Goal: Task Accomplishment & Management: Complete application form

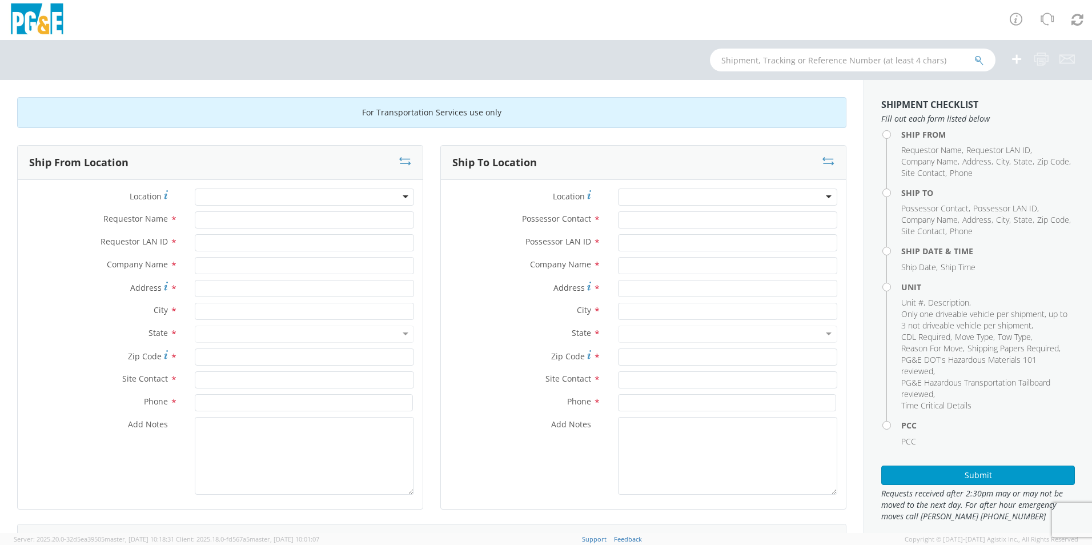
click at [397, 196] on div at bounding box center [304, 196] width 219 height 17
click at [232, 220] on input "Requestor Name *" at bounding box center [304, 219] width 219 height 17
type input "[PERSON_NAME]"
type input "J450"
click at [396, 195] on div at bounding box center [304, 196] width 219 height 17
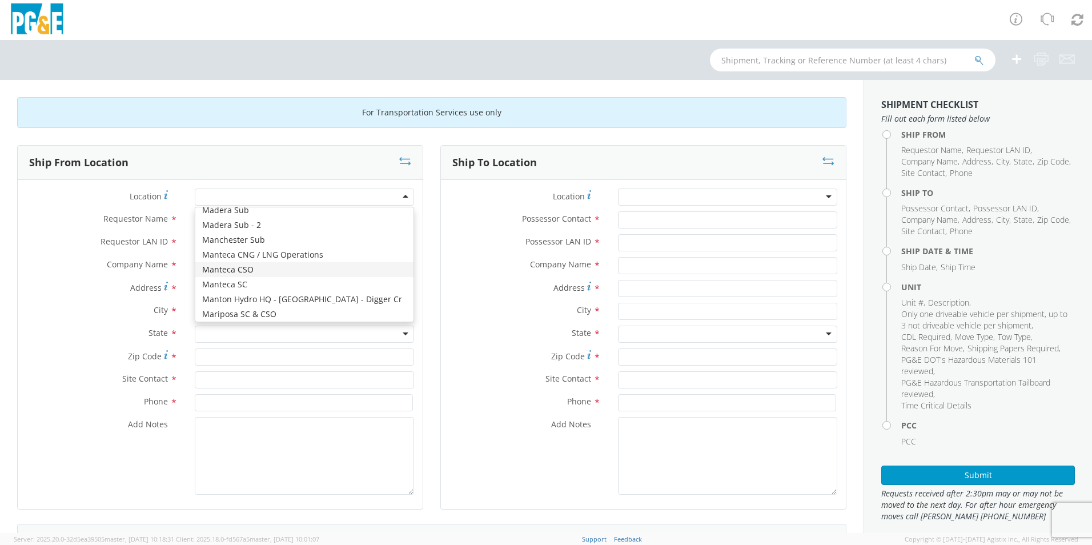
scroll to position [3483, 0]
type input "PG&E"
type input "[STREET_ADDRESS][PERSON_NAME]"
type input "[GEOGRAPHIC_DATA]"
type input "94014"
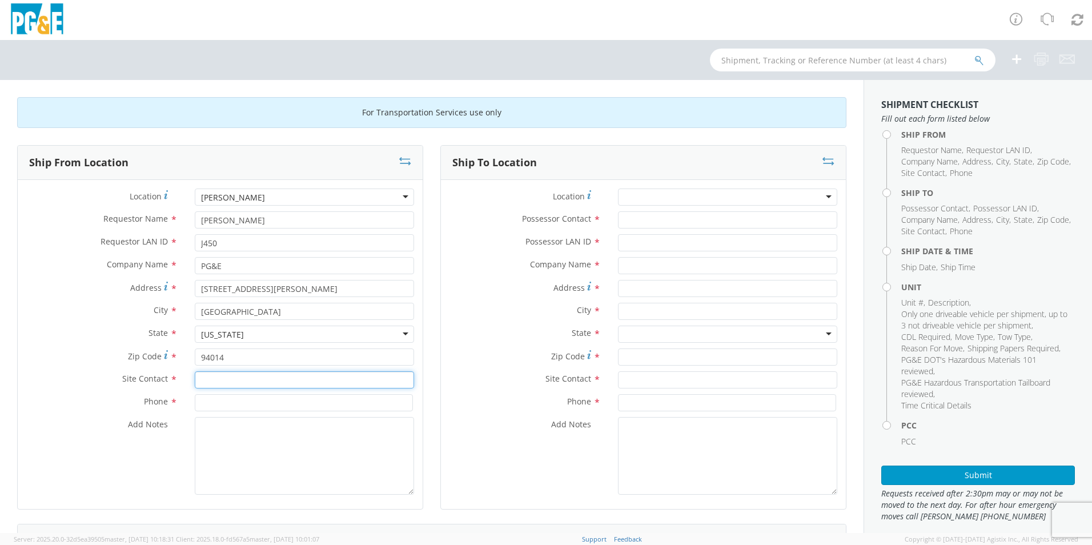
click at [242, 379] on input "text" at bounding box center [304, 379] width 219 height 17
type input "[PERSON_NAME]"
click at [247, 403] on input at bounding box center [304, 402] width 218 height 17
type input "[PHONE_NUMBER]"
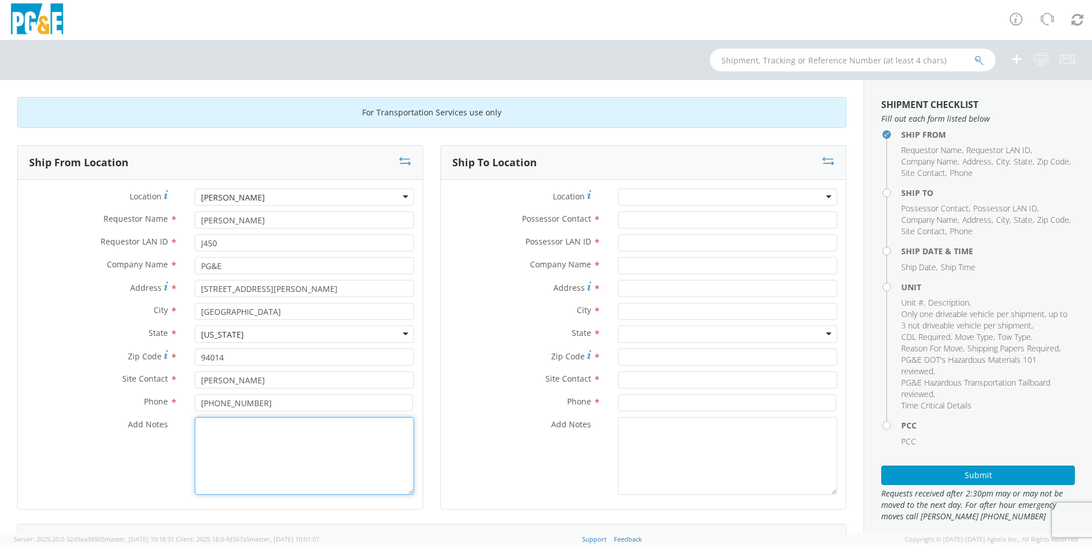
click at [242, 433] on textarea "Add Notes *" at bounding box center [304, 456] width 219 height 78
drag, startPoint x: 272, startPoint y: 437, endPoint x: 199, endPoint y: 421, distance: 74.7
click at [199, 421] on textarea "GARAGE IS OPEN MONDAY-FRIDAY 7AM-8:30PM FOR VEHICLE PICK UP." at bounding box center [304, 456] width 219 height 78
type textarea "GARAGE IS OPEN MONDAY-FRIDAY 7AM-8:30PM FOR VEHICLE PICK UP."
click at [819, 198] on div at bounding box center [727, 196] width 219 height 17
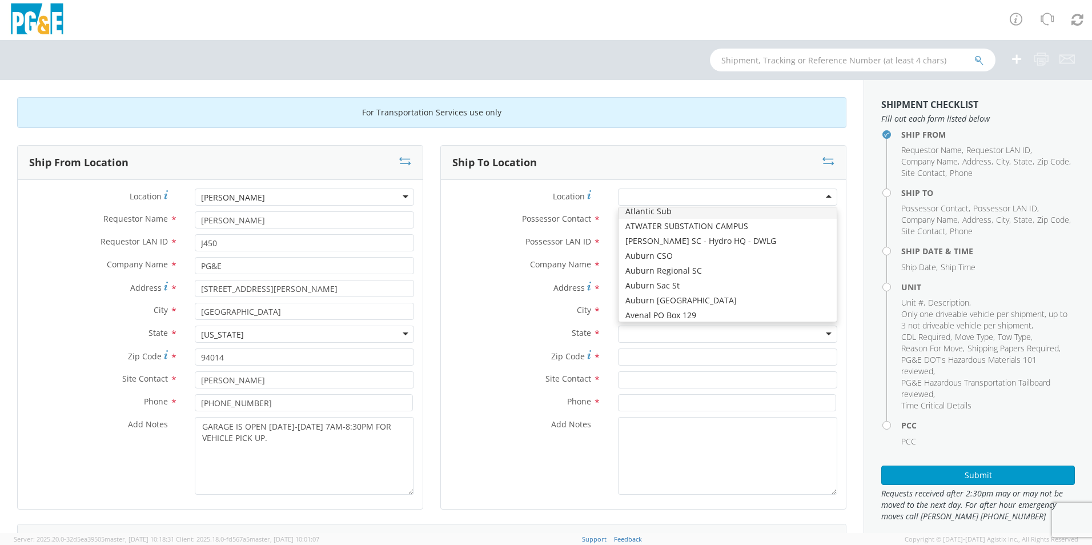
scroll to position [228, 0]
type input "PG&E"
type input "1050 HIGH STREET"
type input "AUBURN"
type input "95603"
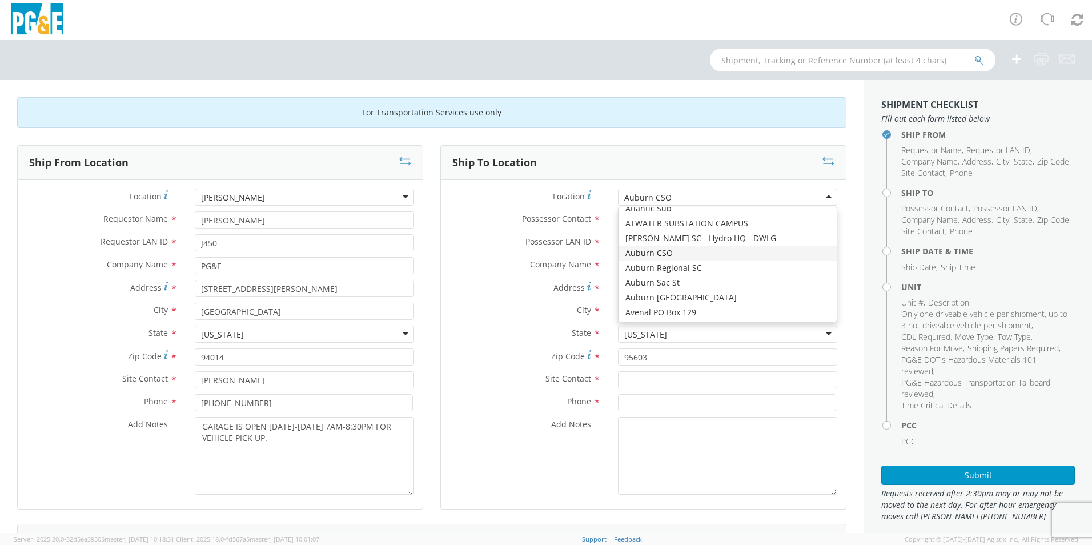
click at [824, 196] on div "Auburn CSO" at bounding box center [727, 196] width 219 height 17
type input "[STREET_ADDRESS][PERSON_NAME]"
type input "95602"
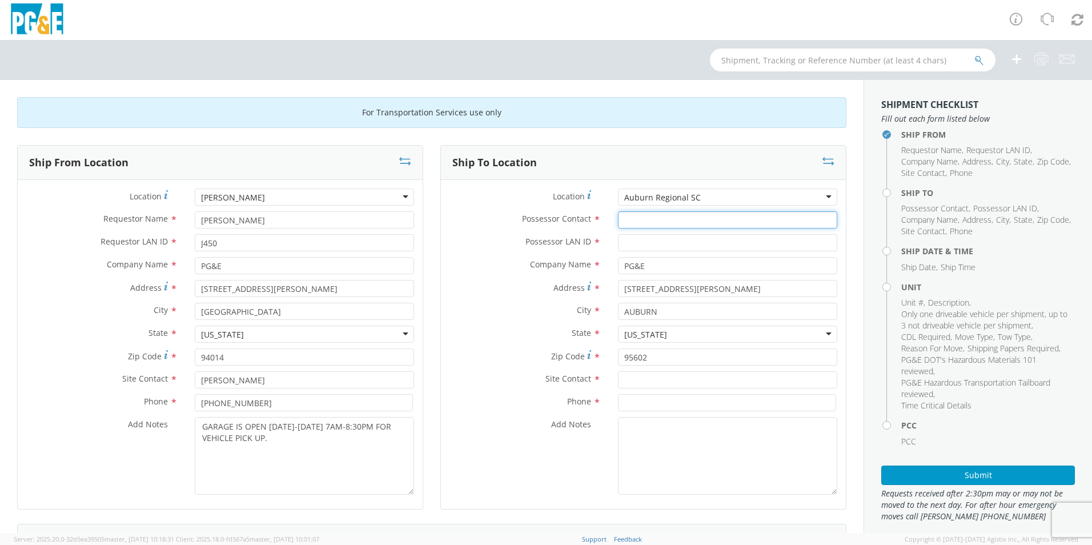
click at [638, 220] on input "Possessor Contact *" at bounding box center [727, 219] width 219 height 17
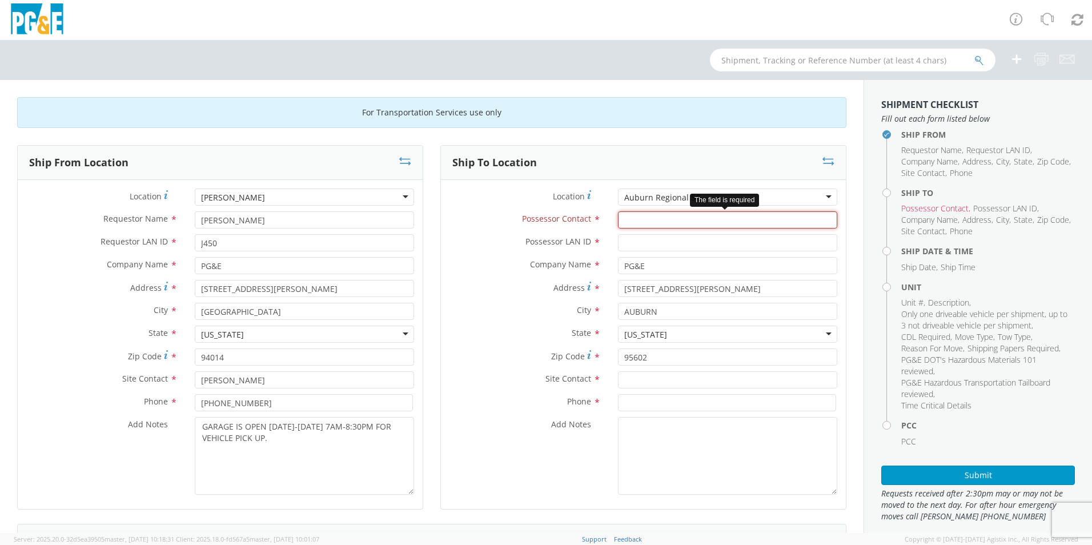
click at [630, 220] on input "Possessor Contact *" at bounding box center [727, 219] width 219 height 17
paste input "[PERSON_NAME]"
type input "[PERSON_NAME]"
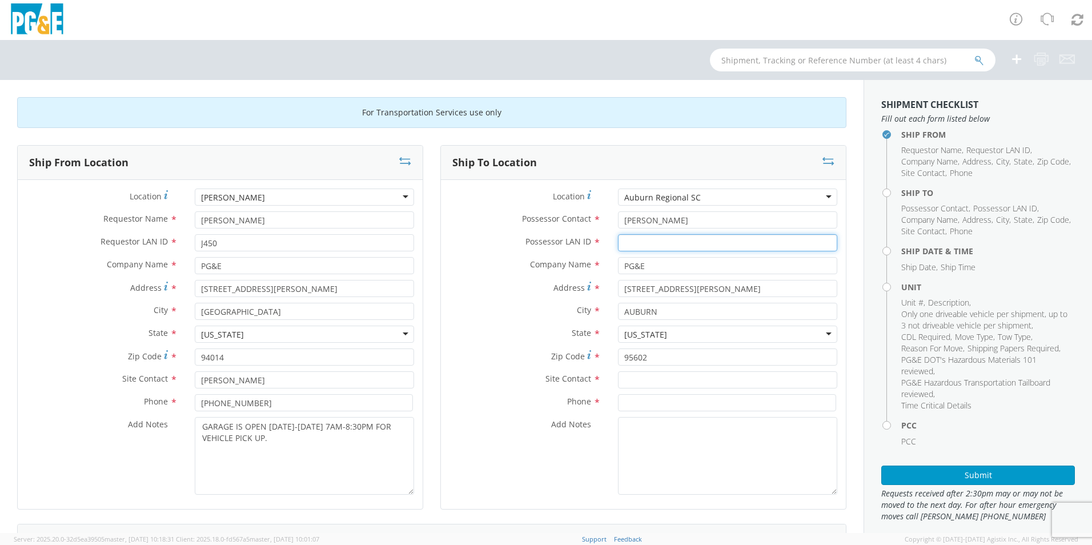
click at [638, 246] on input "Possessor LAN ID *" at bounding box center [727, 242] width 219 height 17
click at [637, 245] on input "CM" at bounding box center [727, 242] width 219 height 17
type input "CMRH"
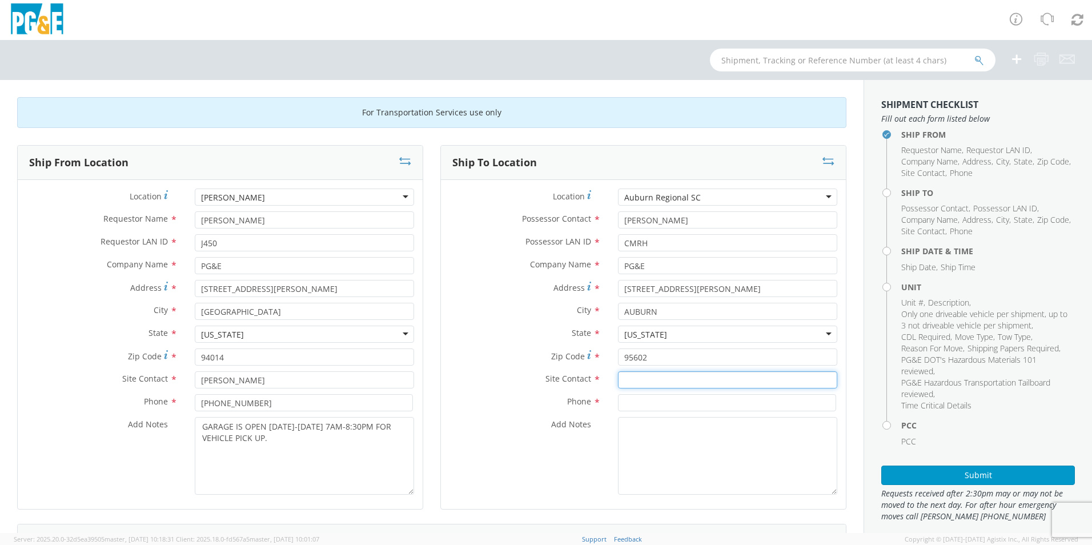
click at [628, 383] on input "text" at bounding box center [727, 379] width 219 height 17
click at [635, 401] on input at bounding box center [727, 402] width 218 height 17
paste input "[PHONE_NUMBER]"
type input "[PHONE_NUMBER]"
drag, startPoint x: 660, startPoint y: 218, endPoint x: 609, endPoint y: 214, distance: 51.5
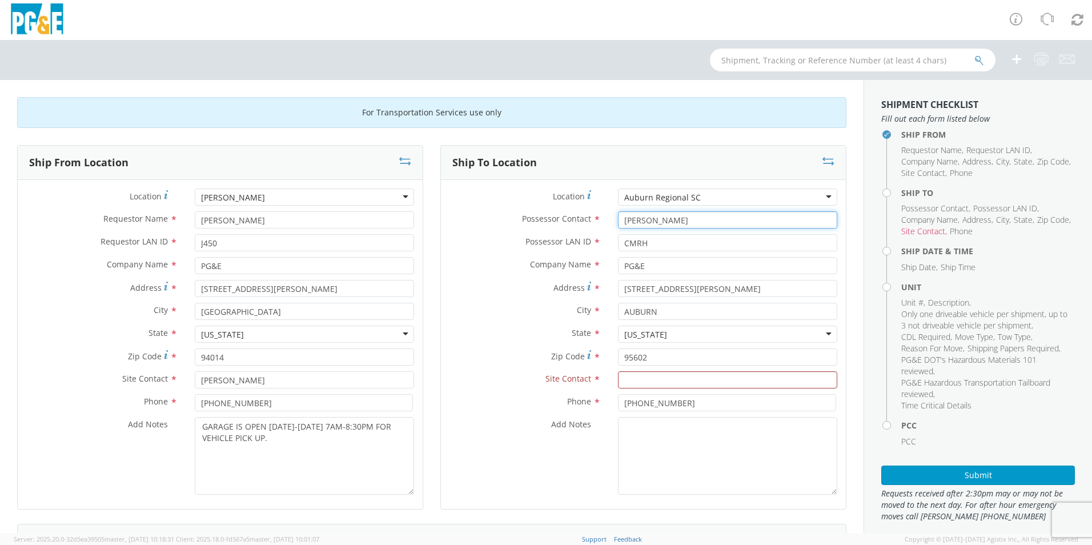
click at [609, 214] on div "[PERSON_NAME]" at bounding box center [727, 219] width 236 height 17
type input "[PERSON_NAME]"
drag, startPoint x: 652, startPoint y: 240, endPoint x: 614, endPoint y: 238, distance: 37.8
click at [618, 238] on input "CMRH" at bounding box center [727, 242] width 219 height 17
click at [633, 380] on input "text" at bounding box center [727, 379] width 219 height 17
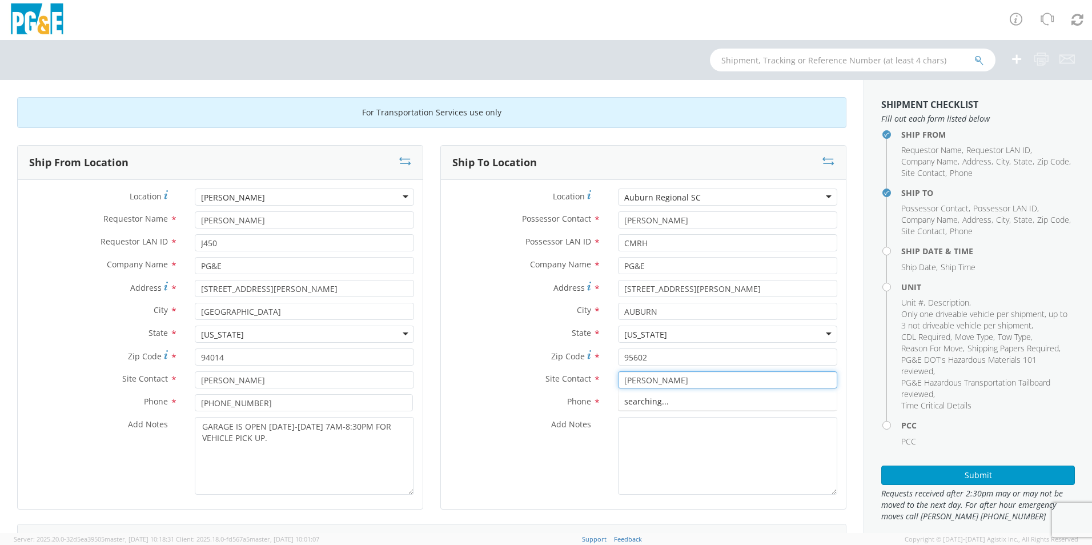
type input "[PERSON_NAME]"
click at [582, 411] on div "Phone * 530-889-3102" at bounding box center [643, 402] width 405 height 17
drag, startPoint x: 644, startPoint y: 243, endPoint x: 589, endPoint y: 236, distance: 55.2
click at [589, 238] on div "Possessor LAN ID * CMRH" at bounding box center [643, 242] width 405 height 17
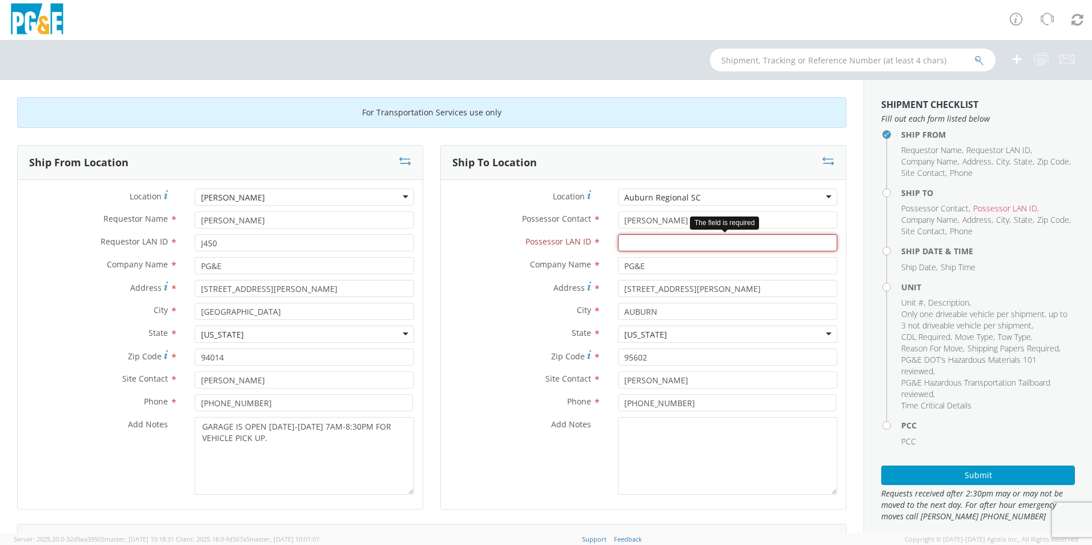
click at [642, 239] on input "Possessor LAN ID *" at bounding box center [727, 242] width 219 height 17
click at [643, 248] on input "NJ" at bounding box center [727, 242] width 219 height 17
type input "NJA5"
click at [564, 393] on div "Site Contact * CHARLIE R" at bounding box center [643, 382] width 405 height 23
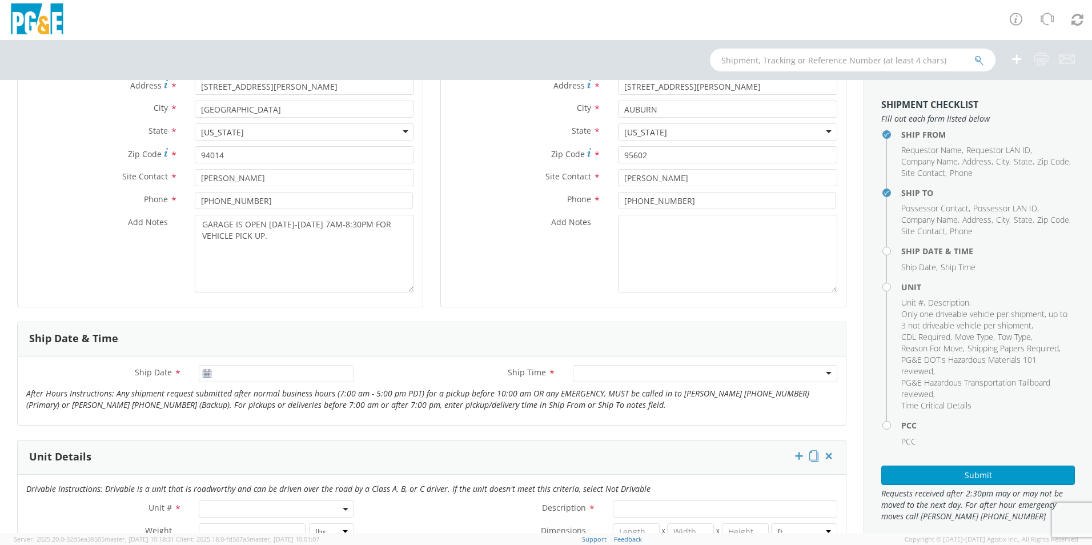
scroll to position [285, 0]
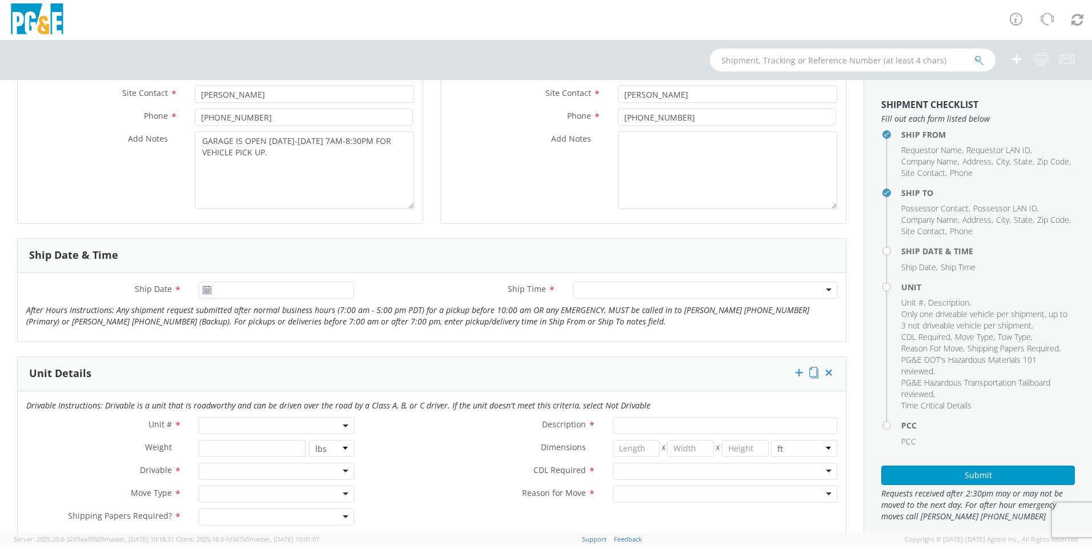
click at [202, 292] on icon at bounding box center [207, 289] width 10 height 9
click at [207, 291] on use at bounding box center [207, 289] width 8 height 8
click at [242, 292] on input "Ship Date *" at bounding box center [276, 289] width 155 height 17
type input "[DATE]"
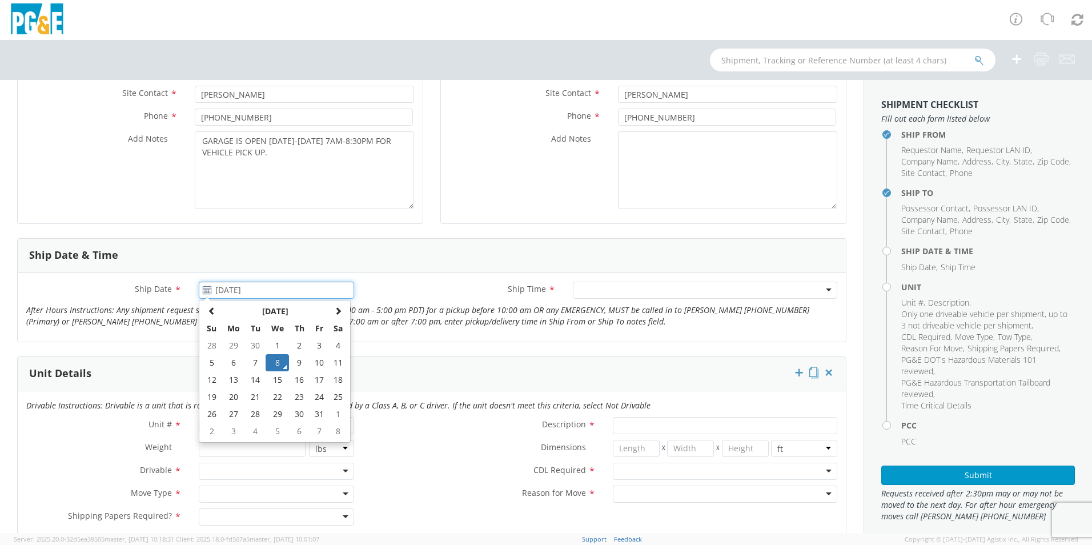
click at [276, 359] on td "8" at bounding box center [278, 362] width 24 height 17
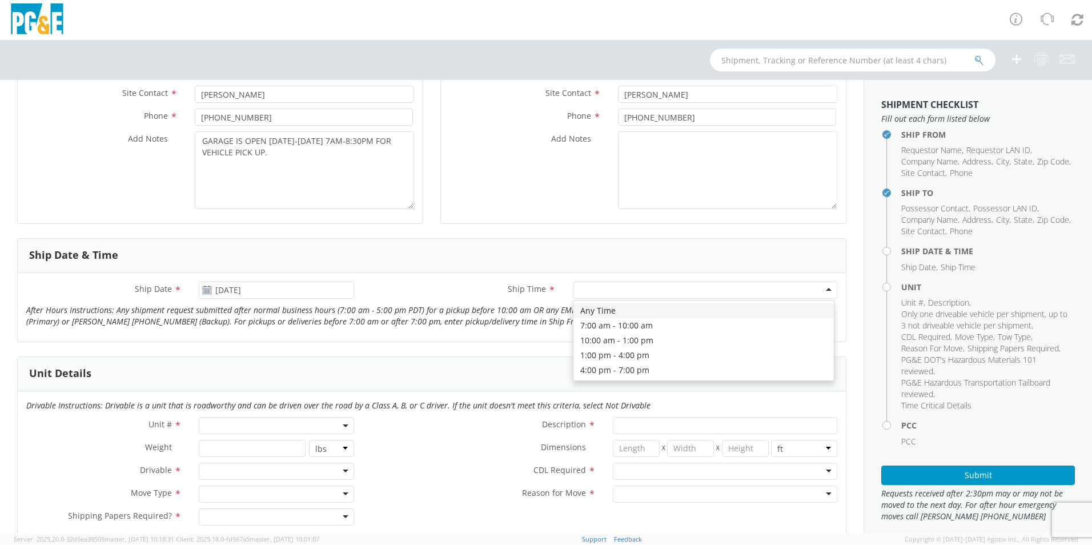
click at [810, 290] on div at bounding box center [705, 289] width 264 height 17
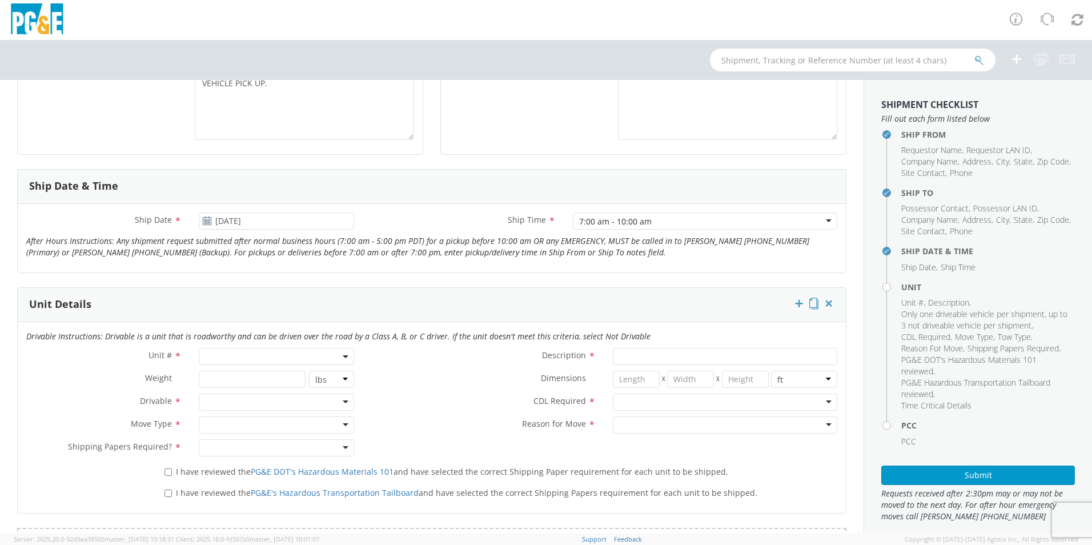
scroll to position [400, 0]
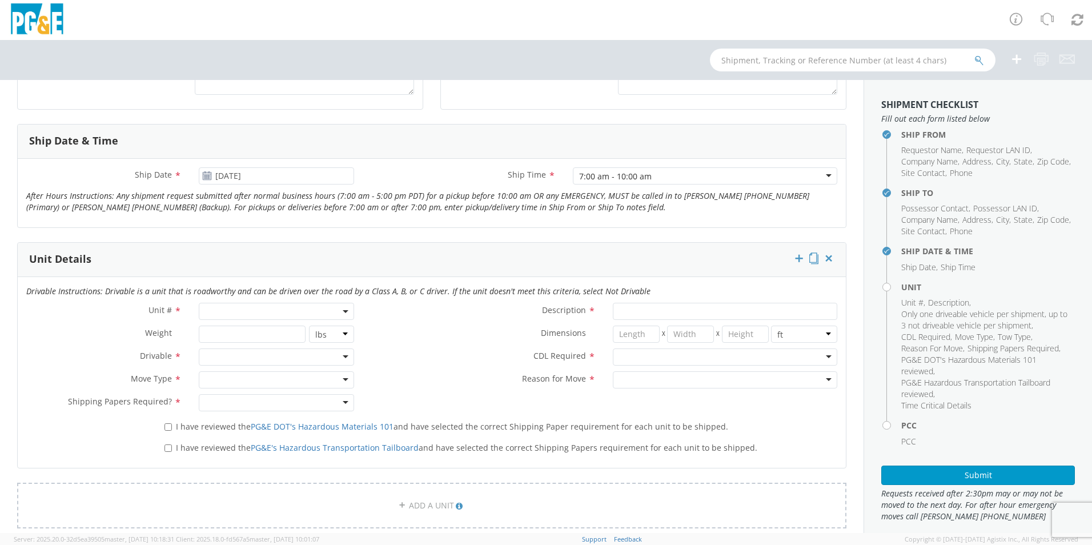
click at [283, 311] on span at bounding box center [276, 311] width 155 height 17
click at [232, 338] on input "search" at bounding box center [276, 329] width 148 height 17
type input "B40589"
type input "PICKUP; 1/2T 4x4"
type input "6500"
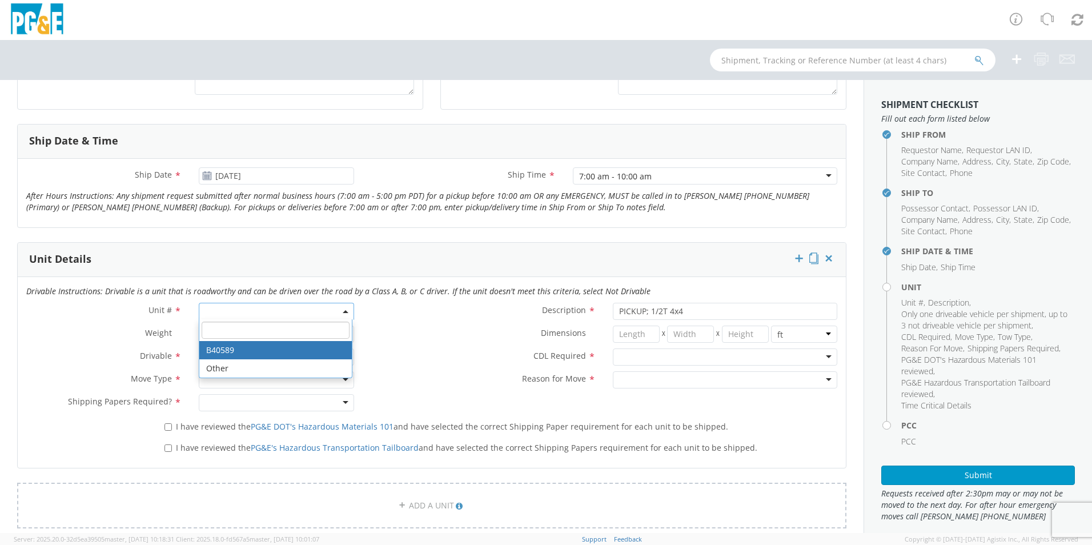
select select "B40589"
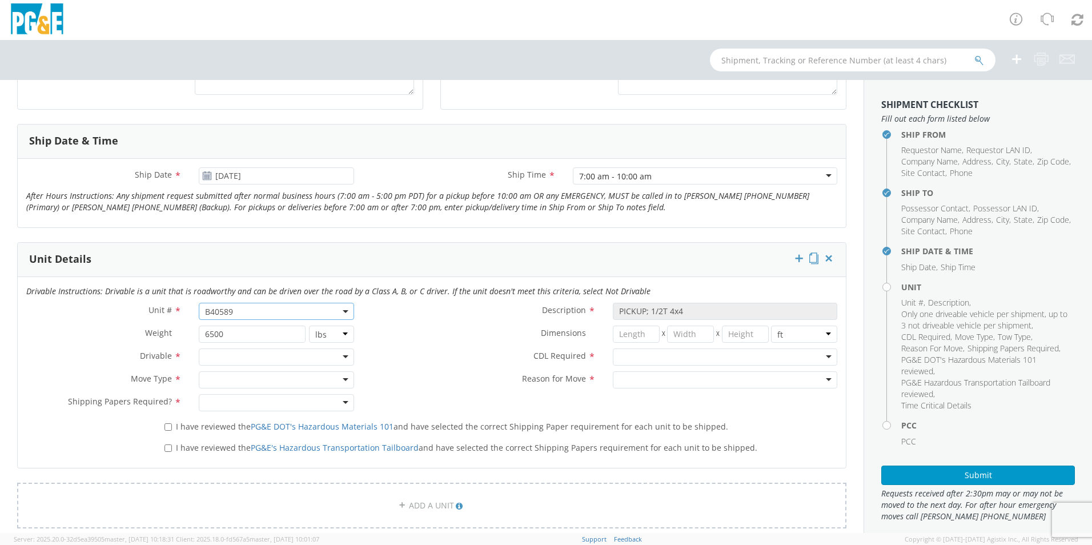
click at [633, 355] on div at bounding box center [725, 356] width 224 height 17
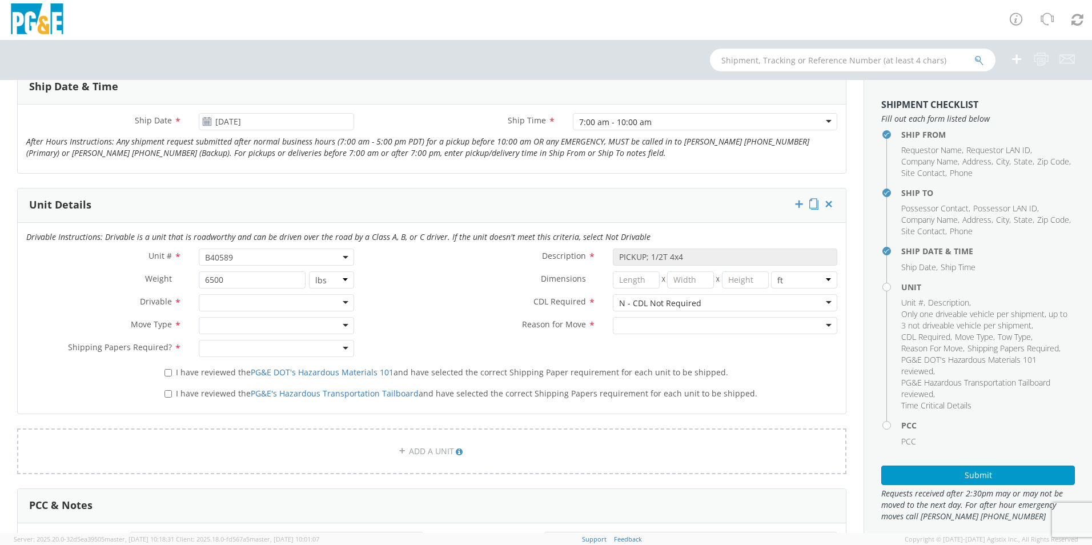
scroll to position [457, 0]
click at [337, 296] on div at bounding box center [276, 299] width 155 height 17
click at [335, 325] on div at bounding box center [276, 322] width 155 height 17
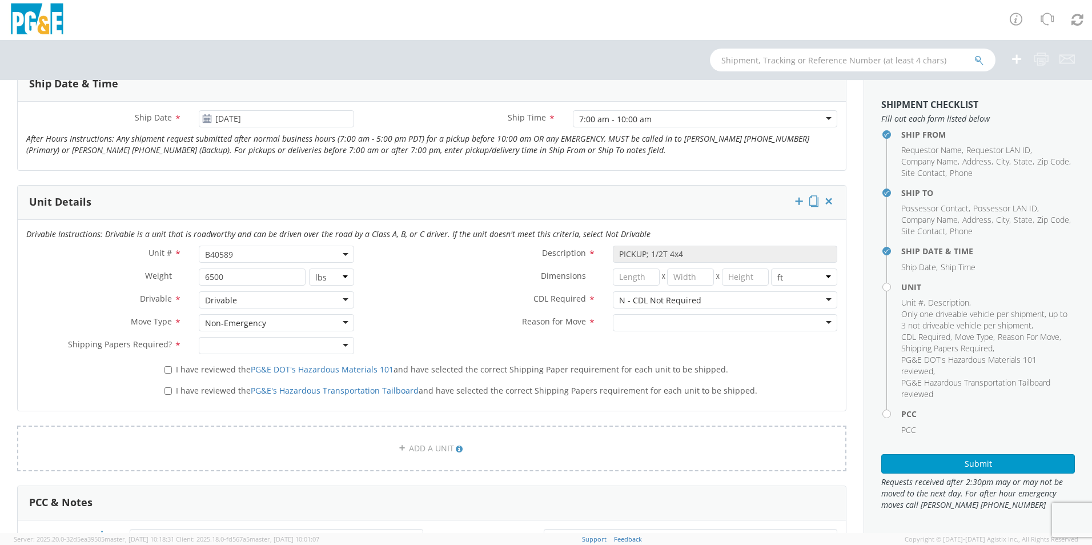
click at [338, 341] on div at bounding box center [276, 345] width 155 height 17
click at [162, 367] on div "I have reviewed the PG&E DOT's Hazardous Materials 101 and have selected the co…" at bounding box center [501, 367] width 690 height 15
click at [166, 370] on input "I have reviewed the PG&E DOT's Hazardous Materials 101 and have selected the co…" at bounding box center [167, 369] width 7 height 7
checkbox input "true"
click at [167, 390] on input "I have reviewed the PG&E's Hazardous Transportation Tailboard and have selected…" at bounding box center [167, 390] width 7 height 7
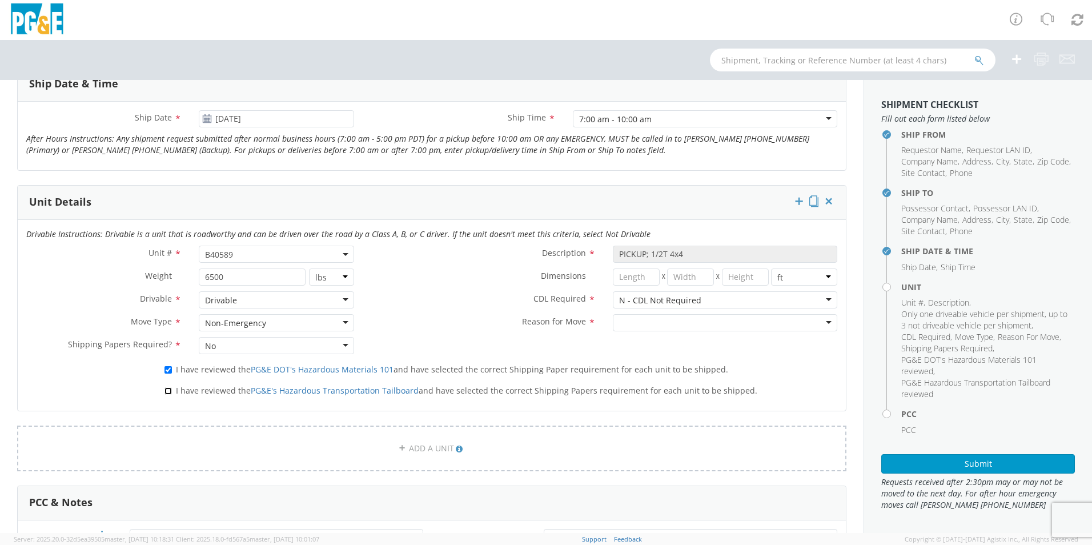
checkbox input "true"
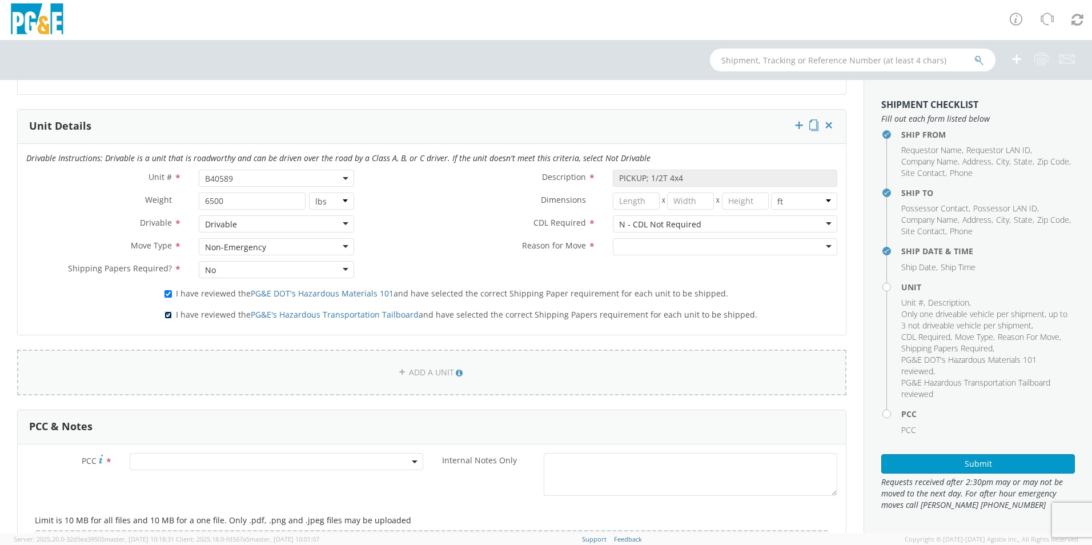
scroll to position [571, 0]
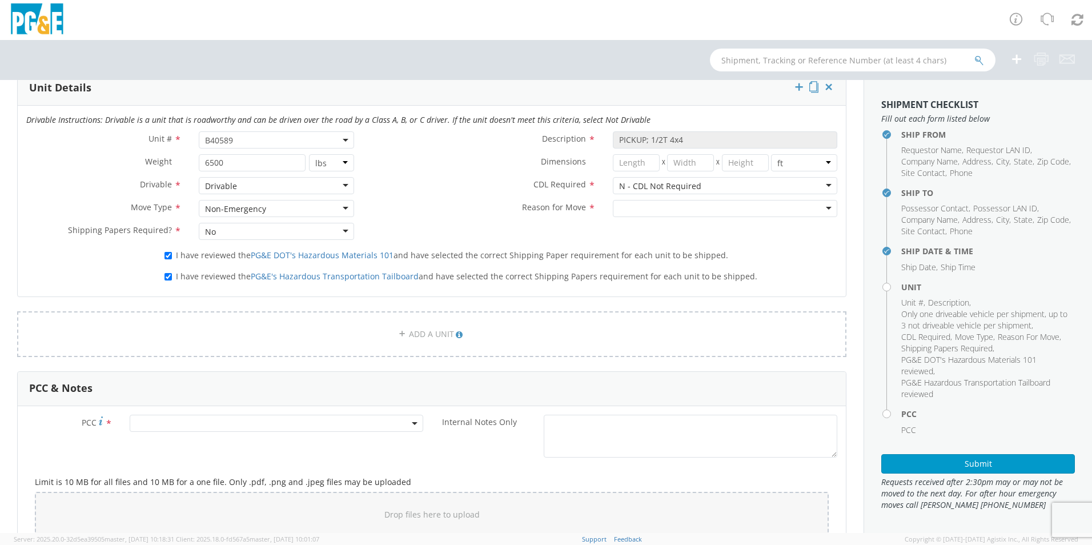
click at [746, 211] on div at bounding box center [725, 208] width 224 height 17
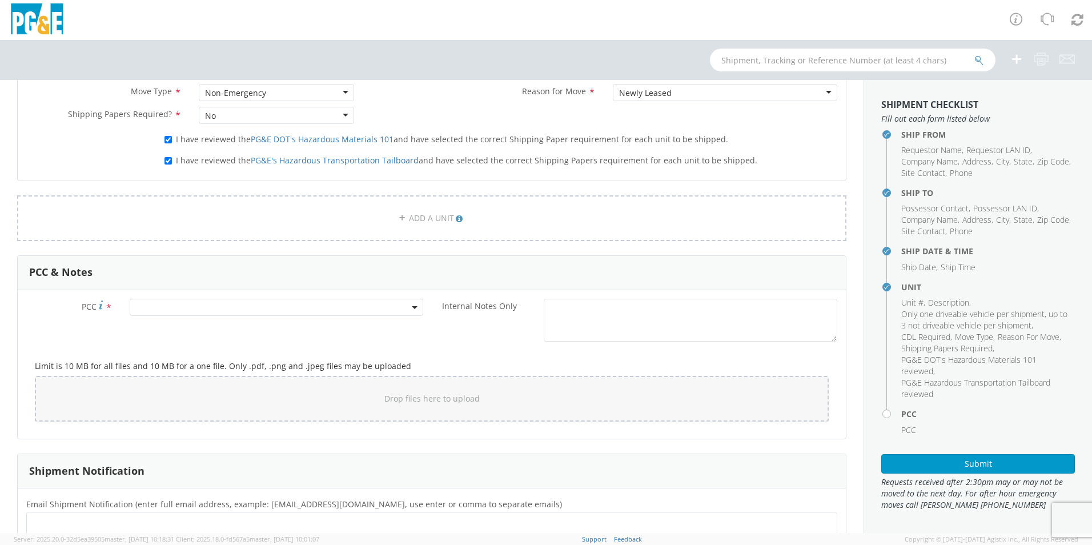
scroll to position [685, 0]
click at [170, 311] on span at bounding box center [276, 308] width 293 height 17
click at [170, 328] on input "number" at bounding box center [274, 327] width 284 height 17
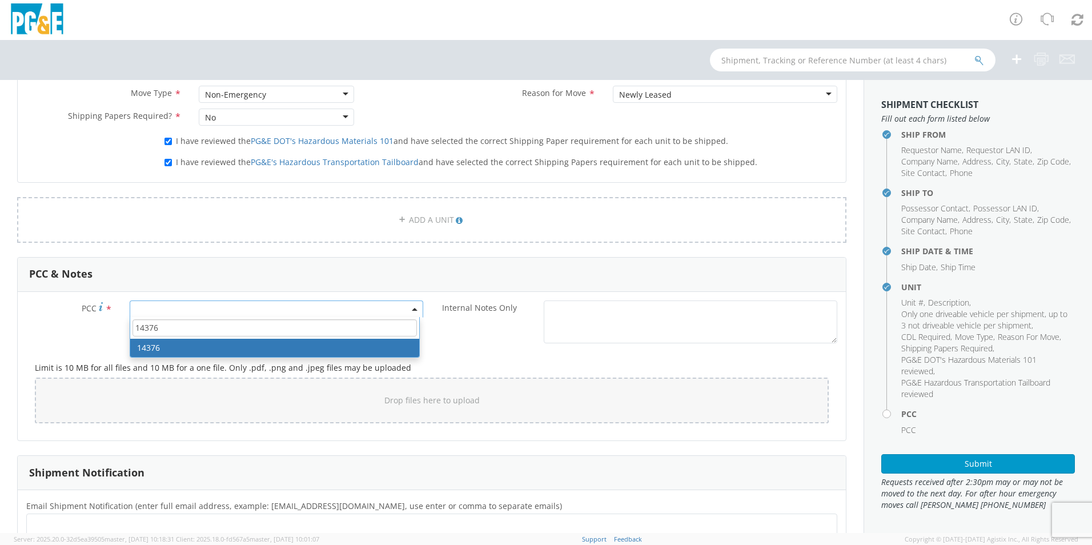
type input "14376"
select select "14376"
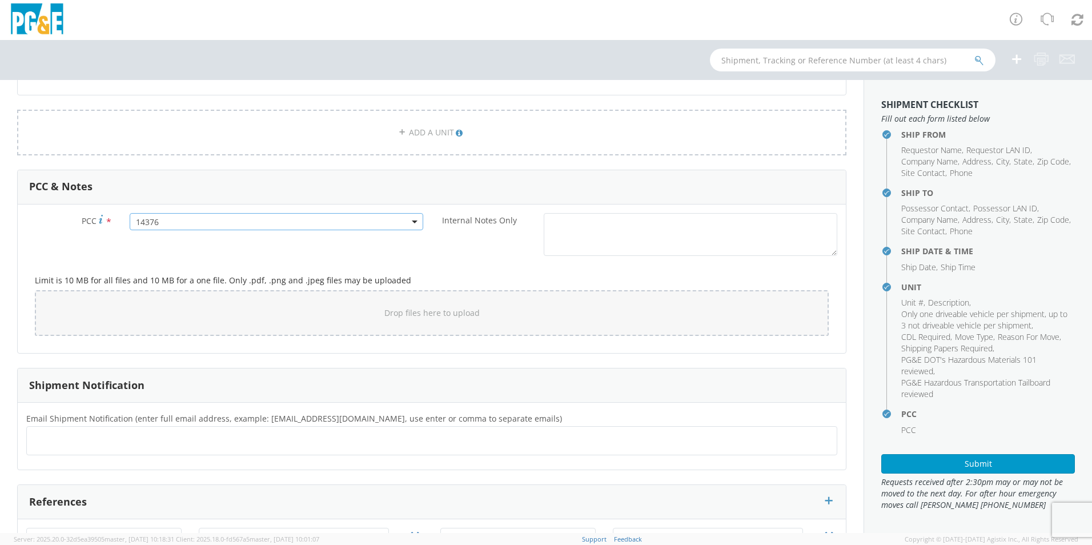
scroll to position [836, 0]
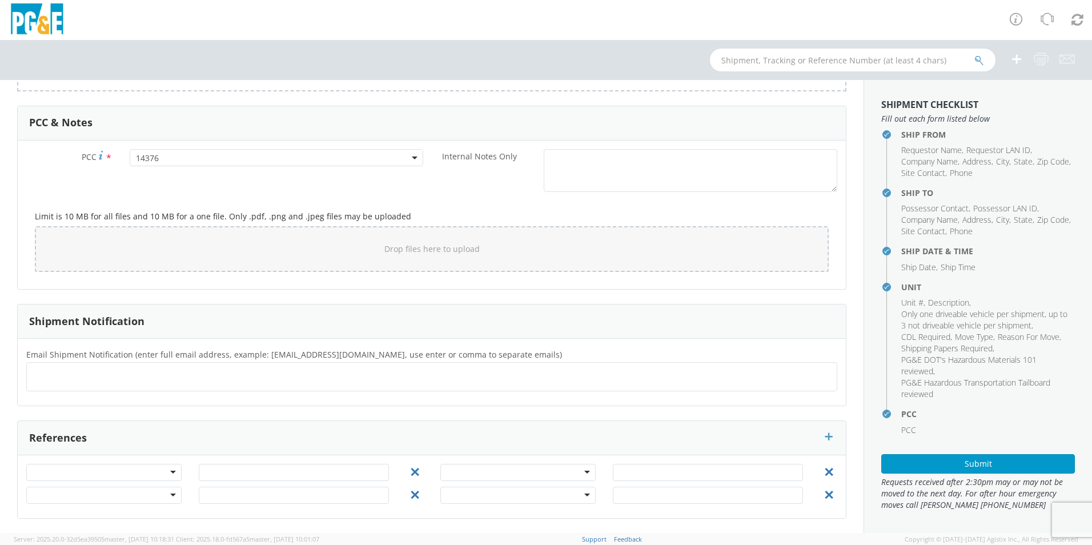
click at [316, 376] on ul at bounding box center [431, 376] width 801 height 19
click at [51, 377] on ul at bounding box center [431, 376] width 801 height 19
type input "[EMAIL_ADDRESS][DOMAIN_NAME]"
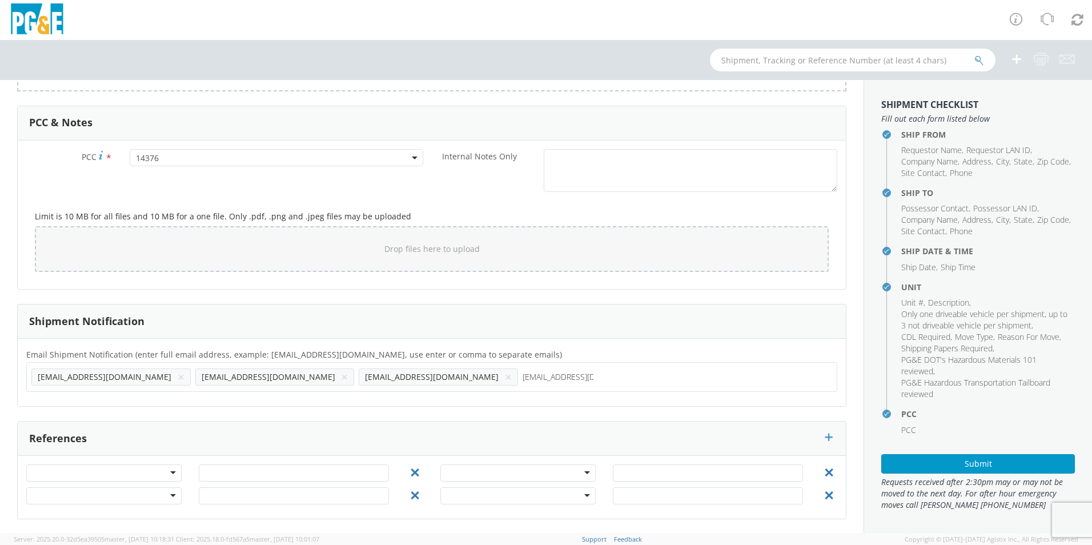
type input "[EMAIL_ADDRESS][DOMAIN_NAME]"
click at [696, 392] on div "Email Shipment Notification (enter full email address, example: jdoe01@agistix.…" at bounding box center [432, 372] width 828 height 50
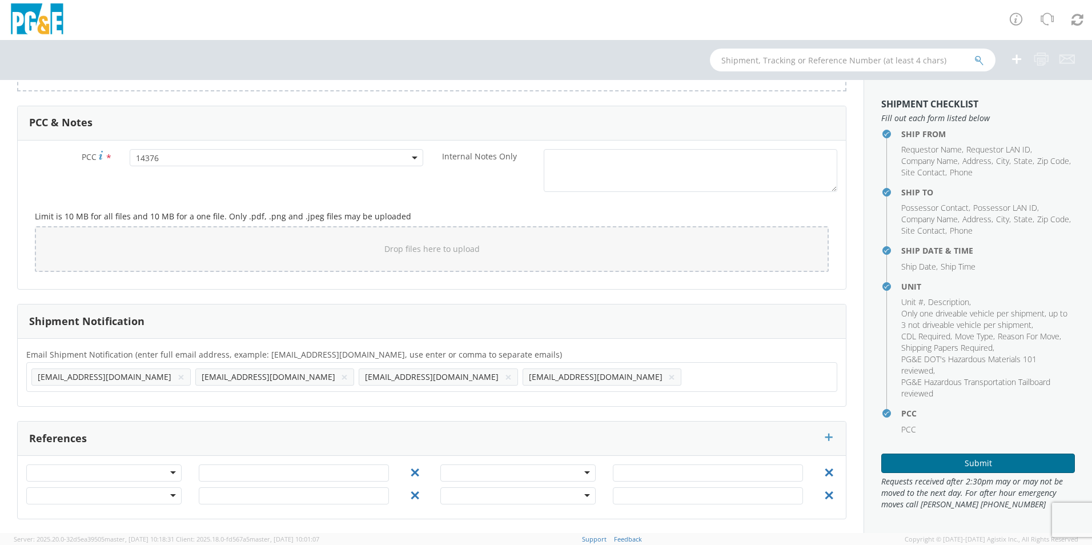
click at [916, 461] on button "Submit" at bounding box center [978, 462] width 194 height 19
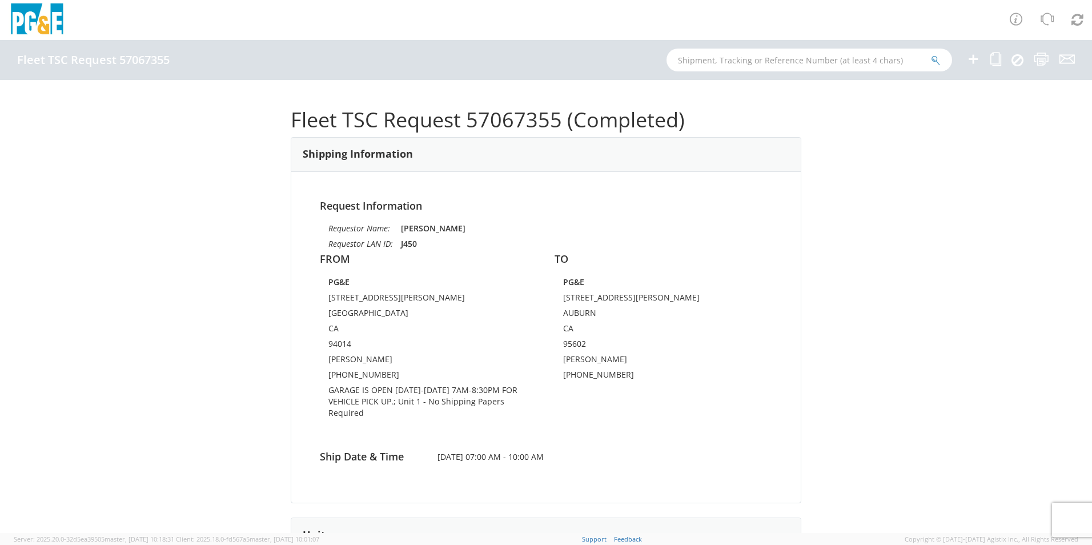
click at [50, 26] on img at bounding box center [37, 20] width 57 height 34
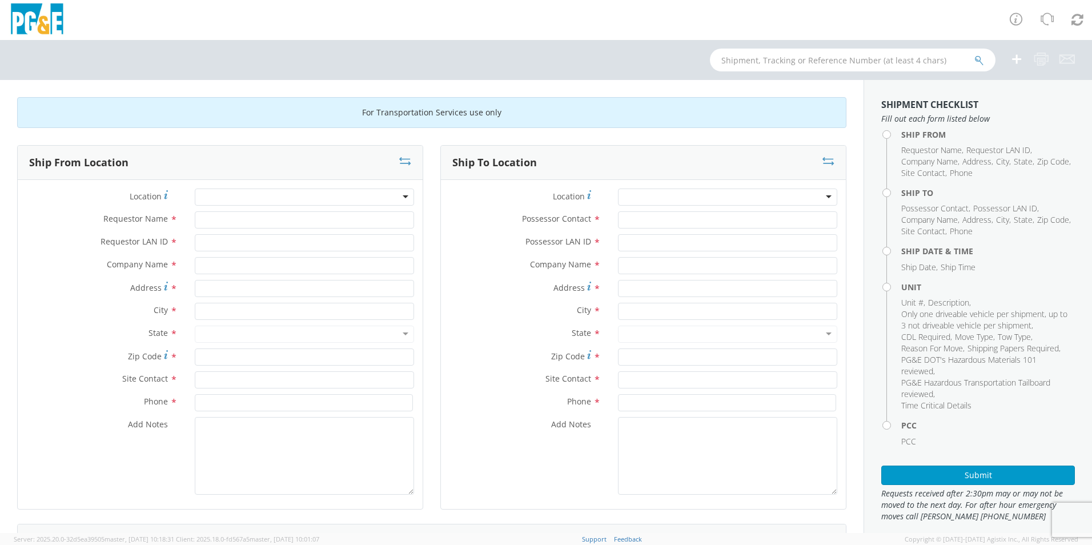
click at [283, 197] on div at bounding box center [304, 196] width 219 height 17
click at [401, 195] on div at bounding box center [304, 196] width 219 height 17
click at [399, 198] on div at bounding box center [304, 196] width 219 height 17
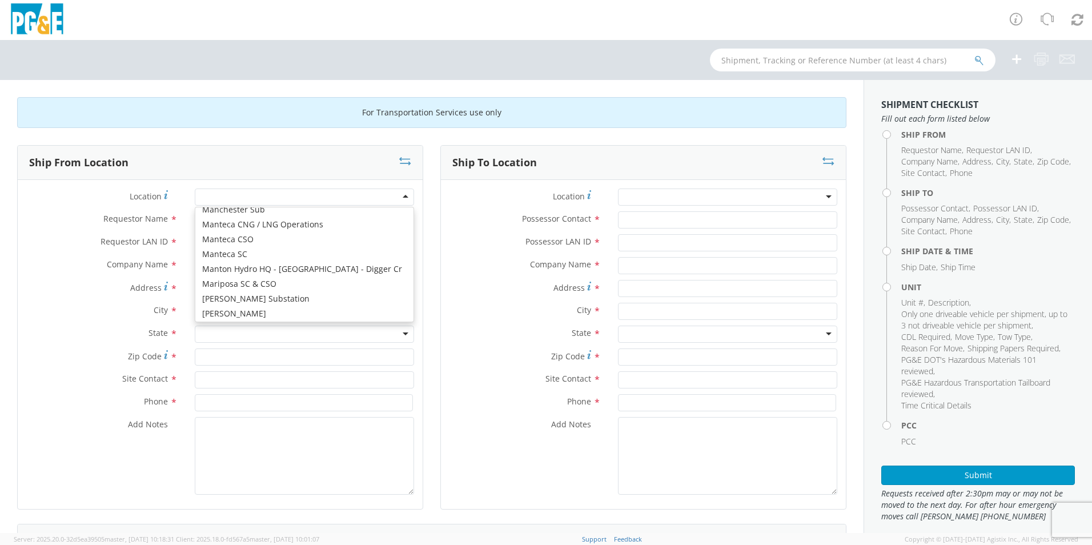
scroll to position [3483, 0]
type input "PG&E"
type input "[STREET_ADDRESS][PERSON_NAME]"
type input "[GEOGRAPHIC_DATA]"
type input "94014"
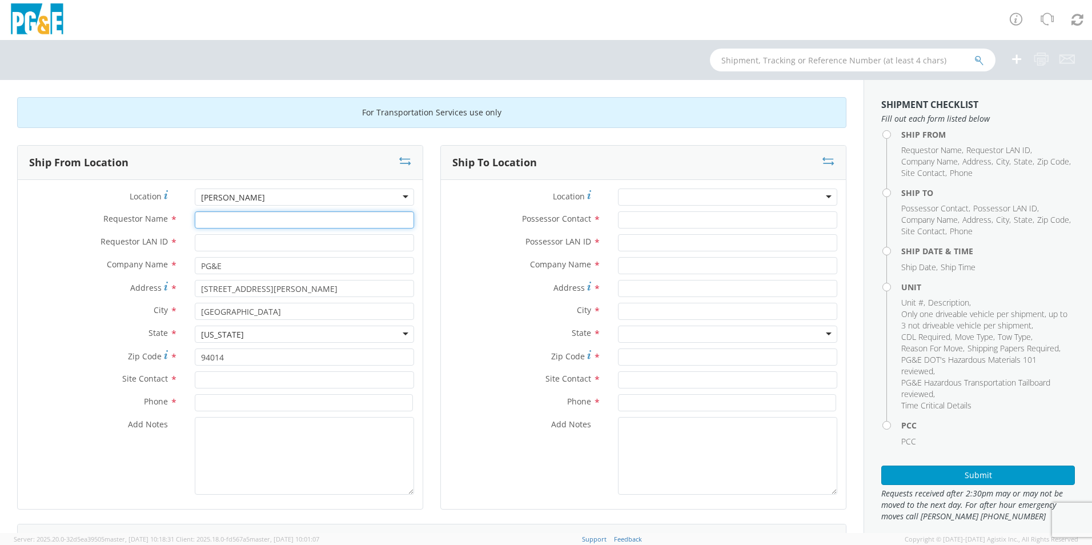
click at [215, 226] on input "Requestor Name *" at bounding box center [304, 219] width 219 height 17
type input "J"
type input "j"
type input "[PERSON_NAME]"
type input "J450"
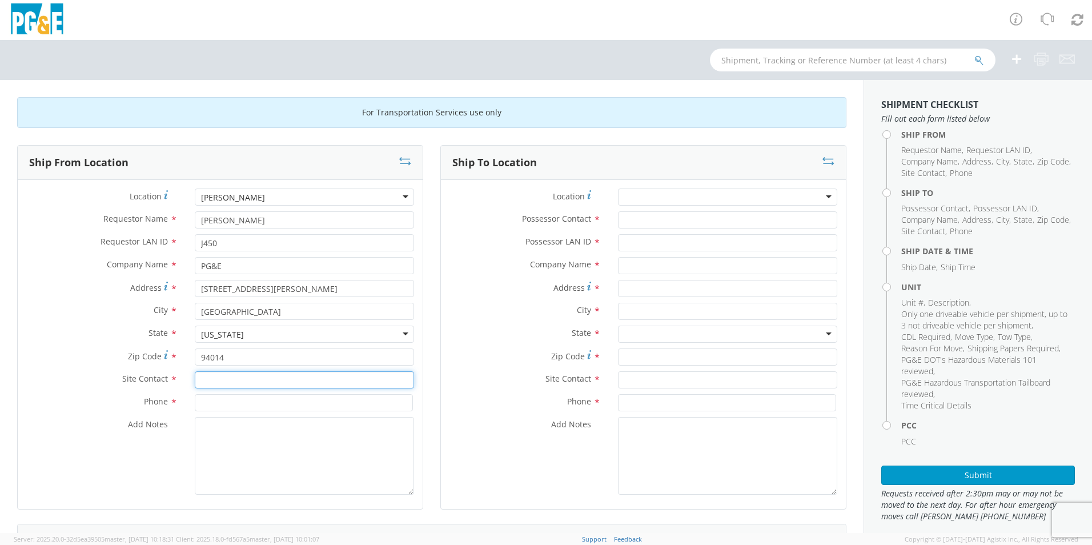
click at [210, 377] on input "text" at bounding box center [304, 379] width 219 height 17
type input "[PERSON_NAME]"
type input "[PHONE_NUMBER]"
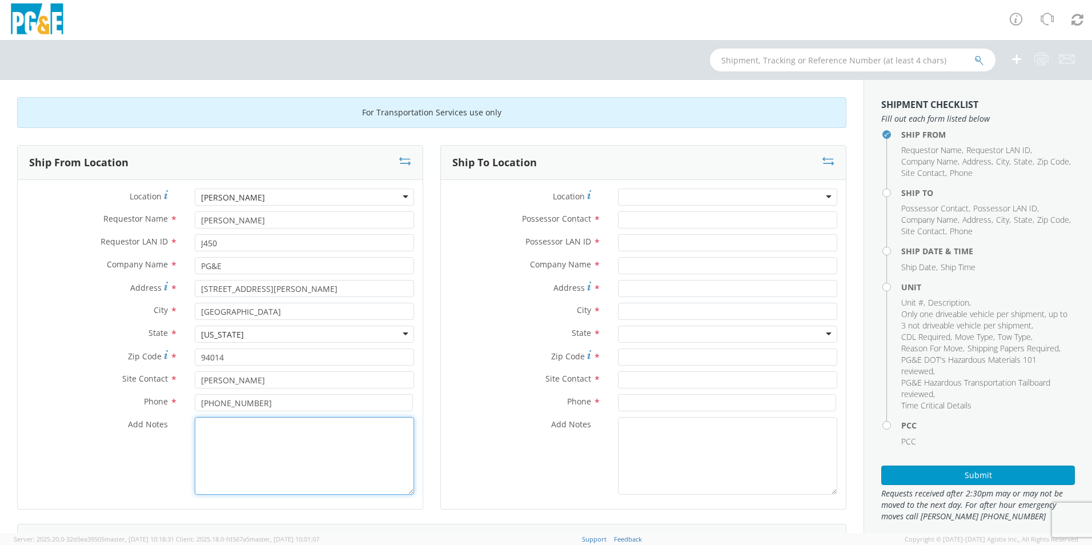
click at [215, 457] on textarea "Add Notes *" at bounding box center [304, 456] width 219 height 78
paste textarea "[PERSON_NAME] [PHONE_NUMBER]"
type textarea "[PERSON_NAME] [PHONE_NUMBER]"
drag, startPoint x: 309, startPoint y: 427, endPoint x: 183, endPoint y: 415, distance: 126.8
click at [183, 415] on div "Location * [PERSON_NAME] SC [PERSON_NAME] SC (OBSOLETE) [GEOGRAPHIC_DATA] SC - …" at bounding box center [220, 344] width 405 height 312
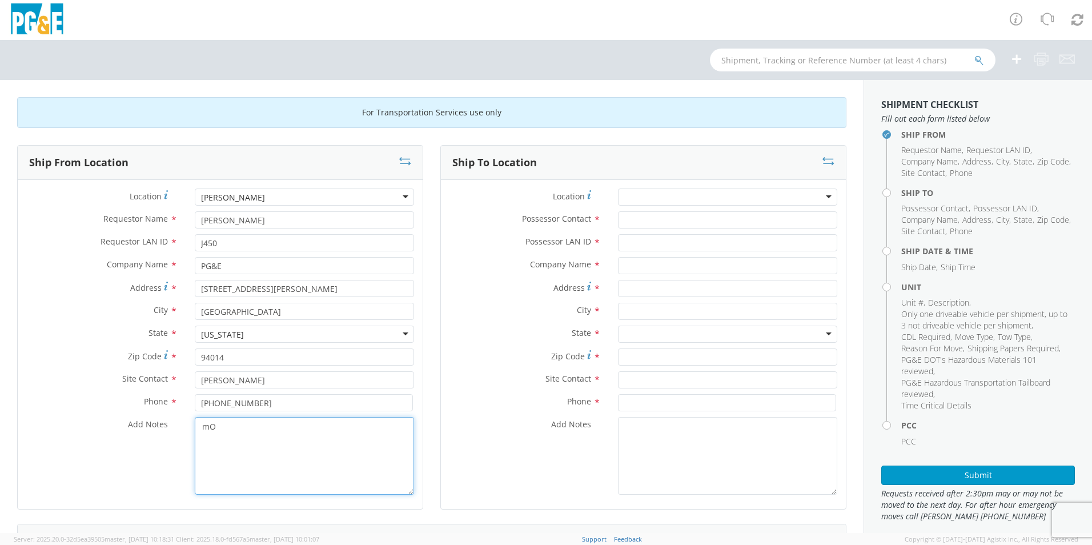
type textarea "m"
type textarea "[DATE]-[DATE] 7AM-8:30PM"
click at [820, 192] on div at bounding box center [727, 196] width 219 height 17
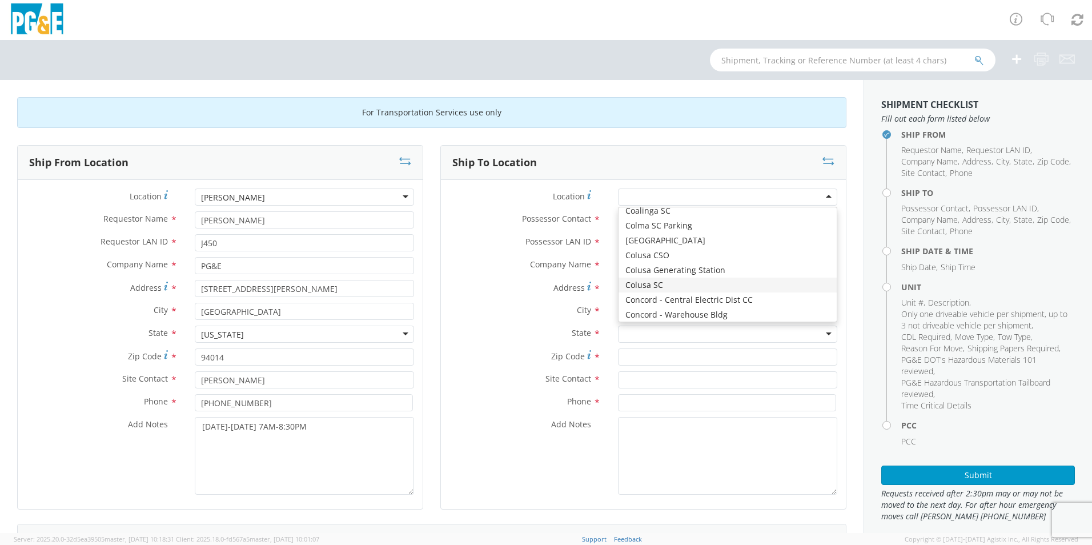
scroll to position [1085, 0]
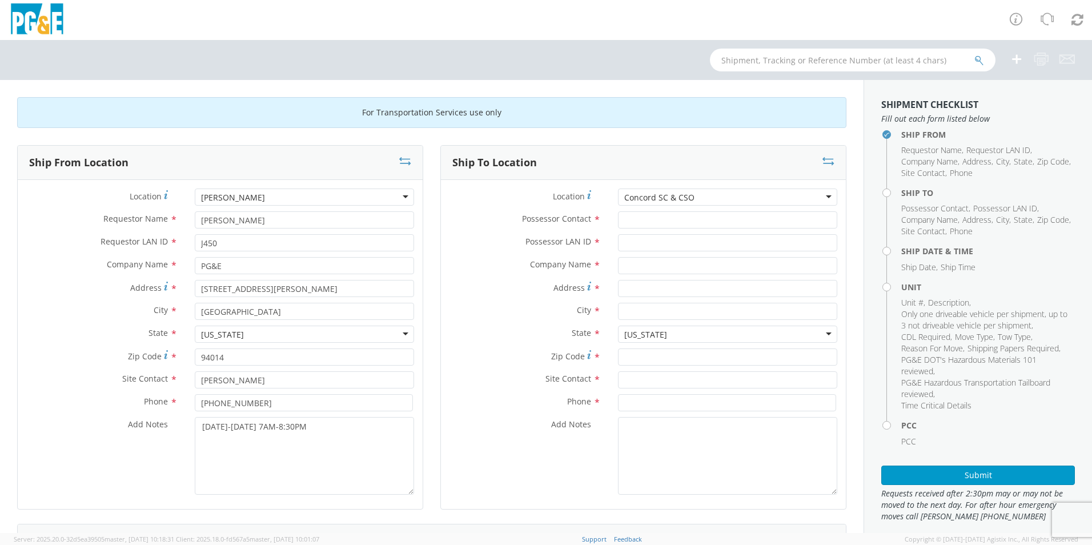
type input "PG&E"
type input "[STREET_ADDRESS]"
type input "CONCORD"
type input "94518"
click at [624, 222] on input "Possessor Contact *" at bounding box center [727, 219] width 219 height 17
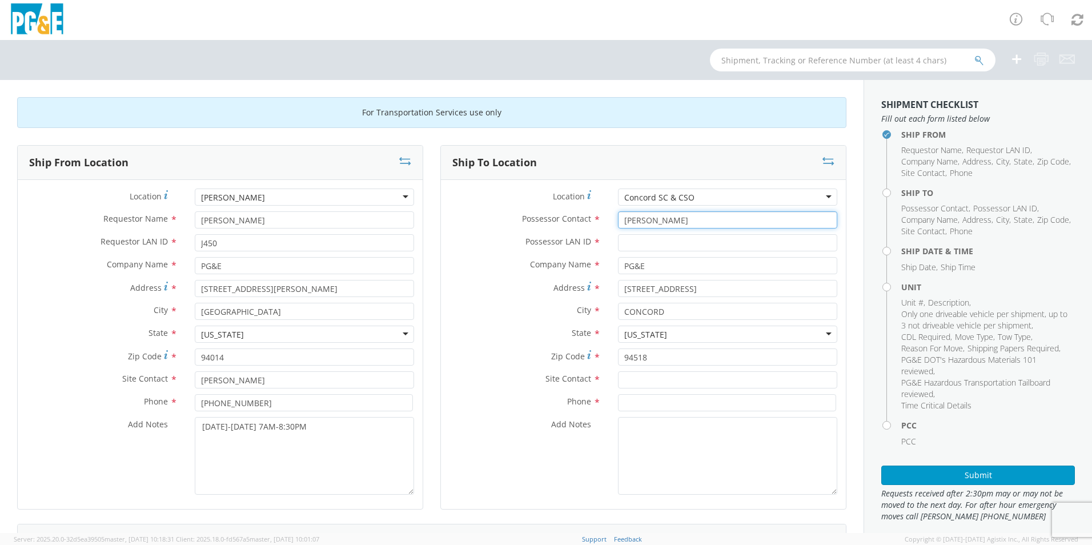
type input "[PERSON_NAME]"
type input "A9HU"
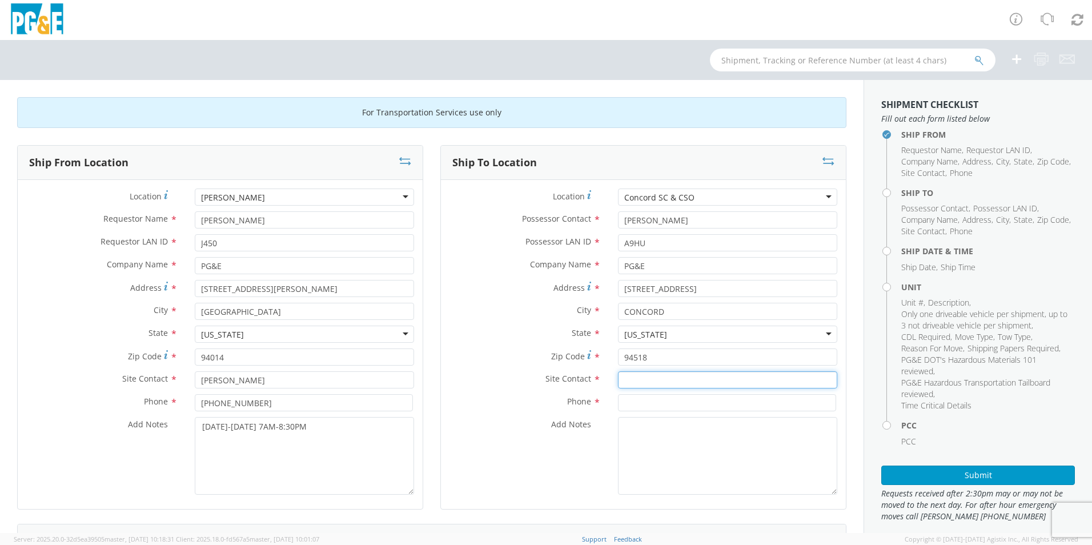
click at [649, 381] on input "text" at bounding box center [727, 379] width 219 height 17
type input "[PERSON_NAME]"
type input "[PHONE_NUMBER]"
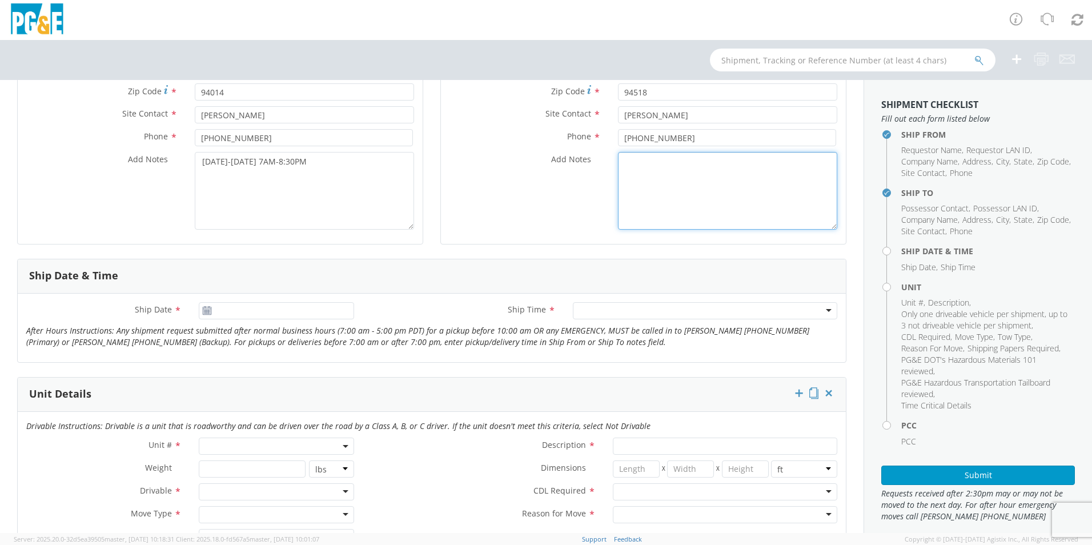
scroll to position [285, 0]
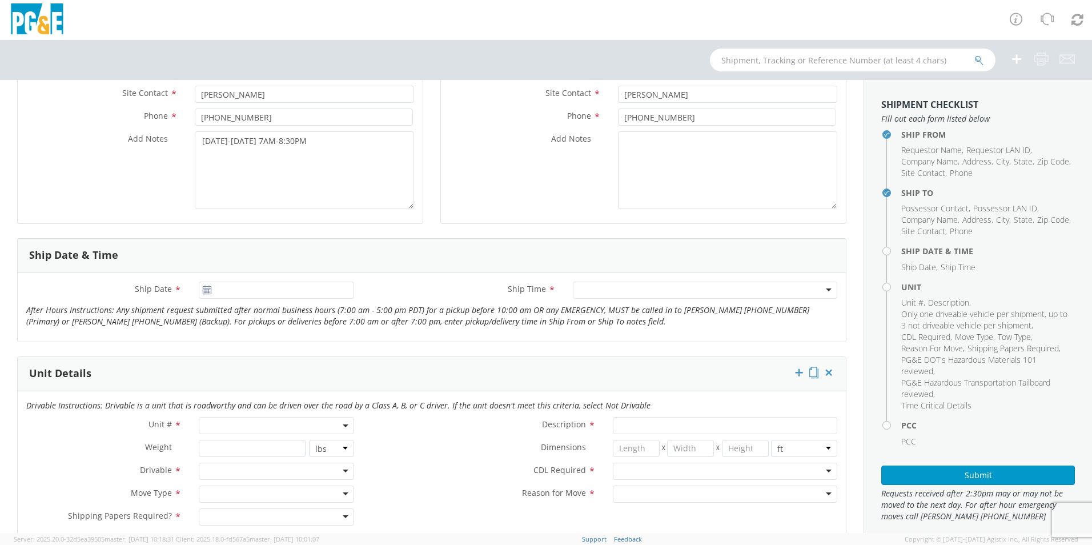
click at [206, 292] on icon at bounding box center [207, 289] width 10 height 9
click at [203, 289] on use at bounding box center [207, 289] width 8 height 8
type input "[DATE]"
click at [221, 289] on input "[DATE]" at bounding box center [276, 289] width 155 height 17
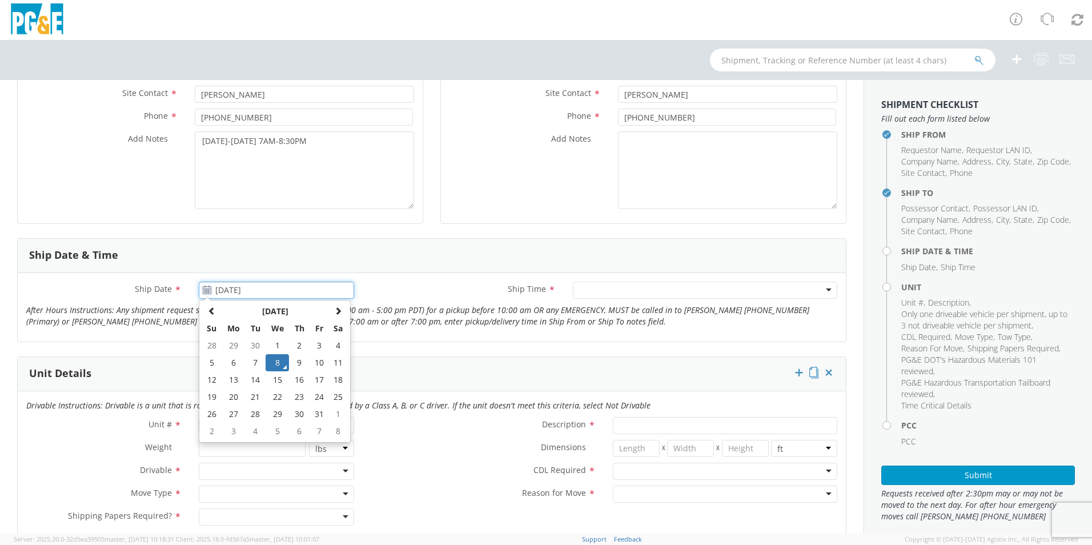
click at [273, 357] on td "8" at bounding box center [278, 362] width 24 height 17
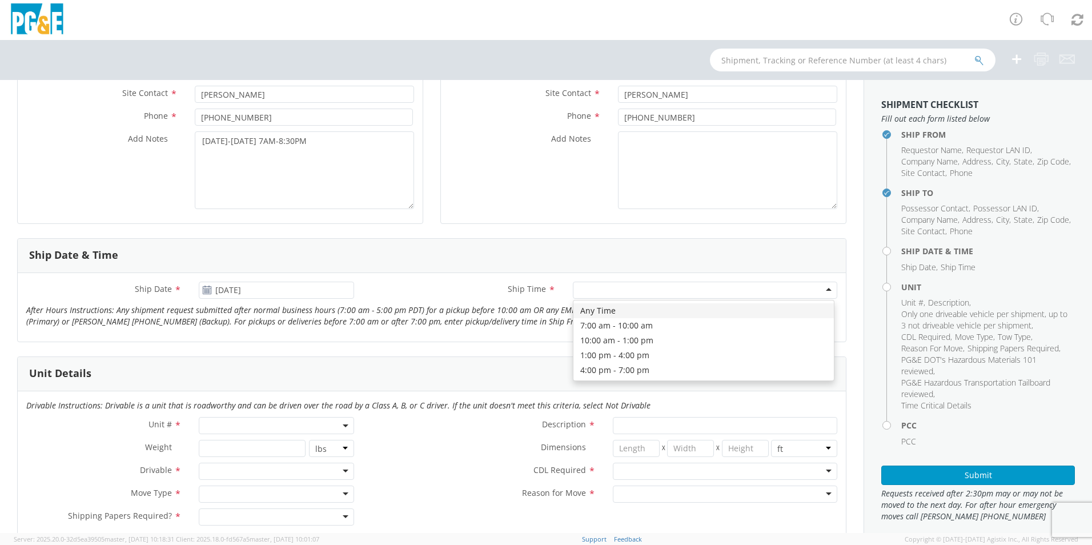
click at [606, 292] on div at bounding box center [705, 289] width 264 height 17
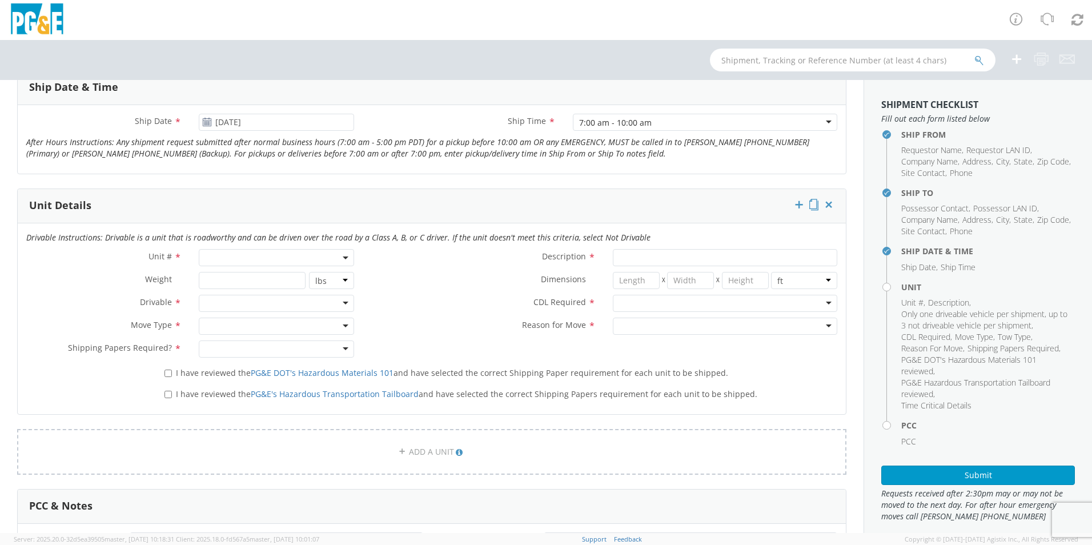
scroll to position [514, 0]
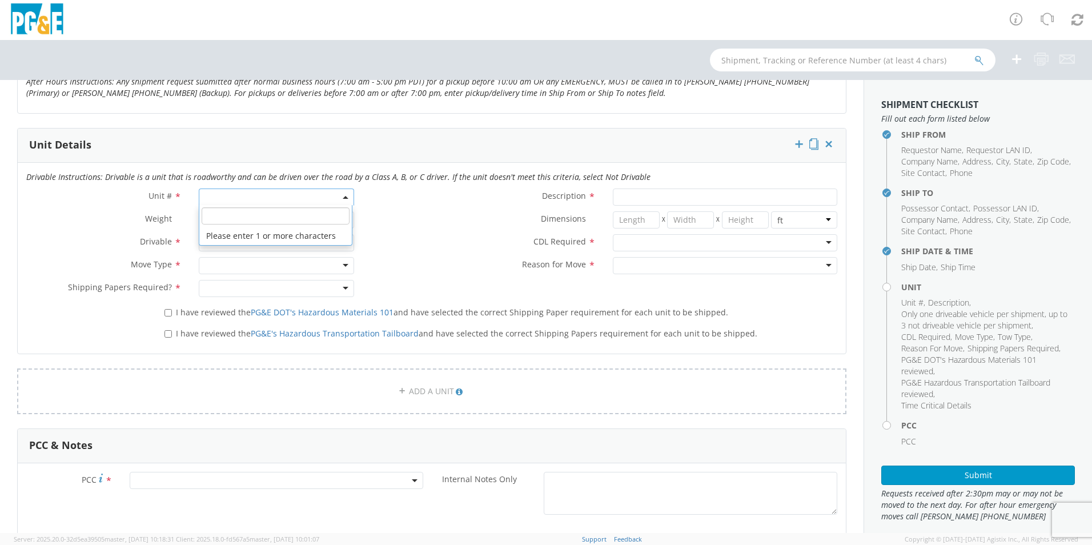
click at [305, 200] on span at bounding box center [276, 196] width 155 height 17
click at [255, 220] on input "search" at bounding box center [276, 215] width 148 height 17
type input "B43599"
type input "TRUCK; MEDIUM LINE 4X4"
type input "0"
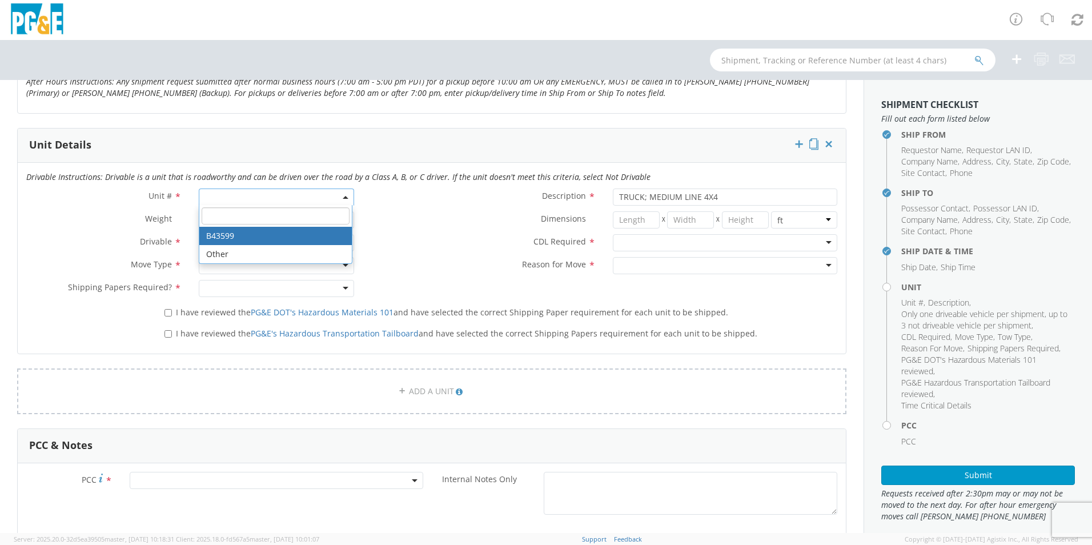
select select "B43599"
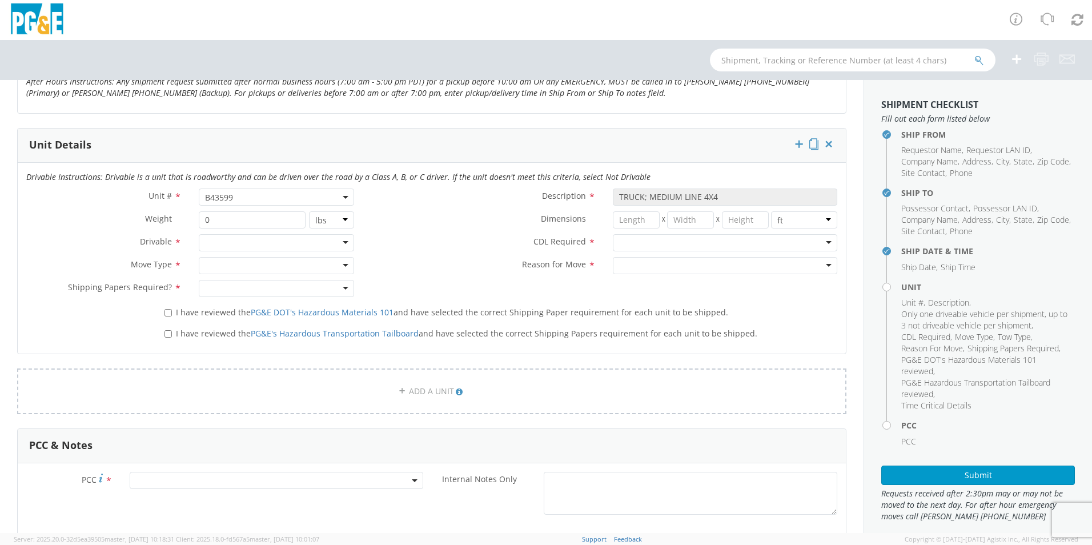
click at [365, 243] on label "CDL Required *" at bounding box center [484, 241] width 242 height 15
click at [337, 239] on div at bounding box center [276, 242] width 155 height 17
click at [275, 264] on div at bounding box center [276, 265] width 155 height 17
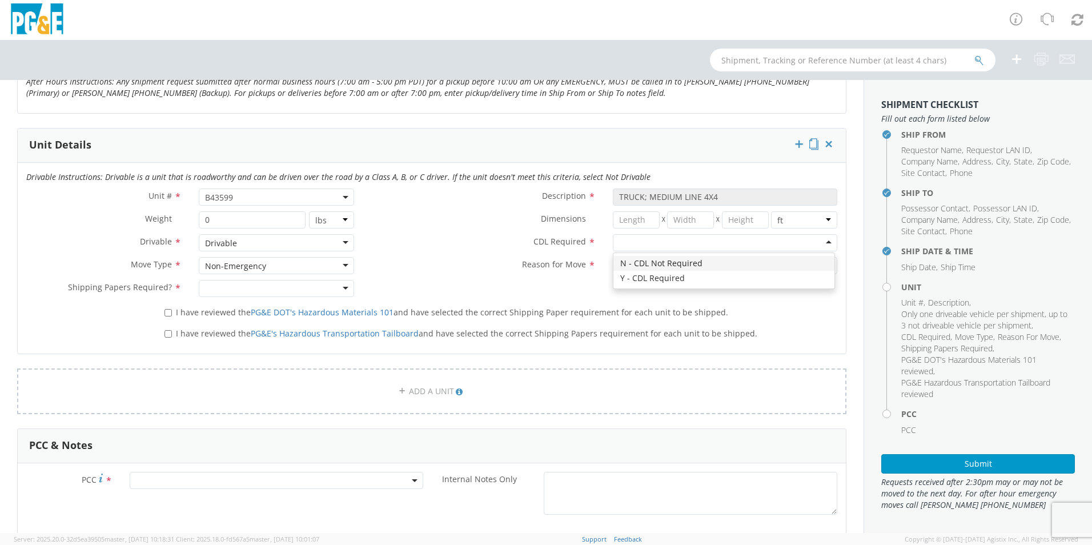
click at [629, 244] on div at bounding box center [725, 242] width 224 height 17
click at [618, 267] on div at bounding box center [725, 265] width 224 height 17
click at [328, 284] on div at bounding box center [276, 288] width 155 height 17
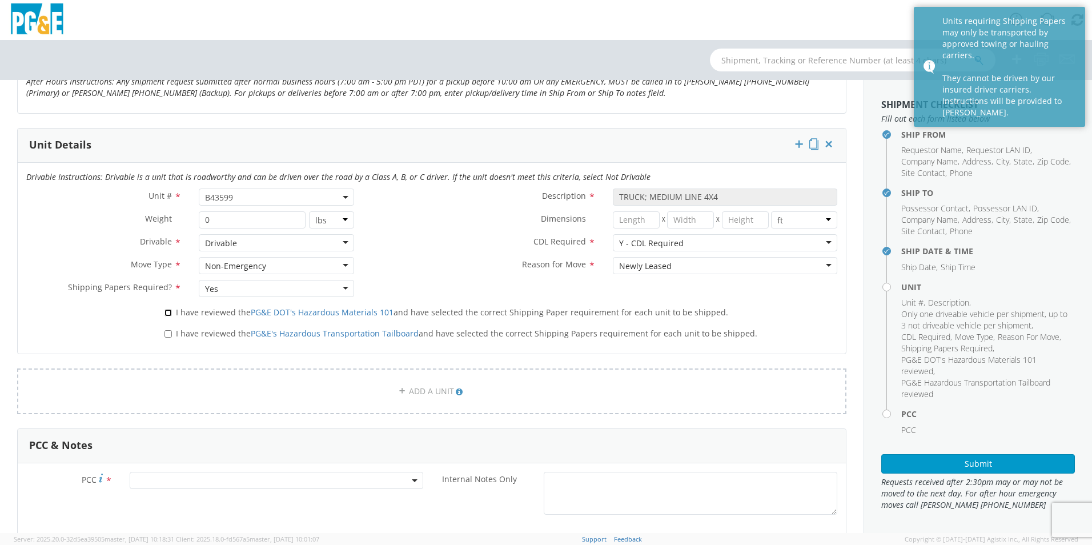
click at [164, 312] on input "I have reviewed the PG&E DOT's Hazardous Materials 101 and have selected the co…" at bounding box center [167, 312] width 7 height 7
checkbox input "true"
click at [164, 328] on label "I have reviewed the PG&E's Hazardous Transportation Tailboard and have selected…" at bounding box center [461, 332] width 595 height 13
click at [164, 330] on input "I have reviewed the PG&E's Hazardous Transportation Tailboard and have selected…" at bounding box center [167, 333] width 7 height 7
checkbox input "true"
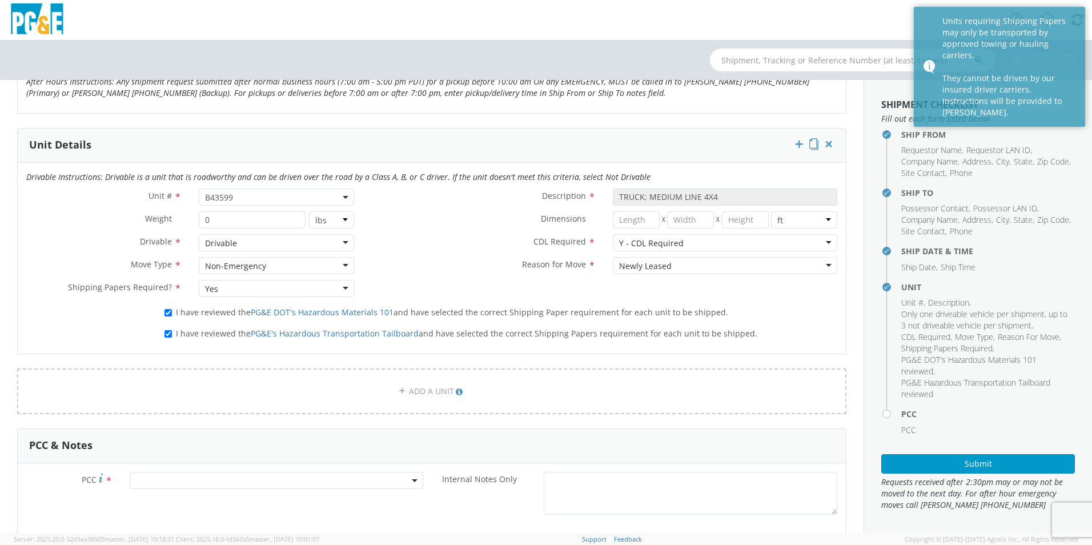
click at [252, 292] on div "Yes" at bounding box center [276, 288] width 155 height 17
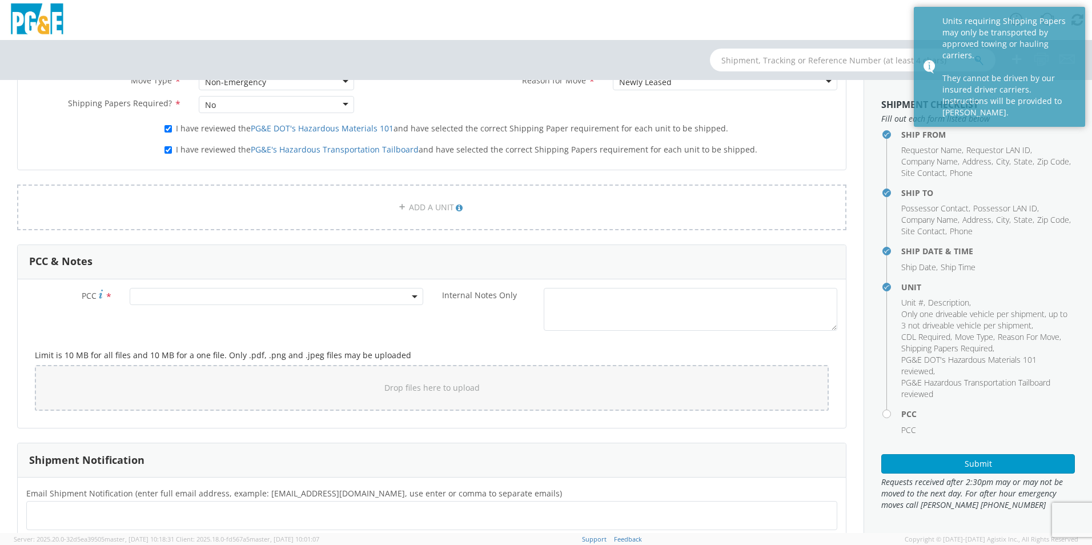
scroll to position [742, 0]
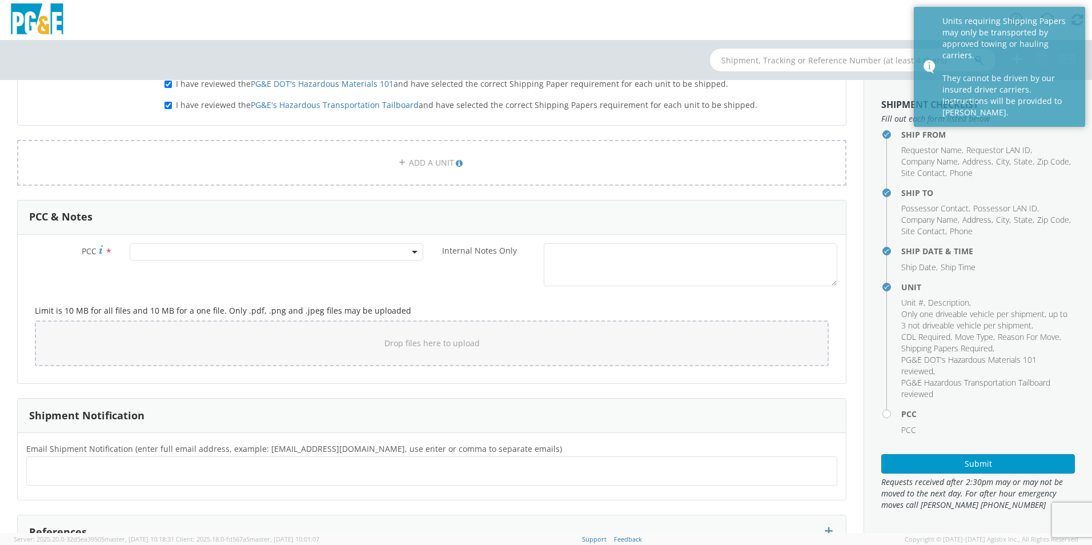
click at [168, 255] on span at bounding box center [276, 251] width 293 height 17
click at [167, 274] on input "number" at bounding box center [274, 270] width 284 height 17
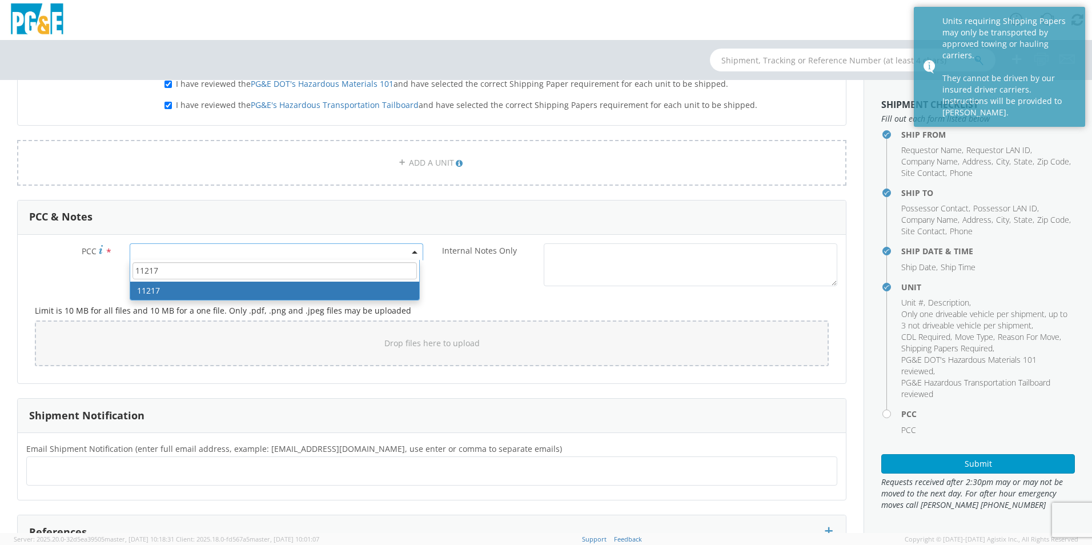
type input "11217"
select select "11217"
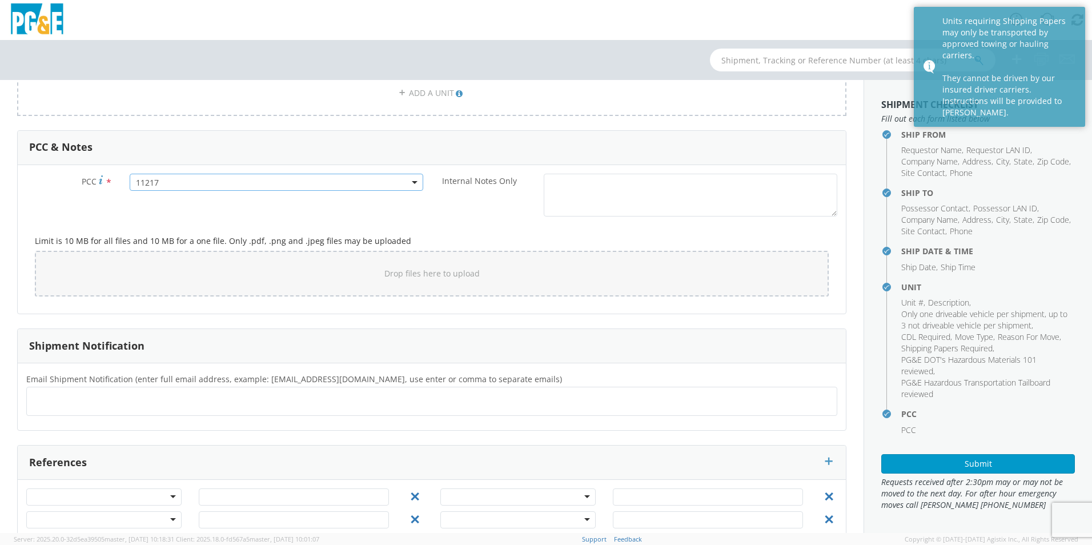
scroll to position [836, 0]
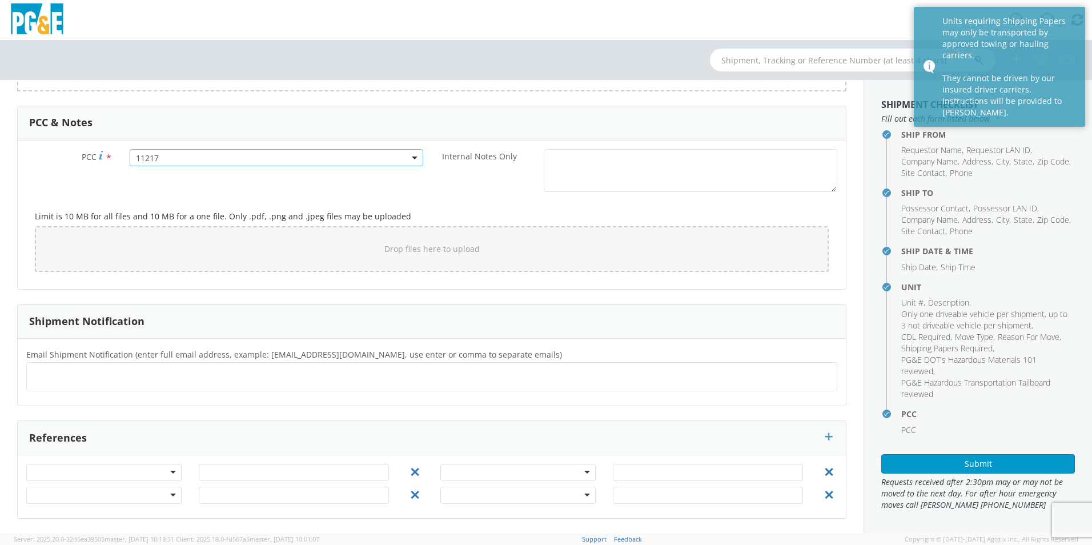
click at [136, 367] on ul at bounding box center [431, 376] width 801 height 19
click at [96, 378] on ul at bounding box center [431, 376] width 801 height 19
type input "[EMAIL_ADDRESS][DOMAIN_NAME]"
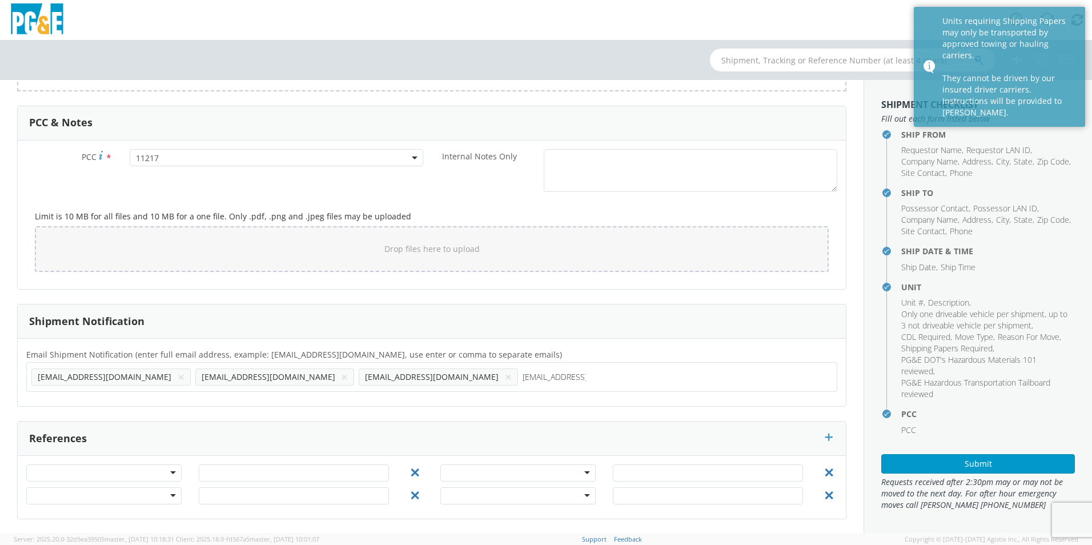
type input "[EMAIL_ADDRESS][DOMAIN_NAME]"
click at [923, 465] on button "Submit" at bounding box center [978, 463] width 194 height 19
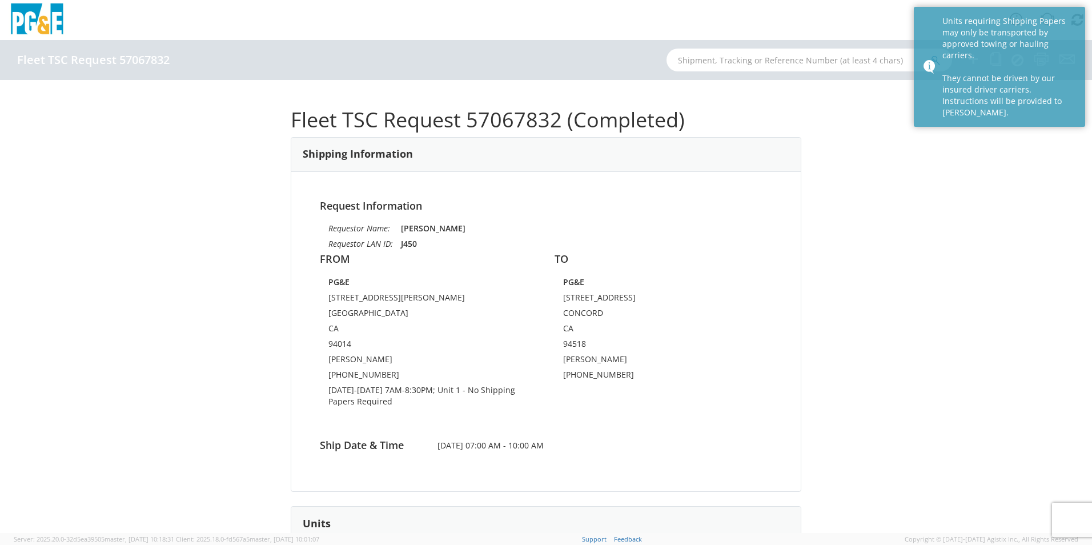
click at [980, 188] on div "Fleet TSC Request 57067832 (Completed) Shipping Information Request Information…" at bounding box center [546, 306] width 1092 height 453
click at [797, 160] on div "Fleet TSC Request 57067832 (Completed) Shipping Information Request Information…" at bounding box center [546, 306] width 1092 height 453
click at [714, 63] on input "text" at bounding box center [808, 60] width 285 height 23
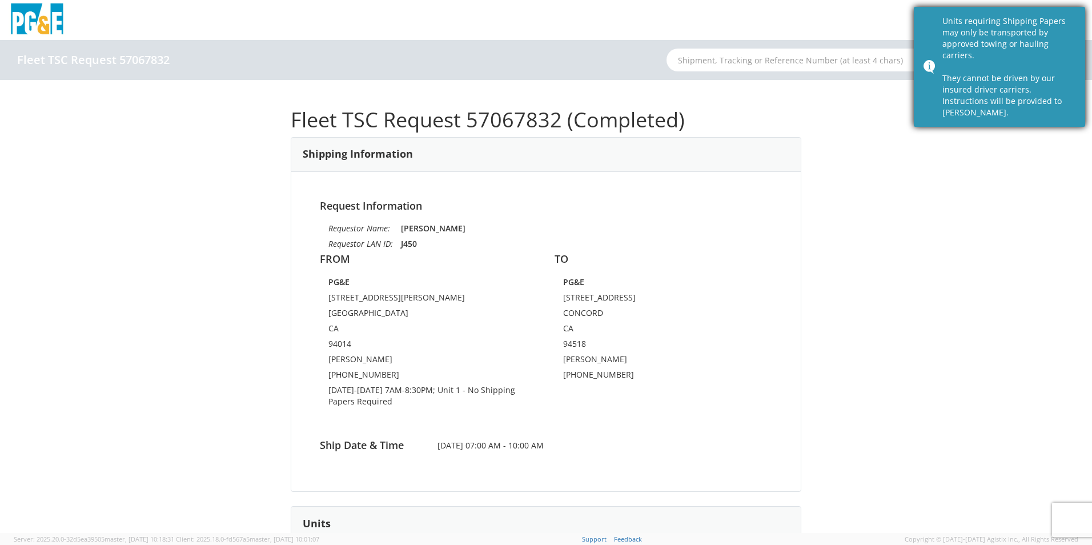
click at [1081, 19] on div "Units requiring Shipping Papers may only be transported by approved towing or h…" at bounding box center [999, 67] width 171 height 120
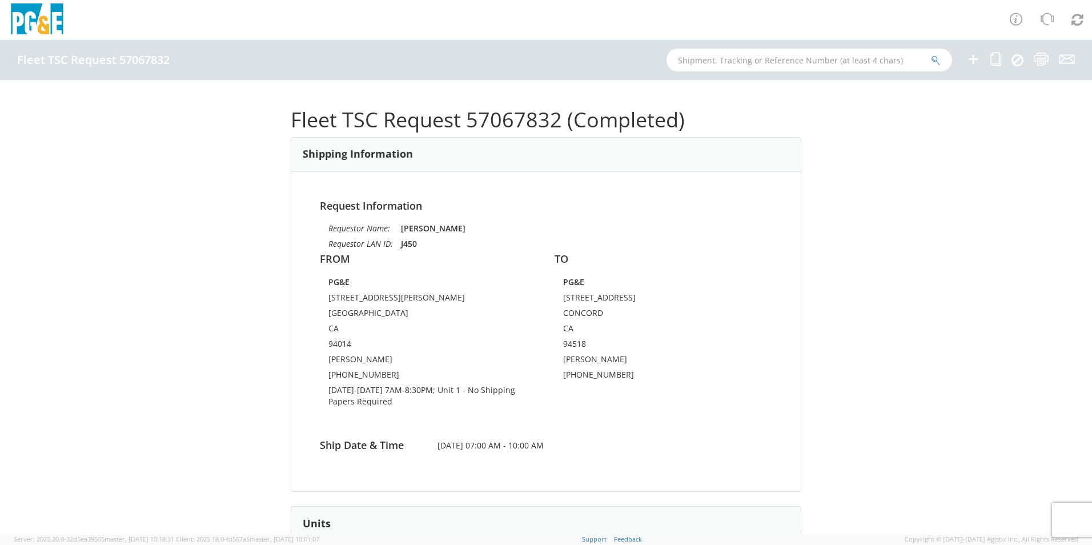
click at [972, 58] on icon at bounding box center [973, 59] width 14 height 14
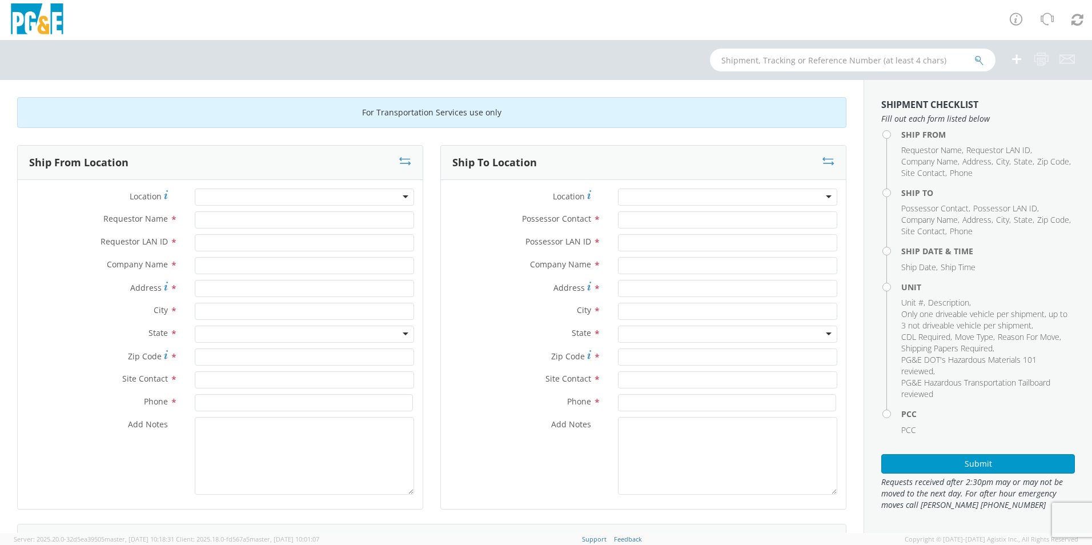
click at [388, 195] on div at bounding box center [304, 196] width 219 height 17
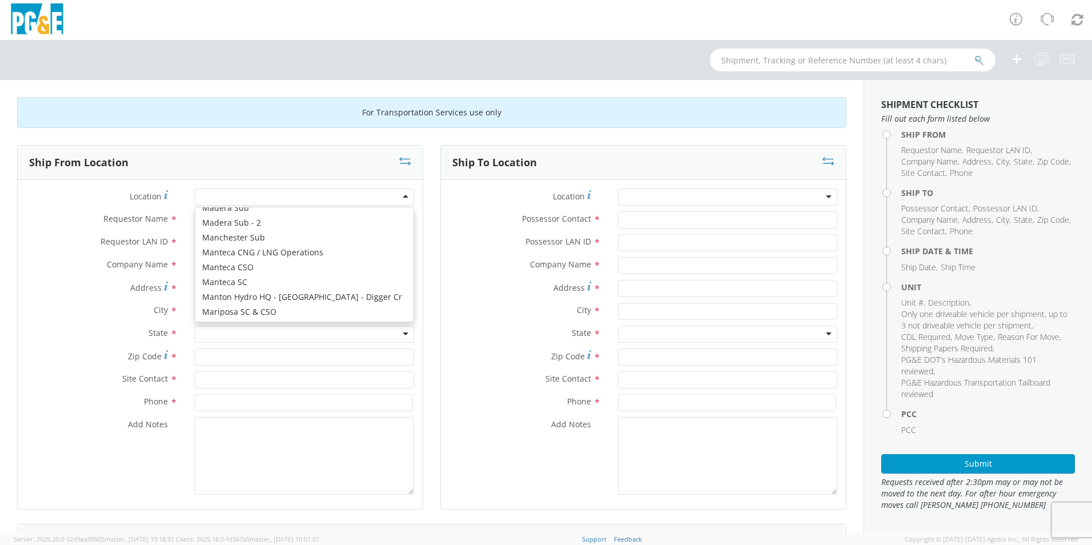
scroll to position [3483, 0]
type input "PG&E"
type input "[STREET_ADDRESS][PERSON_NAME]"
type input "[GEOGRAPHIC_DATA]"
type input "94014"
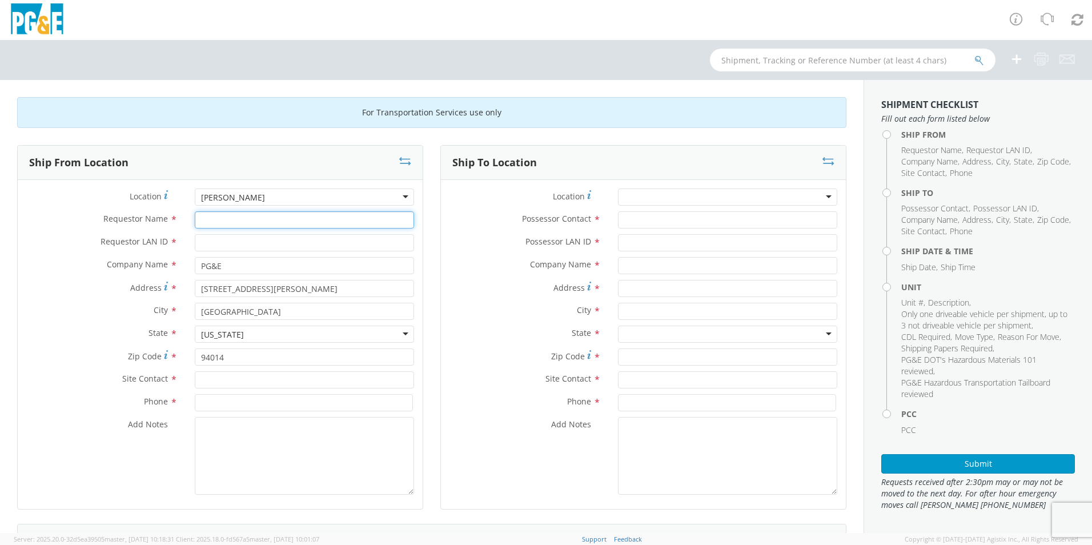
click at [279, 227] on input "Requestor Name *" at bounding box center [304, 219] width 219 height 17
type input "[PERSON_NAME]"
type input "J450"
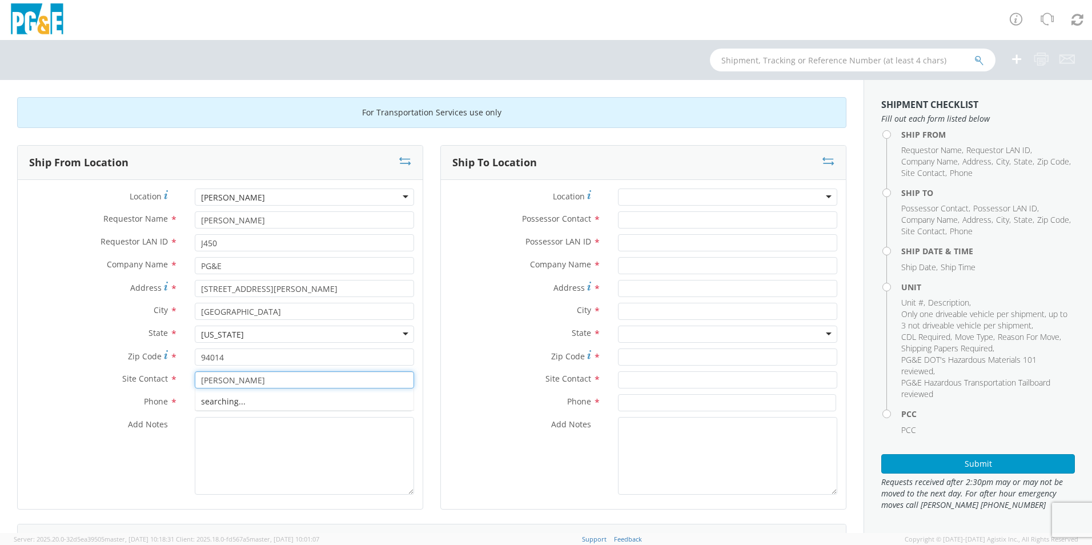
type input "[PERSON_NAME]"
type input "[PHONE_NUMBER]"
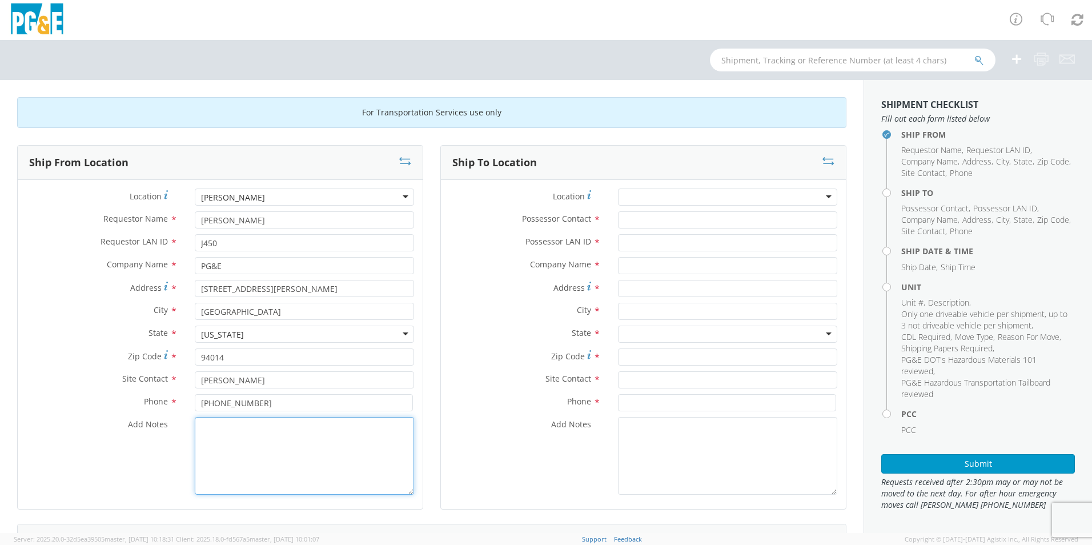
paste textarea "[PERSON_NAME] [PHONE_NUMBER]"
drag, startPoint x: 308, startPoint y: 426, endPoint x: 203, endPoint y: 418, distance: 104.8
click at [203, 418] on textarea "[PERSON_NAME] [PHONE_NUMBER]" at bounding box center [304, 456] width 219 height 78
type textarea "T"
type textarea "g"
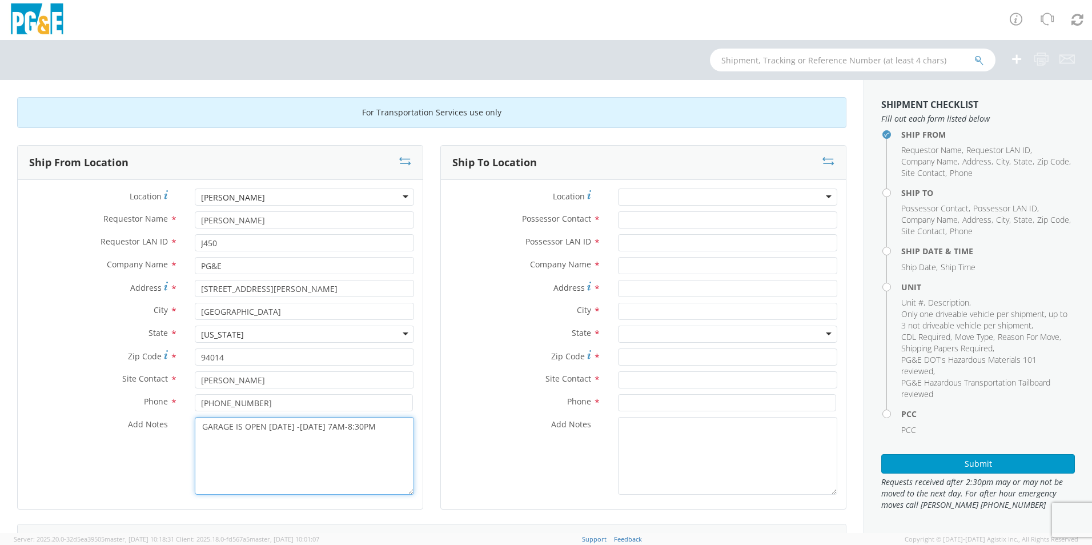
drag, startPoint x: 387, startPoint y: 427, endPoint x: 199, endPoint y: 425, distance: 187.9
click at [199, 425] on textarea "GARAGE IS OPEN [DATE] -[DATE] 7AM-8:30PM" at bounding box center [304, 456] width 219 height 78
type textarea "GARAGE IS OPEN [DATE] -[DATE] 7AM-8:30PM"
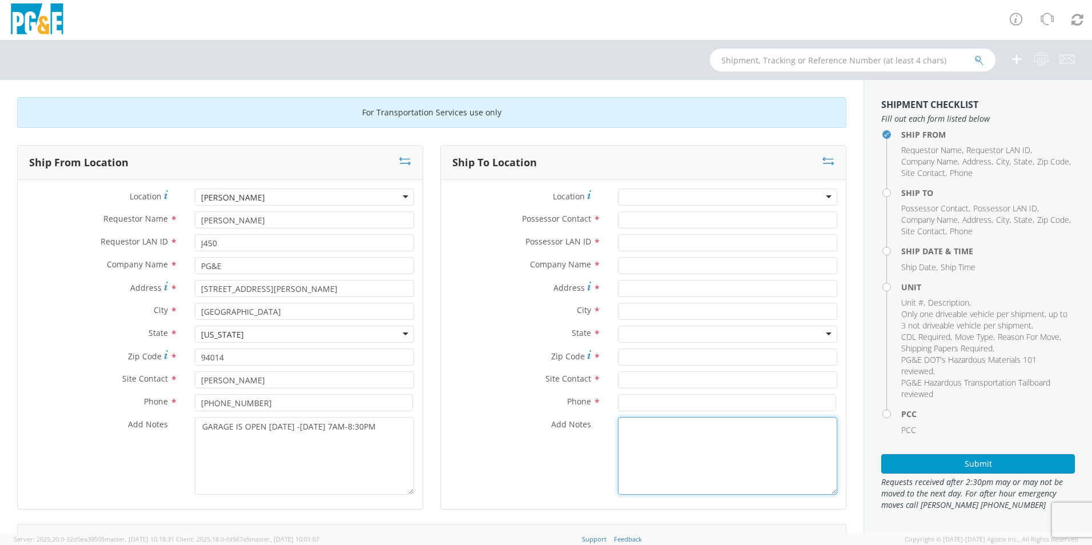
click at [632, 462] on textarea "Add Notes *" at bounding box center [727, 456] width 219 height 78
paste textarea "GARAGE IS OPEN [DATE] -[DATE] 7AM-8:30PM"
type textarea "GARAGE IS OPEN [DATE] -[DATE] 7AM-8:30PM"
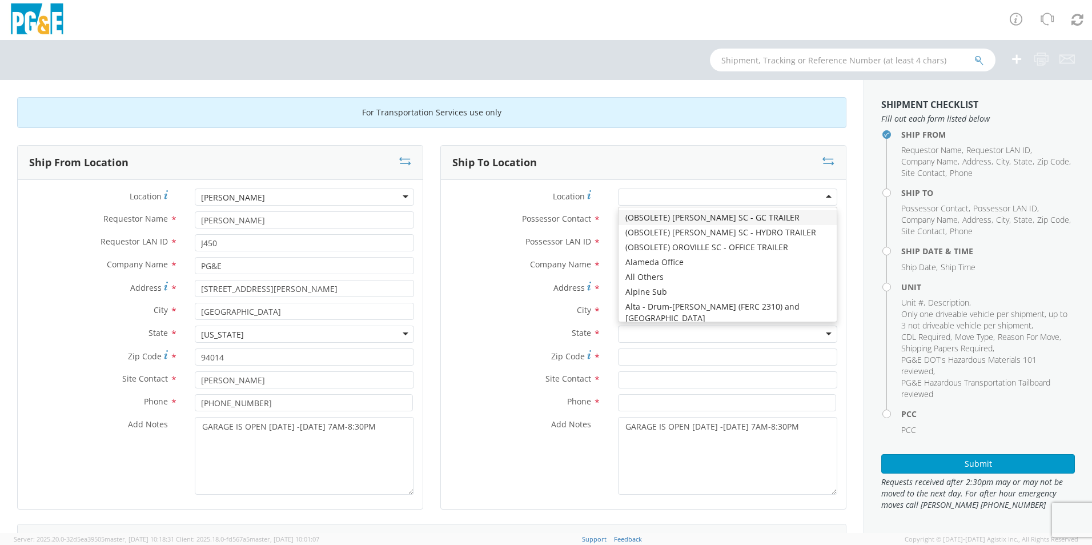
click at [647, 195] on div at bounding box center [727, 196] width 219 height 17
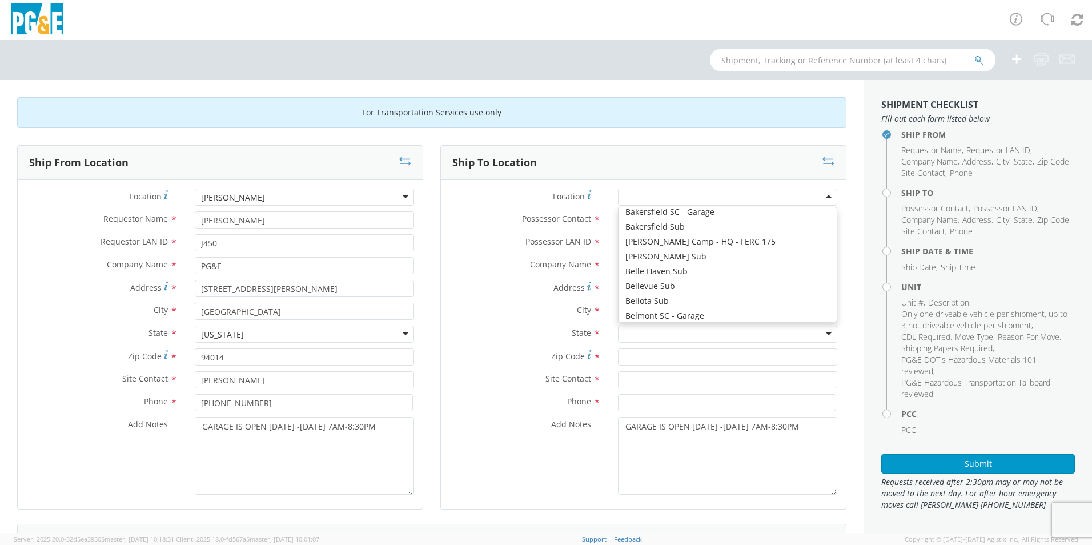
scroll to position [457, 0]
type input "PG&E"
type input "[STREET_ADDRESS]"
type input "San [PERSON_NAME]"
type input "94070"
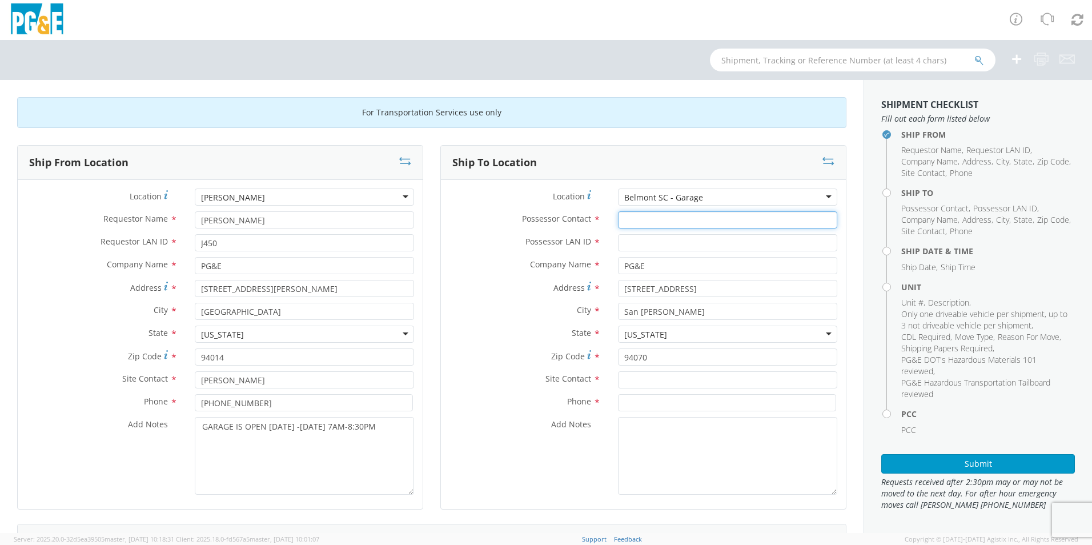
click at [646, 220] on input "Possessor Contact *" at bounding box center [727, 219] width 219 height 17
type input "[PERSON_NAME]"
type input "J450"
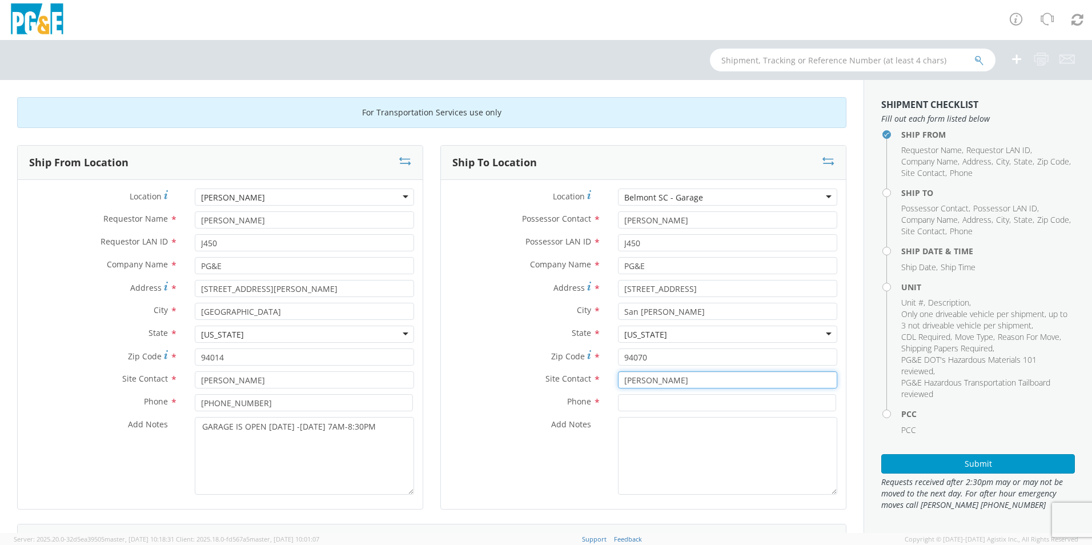
type input "[PERSON_NAME]"
type input "[PHONE_NUMBER]"
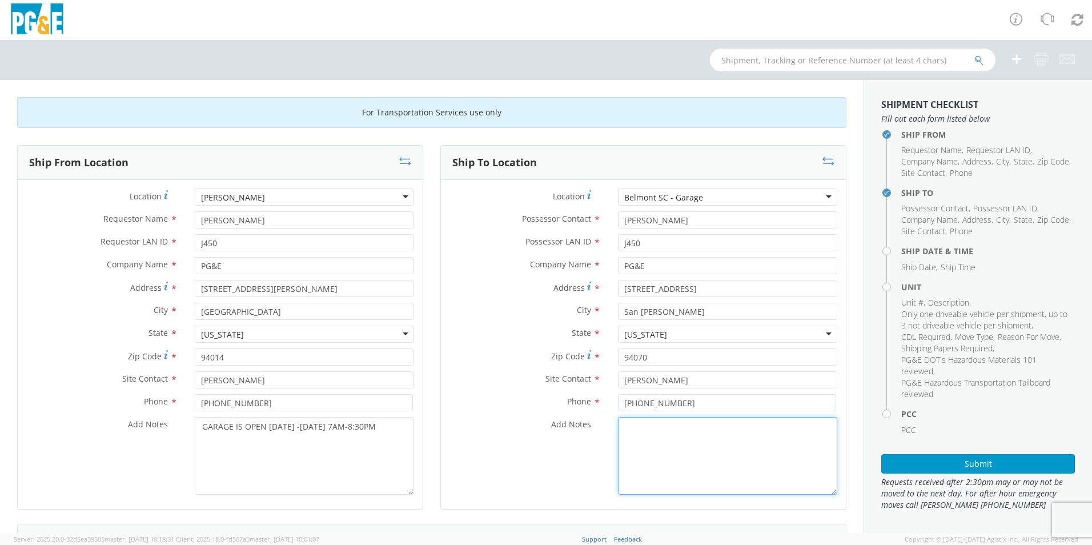
click at [645, 426] on textarea "Add Notes *" at bounding box center [727, 456] width 219 height 78
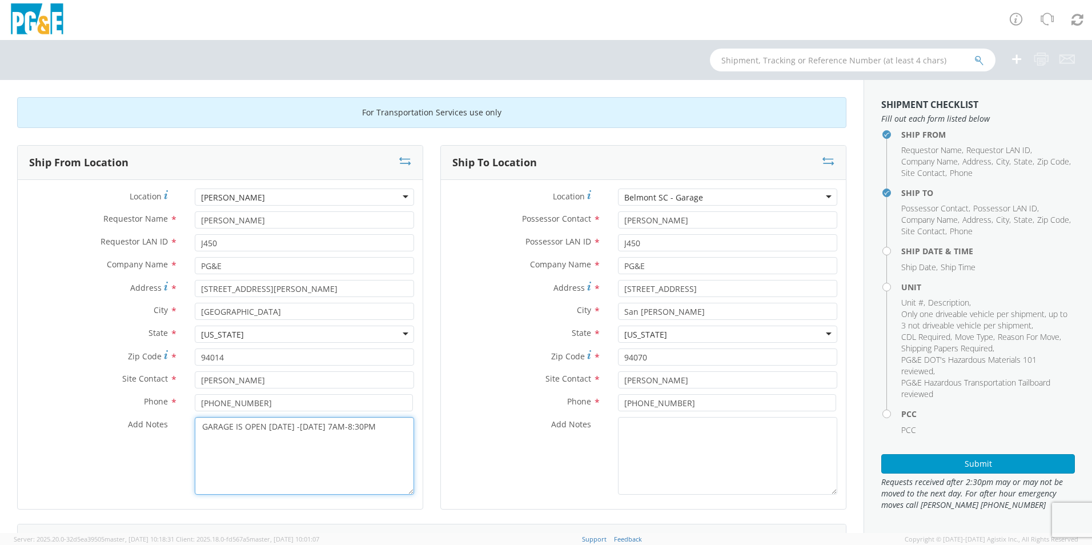
drag, startPoint x: 630, startPoint y: 447, endPoint x: 379, endPoint y: 426, distance: 252.1
click at [379, 426] on textarea "GARAGE IS OPEN [DATE] -[DATE] 7AM-8:30PM" at bounding box center [304, 456] width 219 height 78
drag, startPoint x: 391, startPoint y: 429, endPoint x: 201, endPoint y: 430, distance: 189.6
click at [201, 430] on textarea "GARAGE IS OPEN [DATE] -[DATE] 7AM-8:30PM" at bounding box center [304, 456] width 219 height 78
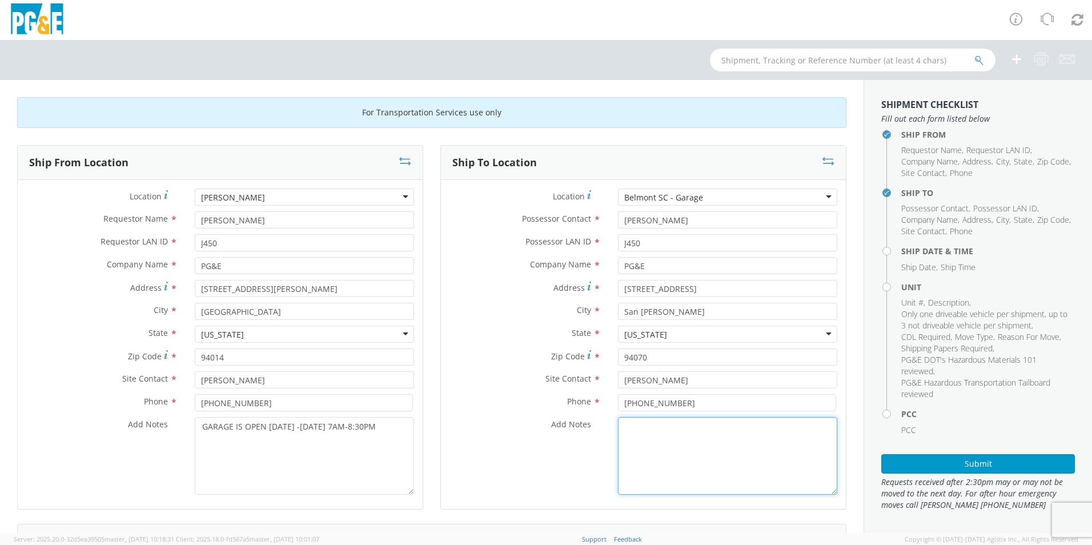
click at [679, 460] on textarea "Add Notes *" at bounding box center [727, 456] width 219 height 78
paste textarea "GARAGE IS OPEN [DATE] -[DATE] 7AM-8:30PM"
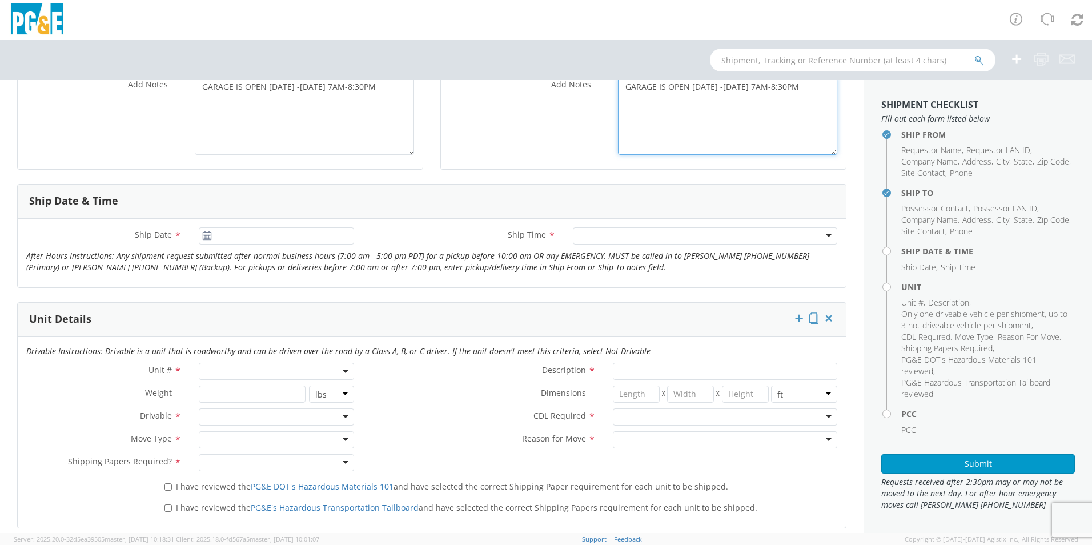
scroll to position [343, 0]
type textarea "GARAGE IS OPEN [DATE] -[DATE] 7AM-8:30PM"
click at [204, 234] on icon at bounding box center [207, 232] width 10 height 9
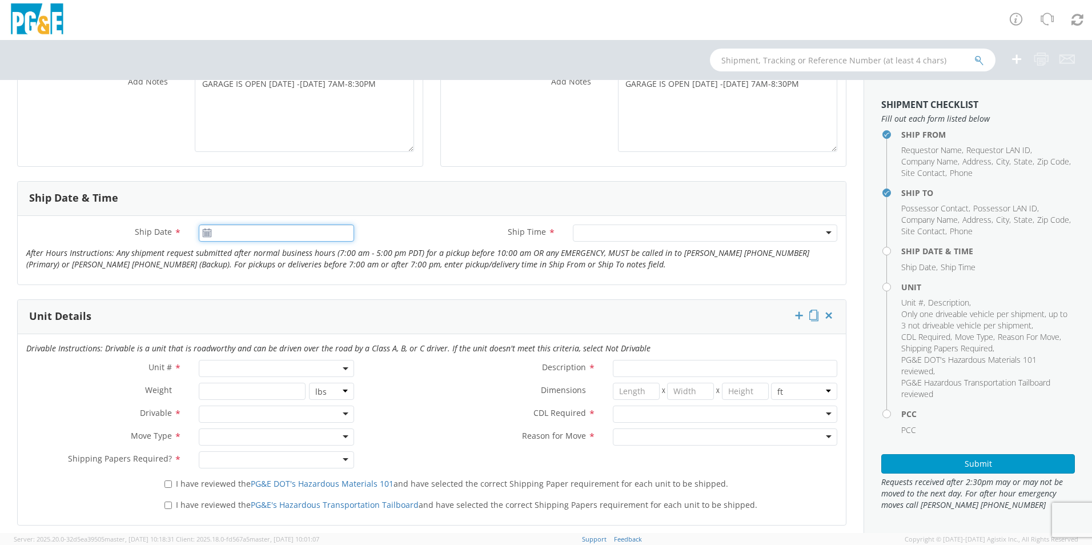
type input "[DATE]"
click at [216, 234] on input "[DATE]" at bounding box center [276, 232] width 155 height 17
click at [270, 301] on td "8" at bounding box center [278, 305] width 24 height 17
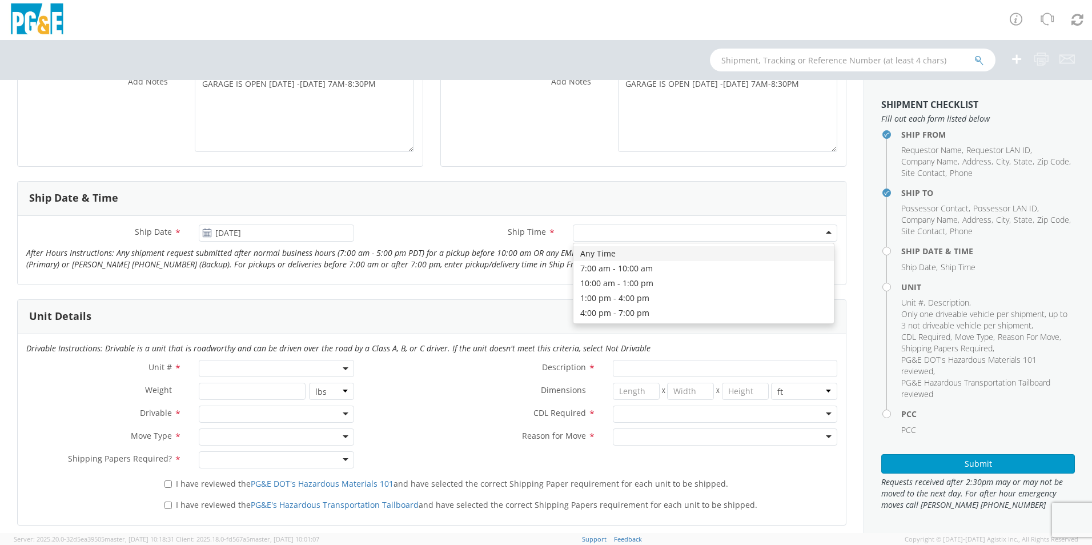
click at [585, 236] on div at bounding box center [705, 232] width 264 height 17
click at [635, 233] on div "10:00 am - 1:00 pm" at bounding box center [615, 233] width 73 height 11
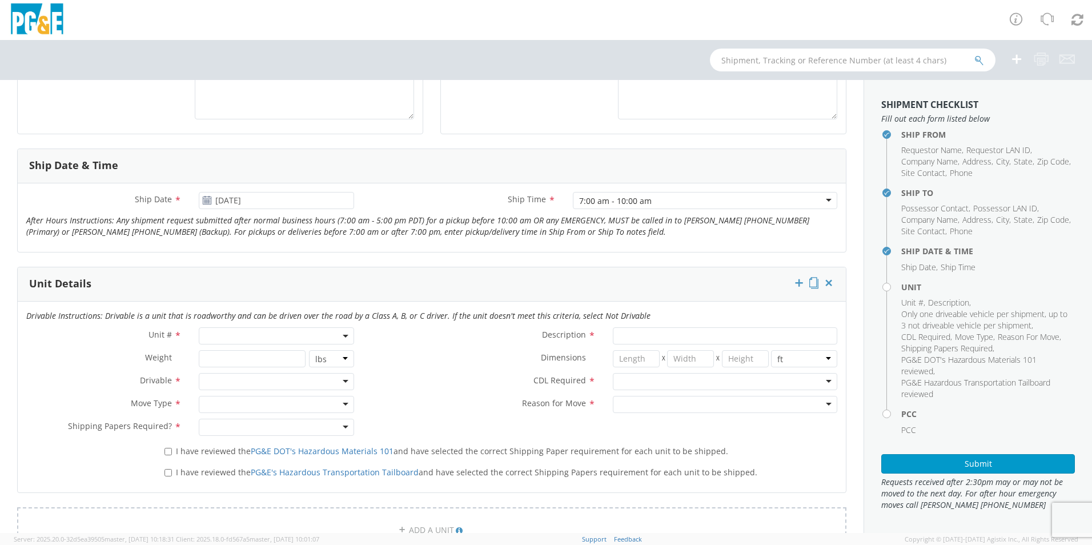
scroll to position [457, 0]
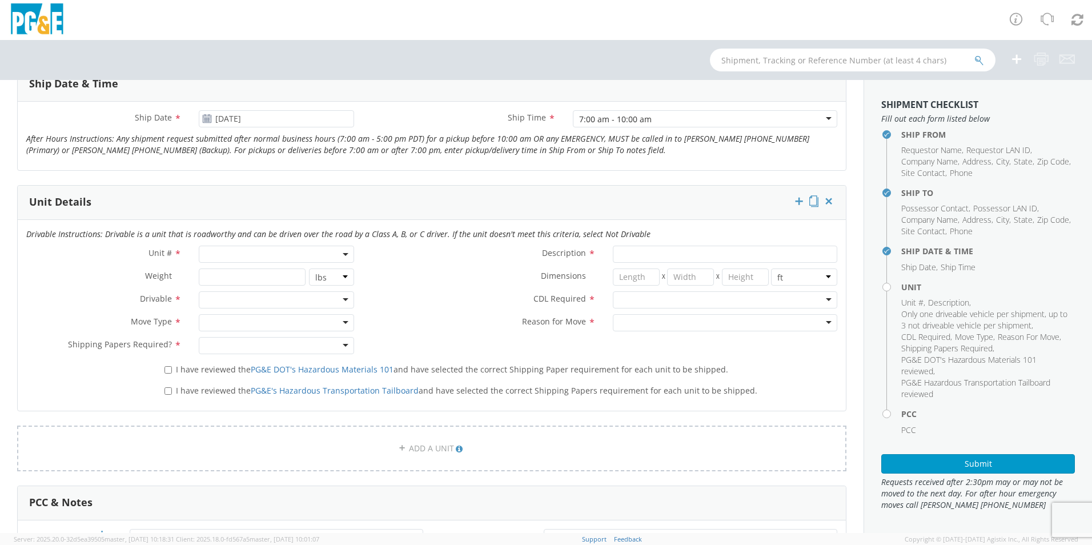
click at [343, 255] on b at bounding box center [346, 254] width 6 height 3
click at [284, 271] on input "search" at bounding box center [276, 272] width 148 height 17
type input "B43606"
type input "TRUCK; MATERIAL HANDLER: 39' - 59' 4X4"
type input "0"
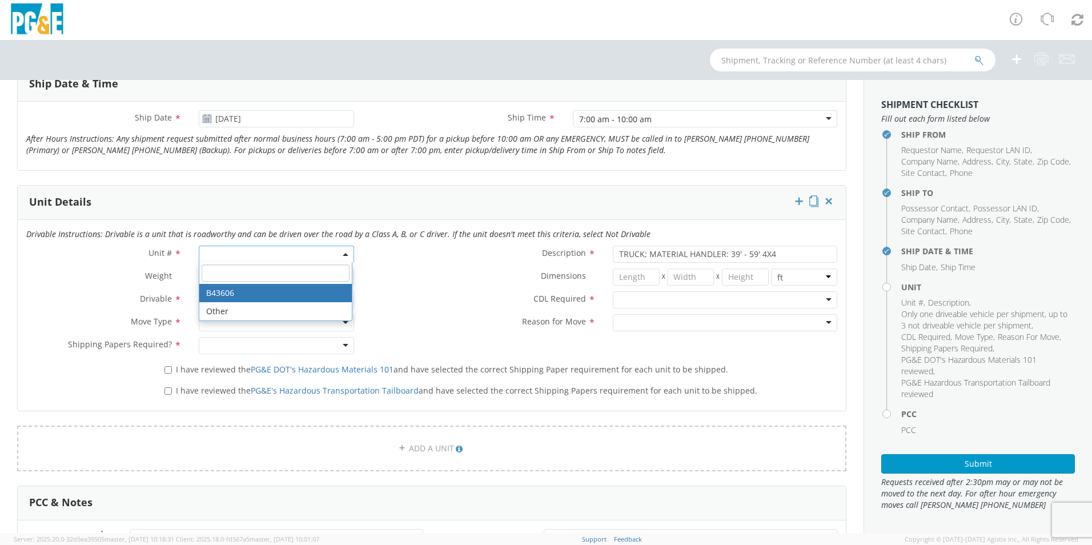
select select "B43606"
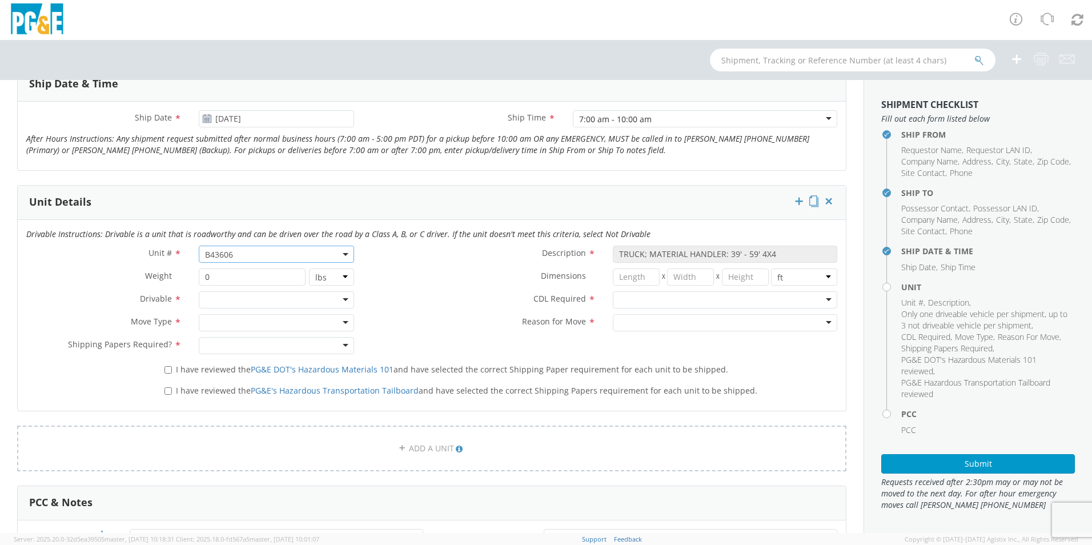
click at [642, 298] on div at bounding box center [725, 299] width 224 height 17
click at [634, 324] on div at bounding box center [725, 322] width 224 height 17
click at [338, 303] on div at bounding box center [276, 299] width 155 height 17
click at [347, 322] on div at bounding box center [276, 322] width 155 height 17
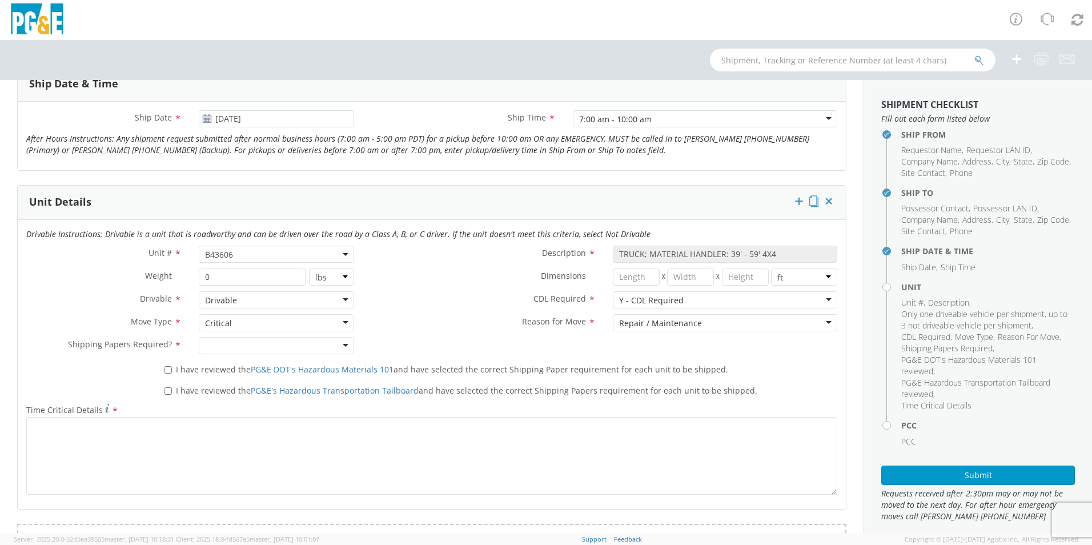
click at [337, 344] on div at bounding box center [276, 345] width 155 height 17
click at [166, 370] on input "I have reviewed the PG&E DOT's Hazardous Materials 101 and have selected the co…" at bounding box center [167, 369] width 7 height 7
checkbox input "true"
click at [166, 387] on input "I have reviewed the PG&E's Hazardous Transportation Tailboard and have selected…" at bounding box center [167, 390] width 7 height 7
checkbox input "true"
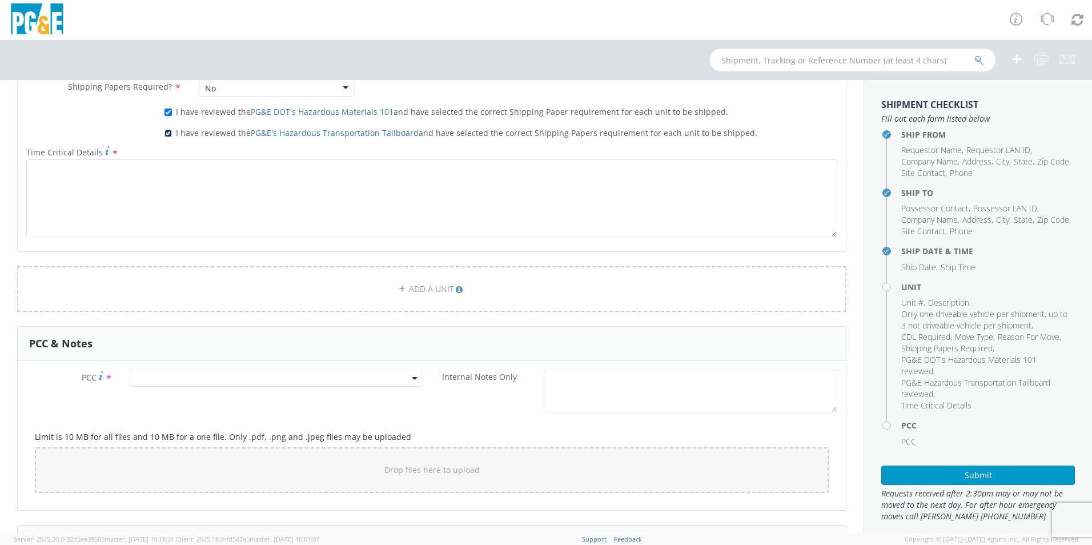
scroll to position [685, 0]
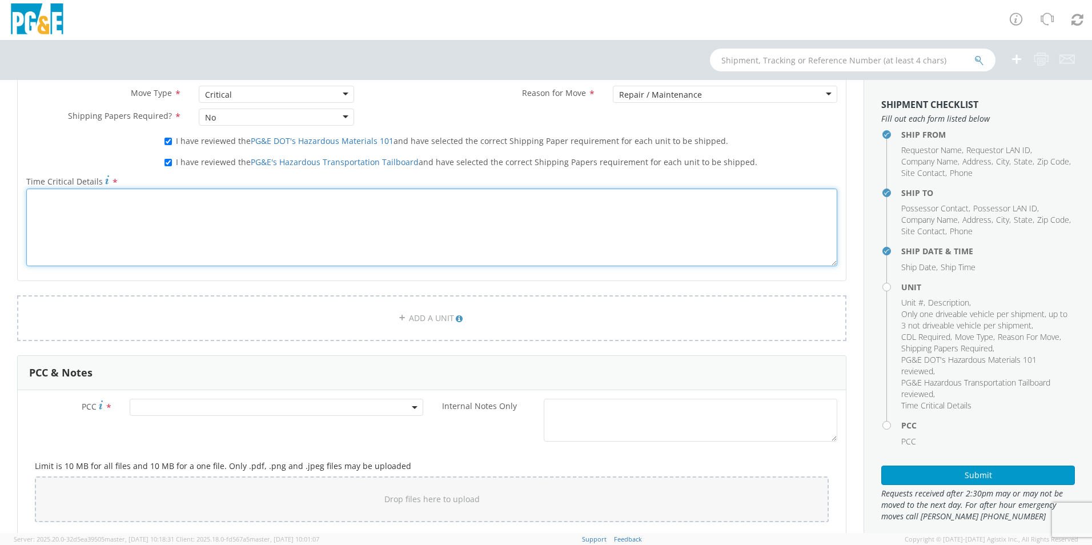
click at [119, 239] on textarea "Time Critical Details *" at bounding box center [431, 227] width 811 height 78
type textarea "NEEDS TO BE MOVED ASAP"
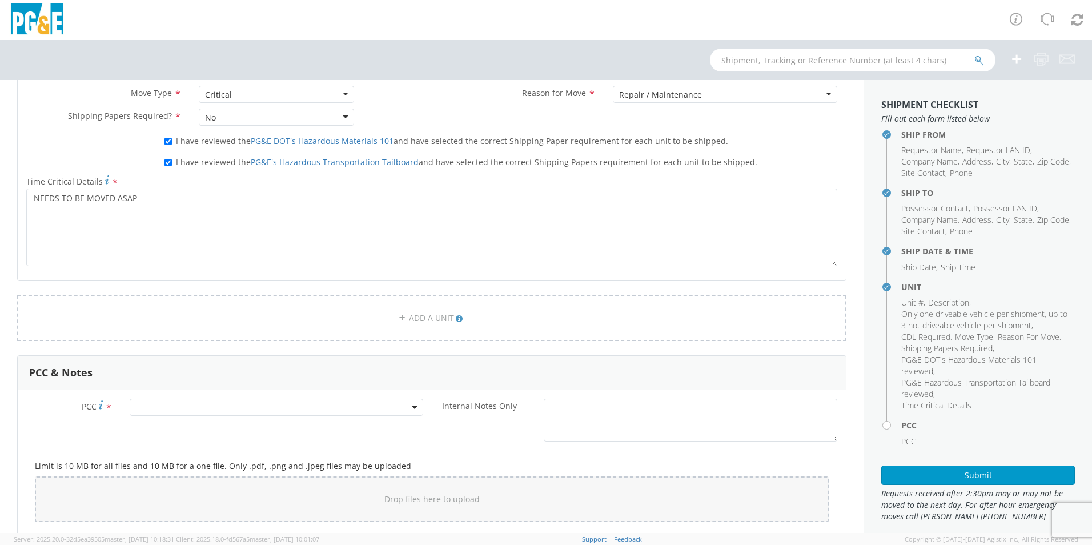
click at [147, 404] on span at bounding box center [276, 407] width 293 height 17
click at [251, 431] on input "number" at bounding box center [274, 425] width 284 height 17
type input "11269"
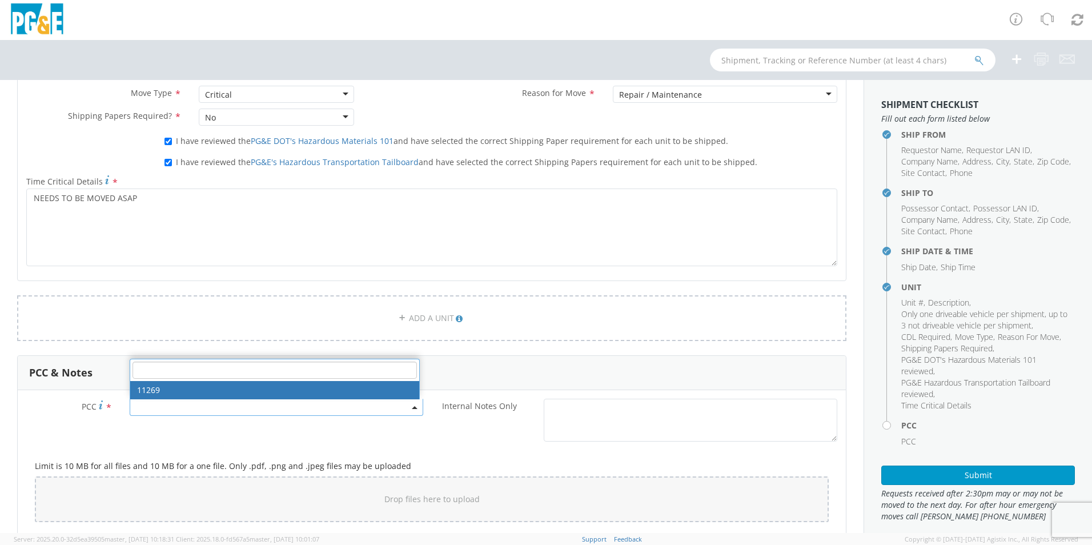
select select "11269"
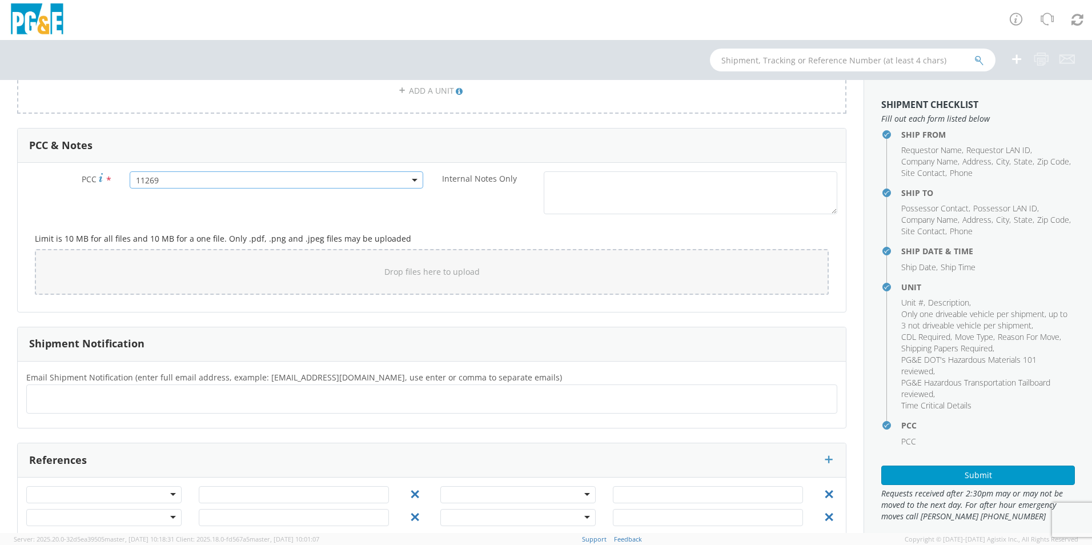
scroll to position [935, 0]
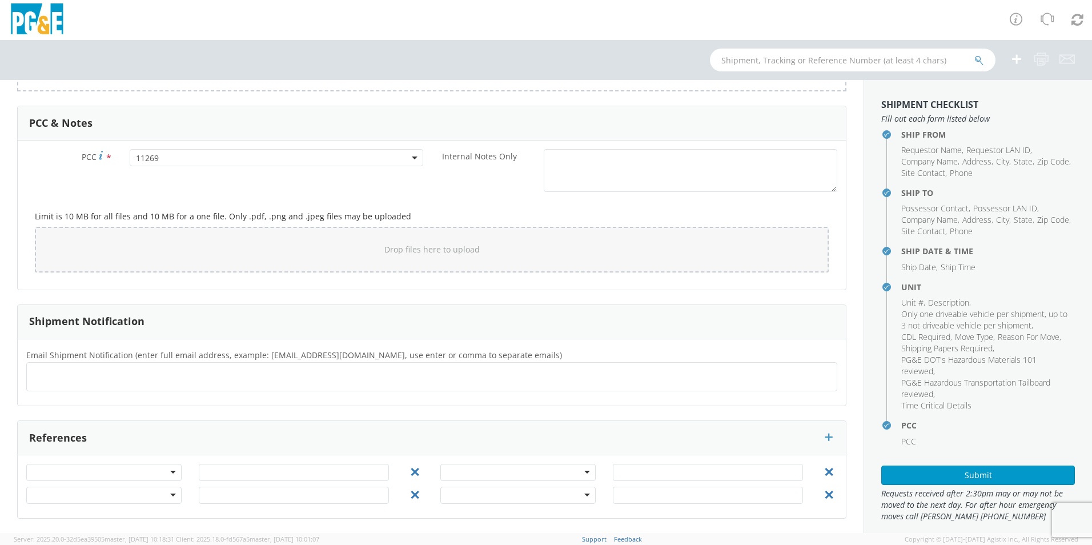
click at [160, 382] on ul at bounding box center [431, 376] width 801 height 19
type input "[EMAIL_ADDRESS][DOMAIN_NAME]"
click at [256, 376] on ul "[EMAIL_ADDRESS][DOMAIN_NAME] × [EMAIL_ADDRESS][DOMAIN_NAME] ×" at bounding box center [431, 376] width 801 height 19
type input "[EMAIL_ADDRESS][DOMAIN_NAME]"
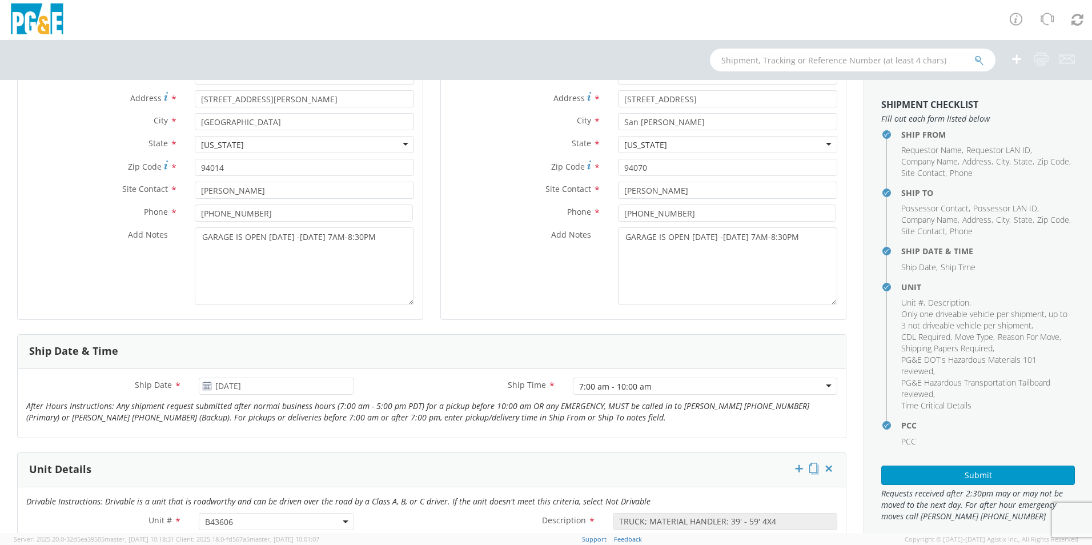
scroll to position [250, 0]
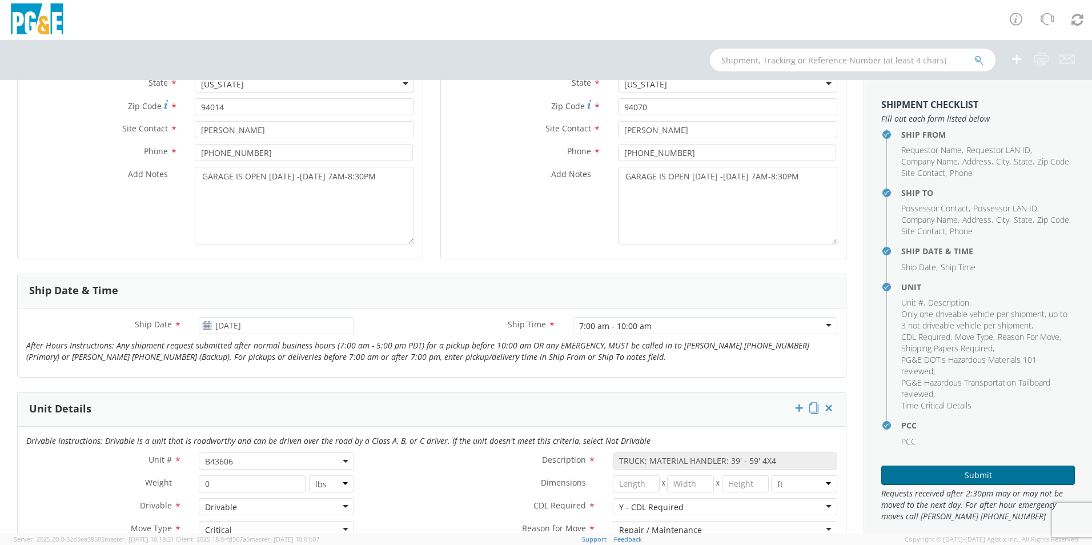
click at [950, 480] on button "Submit" at bounding box center [978, 474] width 194 height 19
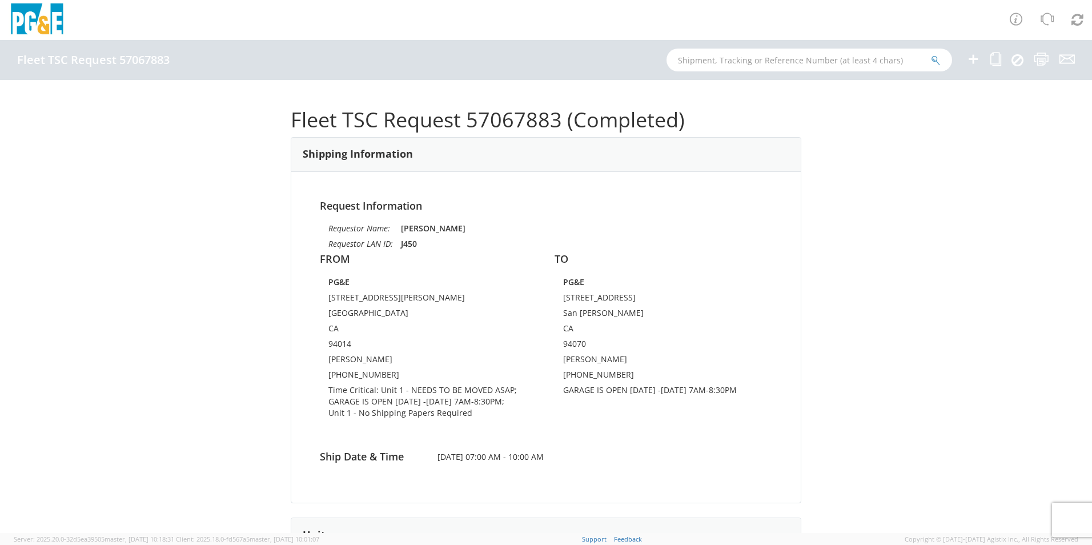
click at [975, 59] on icon at bounding box center [973, 59] width 14 height 14
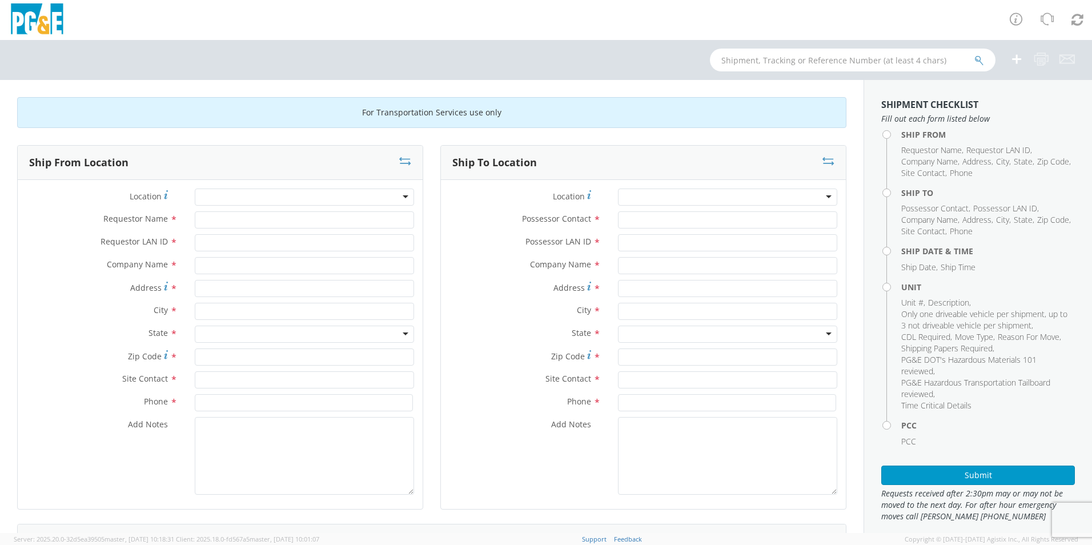
click at [350, 195] on div at bounding box center [304, 196] width 219 height 17
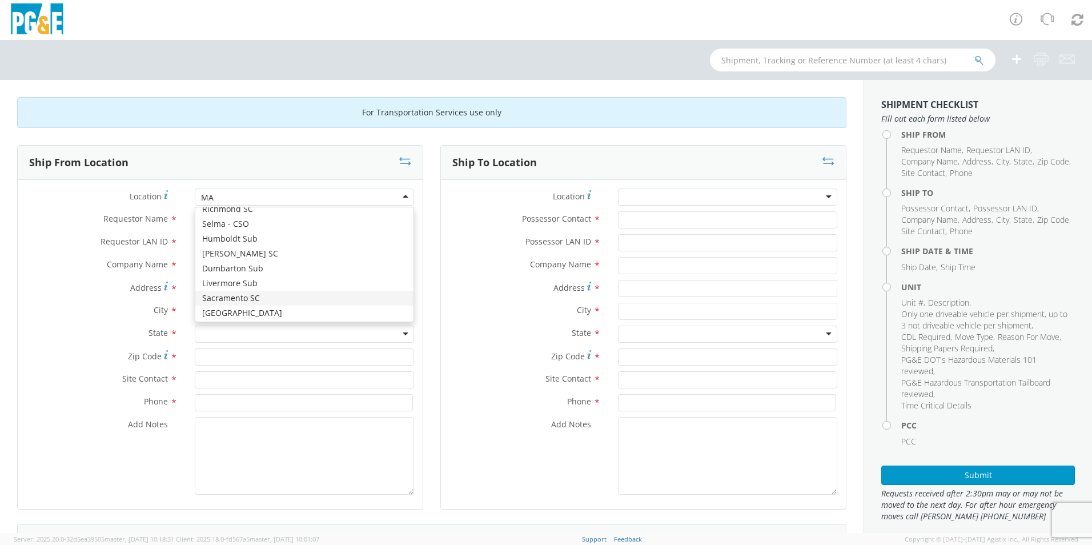
scroll to position [3, 0]
type input "MART"
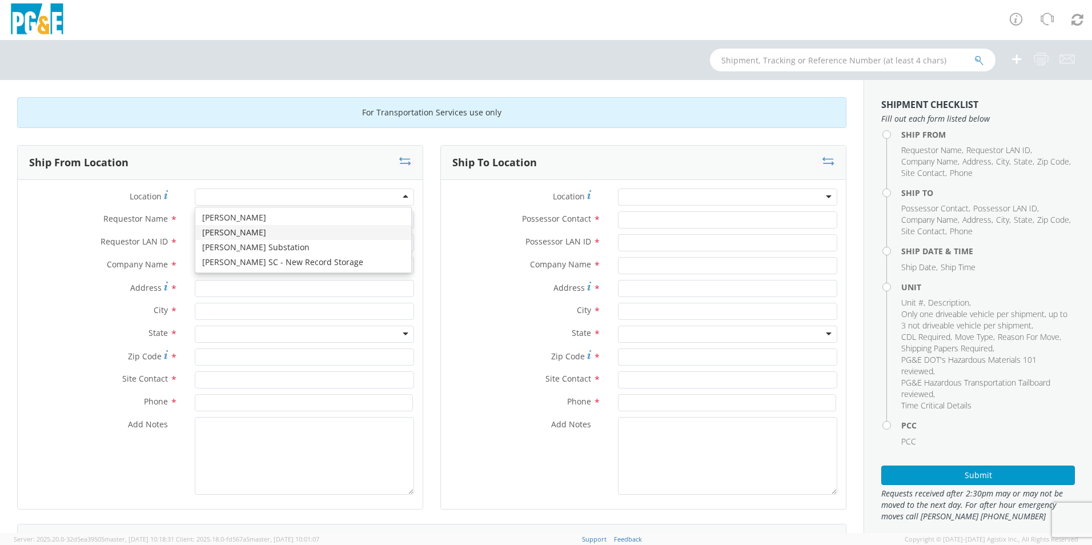
type input "PG&E"
type input "[STREET_ADDRESS][PERSON_NAME]"
type input "[GEOGRAPHIC_DATA]"
type input "94014"
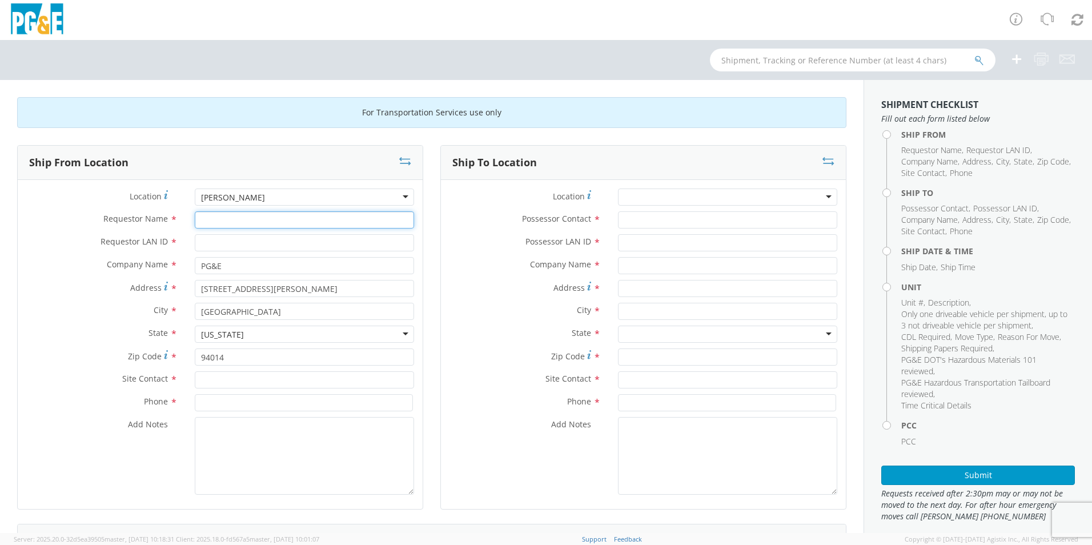
click at [242, 222] on input "Requestor Name *" at bounding box center [304, 219] width 219 height 17
type input "[PERSON_NAME]"
type input "J450"
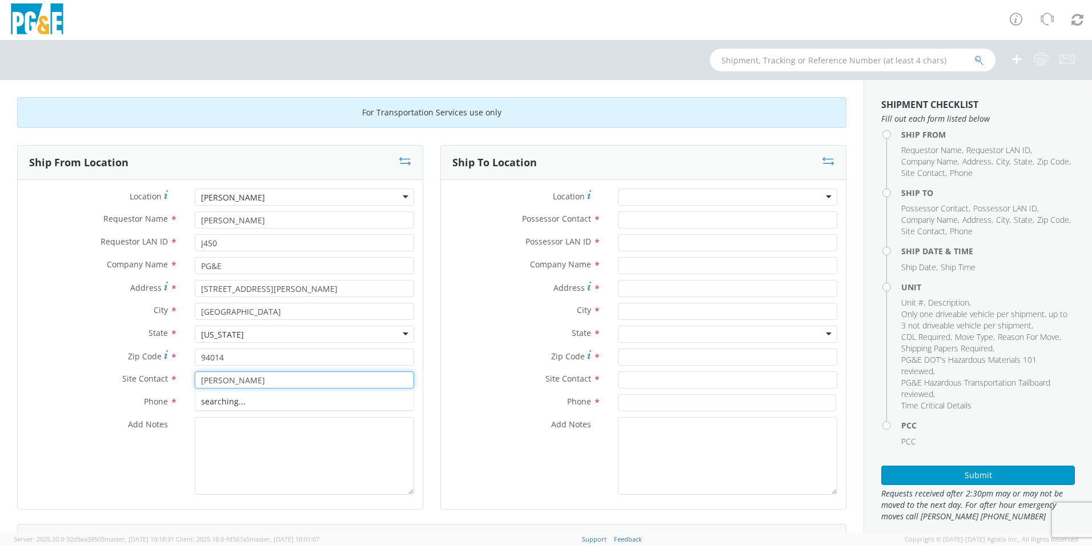
type input "[PERSON_NAME]"
type input "[PHONE_NUMBER]"
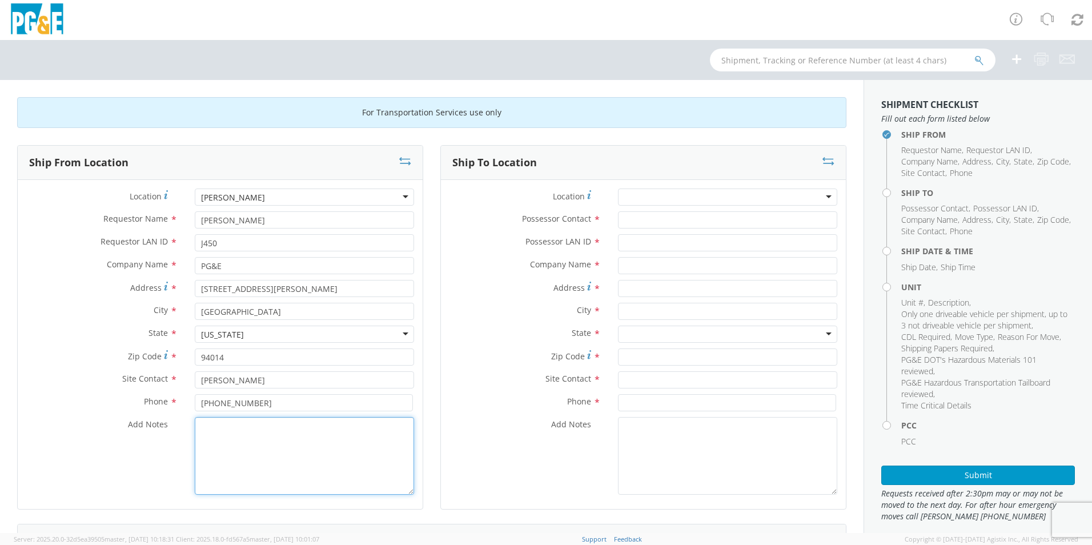
paste textarea "B40859"
type textarea "B40859"
drag, startPoint x: 289, startPoint y: 439, endPoint x: 188, endPoint y: 431, distance: 101.9
click at [188, 431] on div "B40859" at bounding box center [304, 456] width 236 height 78
type textarea "g"
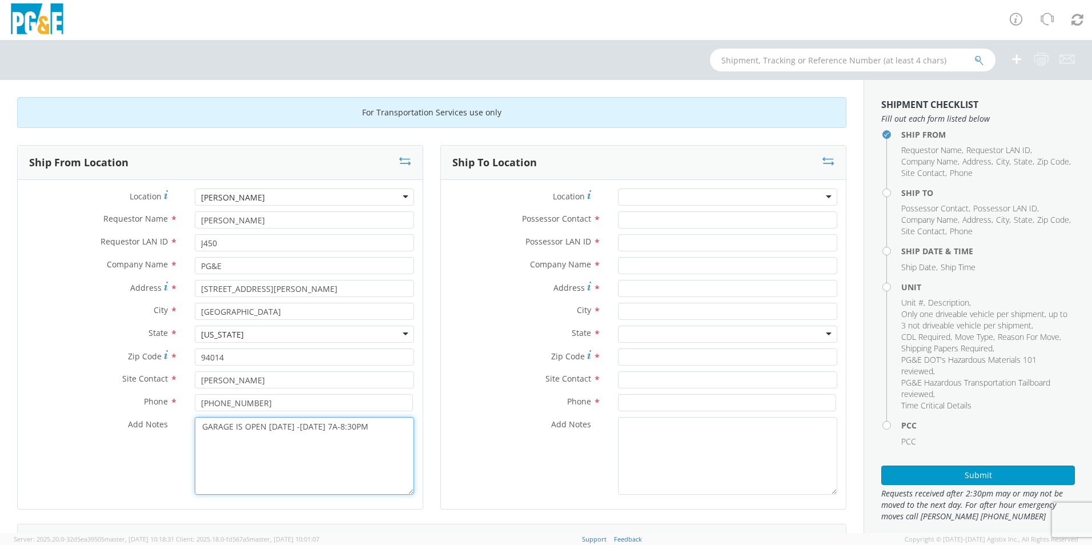
drag, startPoint x: 343, startPoint y: 426, endPoint x: 369, endPoint y: 432, distance: 27.6
click at [344, 426] on textarea "GARAGE IS OPEN [DATE] -[DATE] 7A-8:30PM" at bounding box center [304, 456] width 219 height 78
type textarea "GARAGE IS OPEN [DATE] -[DATE] 7AM-8:30PM"
click at [641, 200] on div at bounding box center [727, 196] width 219 height 17
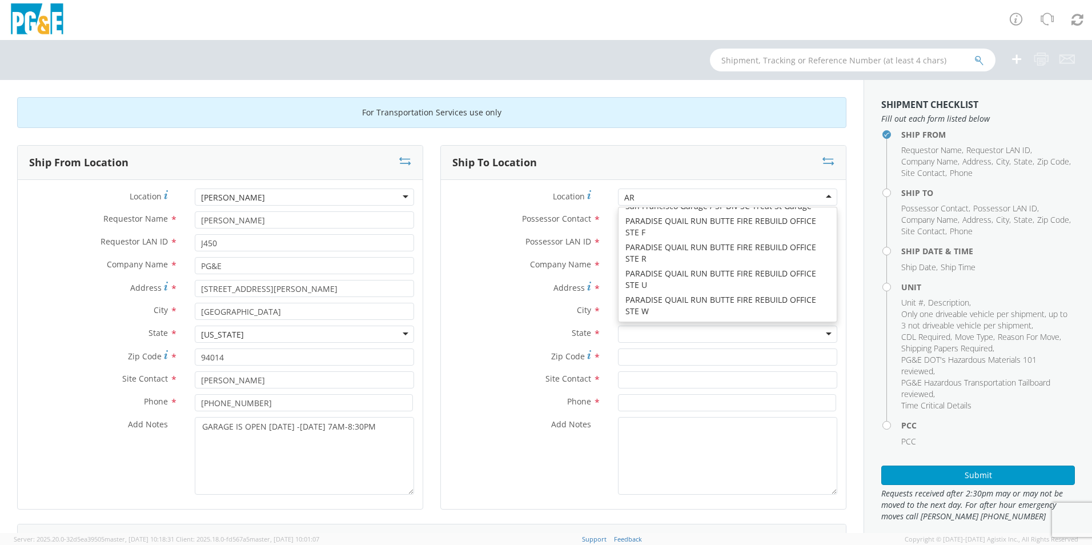
scroll to position [3, 0]
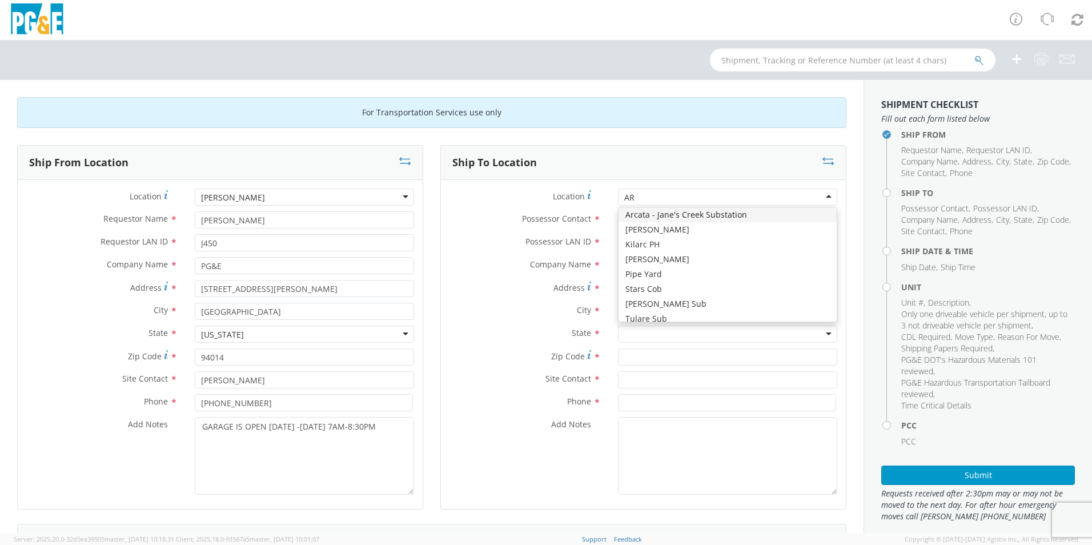
type input "A"
type input "PG&E"
type input "[STREET_ADDRESS][PERSON_NAME]"
type input "AUBURN"
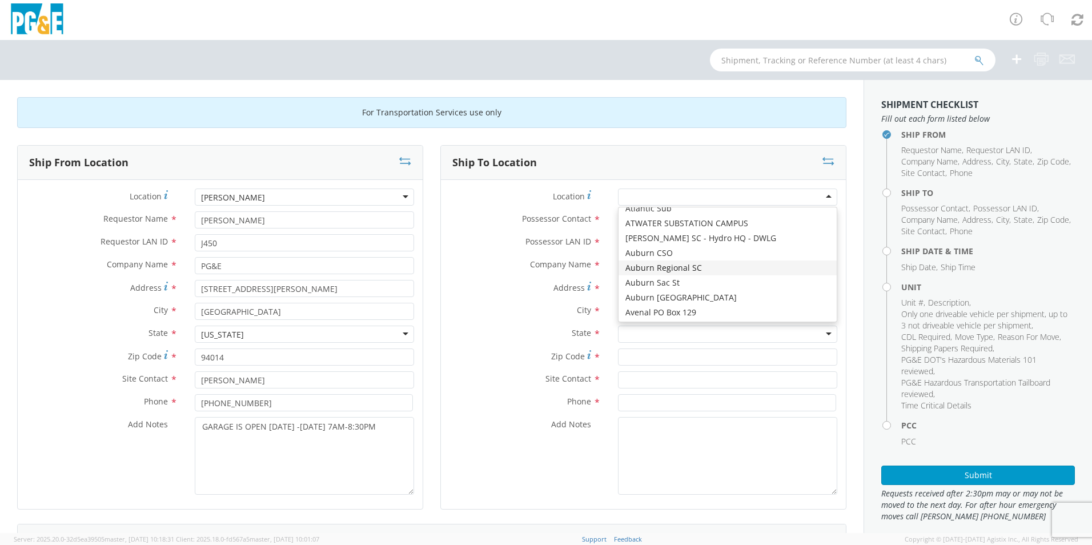
type input "95602"
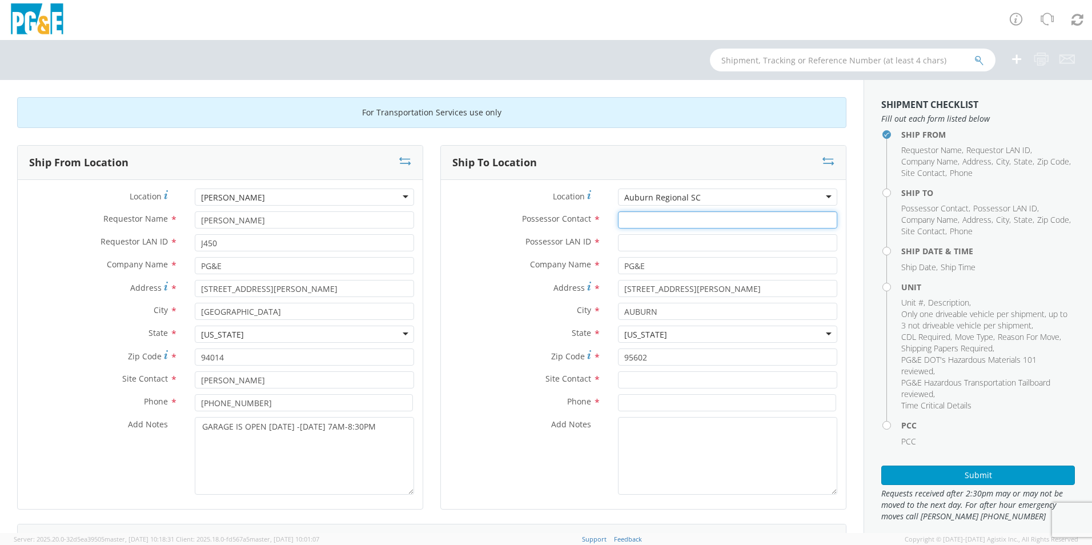
click at [639, 218] on input "Possessor Contact *" at bounding box center [727, 219] width 219 height 17
type input "[PERSON_NAME]"
type input "NJA5"
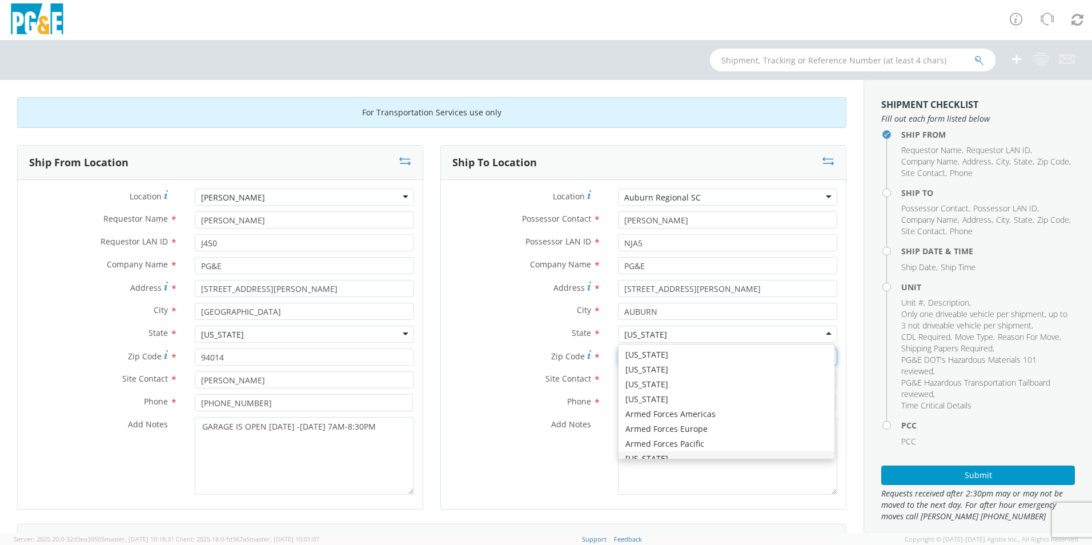
scroll to position [0, 0]
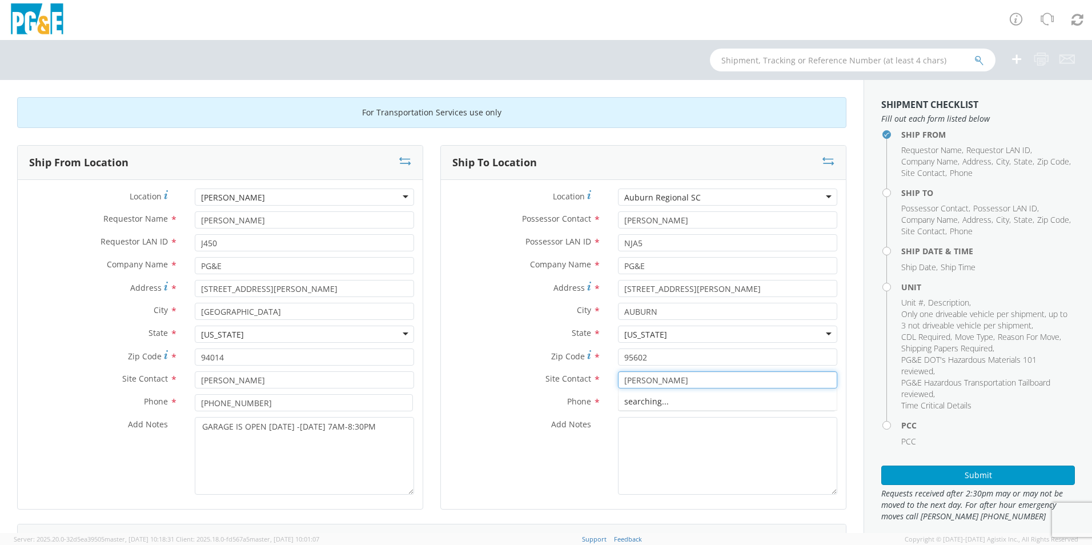
type input "[PERSON_NAME]"
type input "[PHONE_NUMBER]"
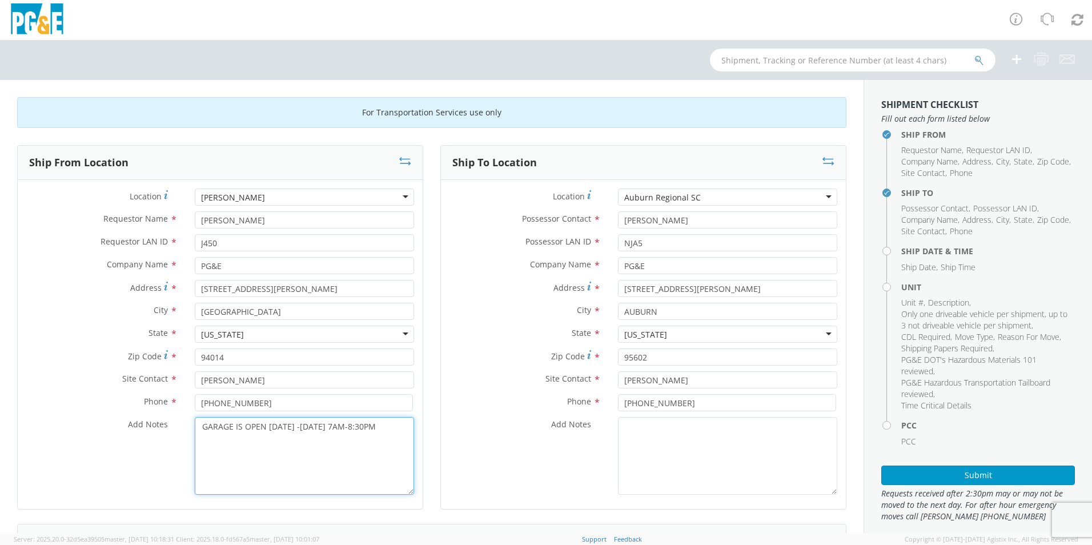
drag, startPoint x: 391, startPoint y: 424, endPoint x: 180, endPoint y: 428, distance: 211.3
click at [180, 428] on div "Add Notes * GARAGE IS OPEN [DATE] -[DATE] 7AM-8:30PM" at bounding box center [220, 456] width 405 height 78
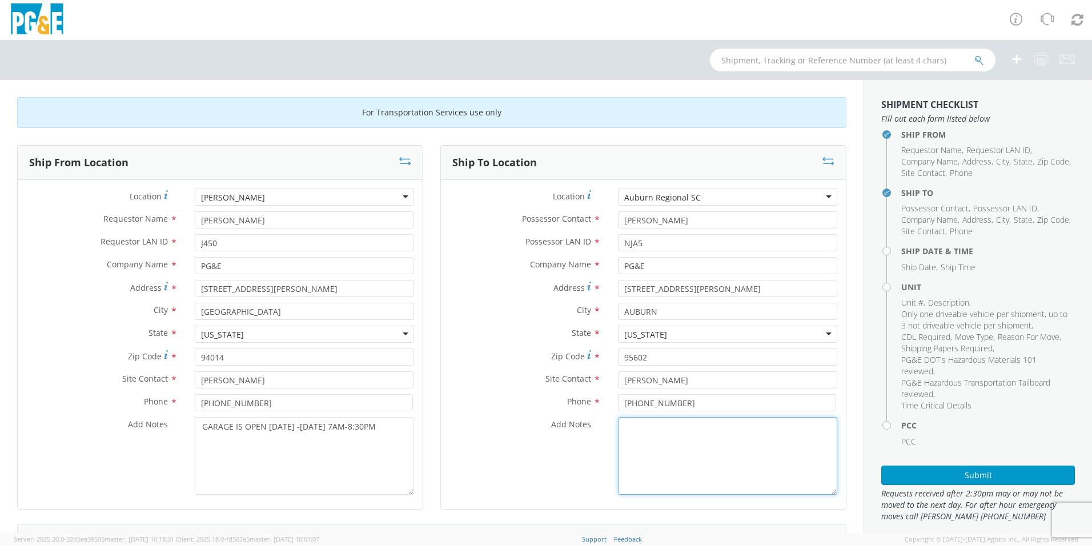
click at [696, 472] on textarea "Add Notes *" at bounding box center [727, 456] width 219 height 78
paste textarea "GARAGE IS OPEN [DATE] -[DATE] 7AM-8:30PM"
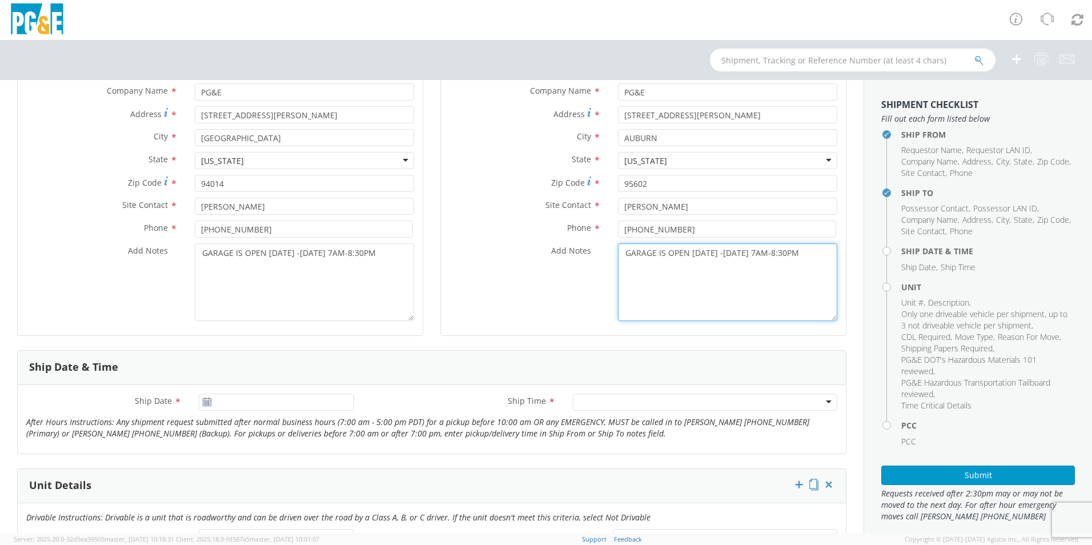
scroll to position [285, 0]
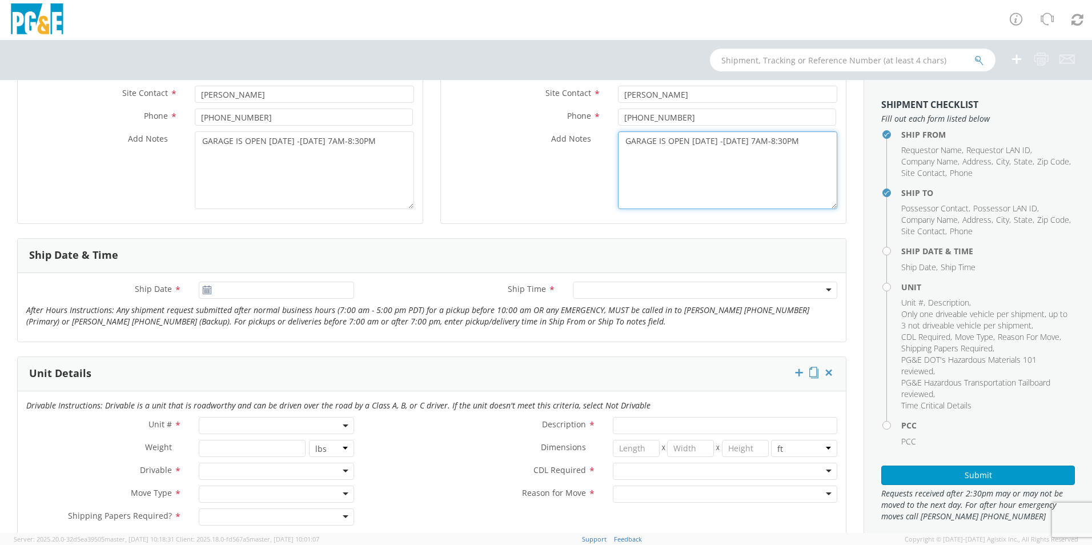
type textarea "GARAGE IS OPEN [DATE] -[DATE] 7AM-8:30PM"
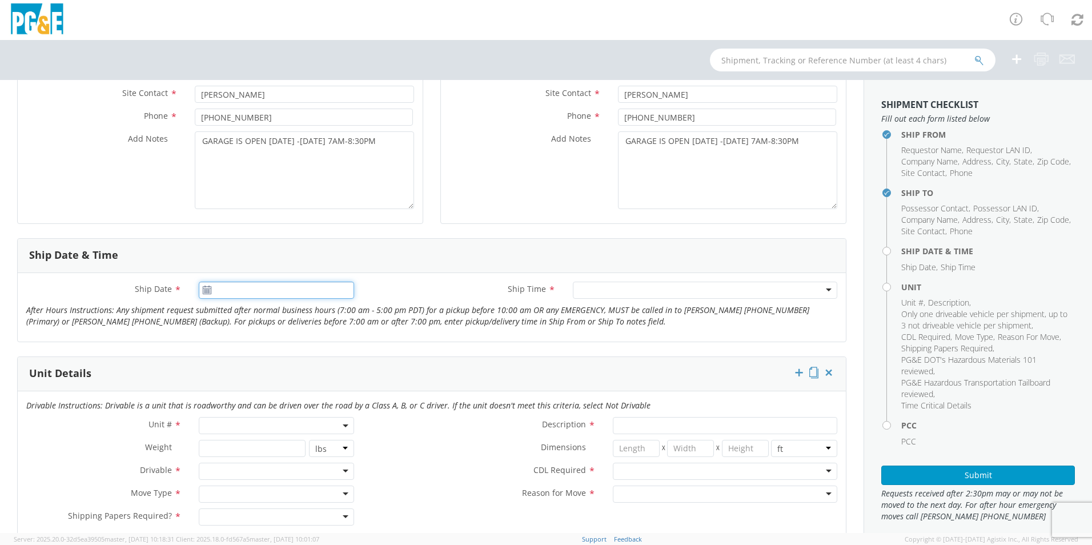
click at [234, 295] on input "Ship Date *" at bounding box center [276, 289] width 155 height 17
type input "[DATE]"
click at [273, 359] on td "8" at bounding box center [278, 362] width 24 height 17
click at [586, 290] on div at bounding box center [705, 289] width 264 height 17
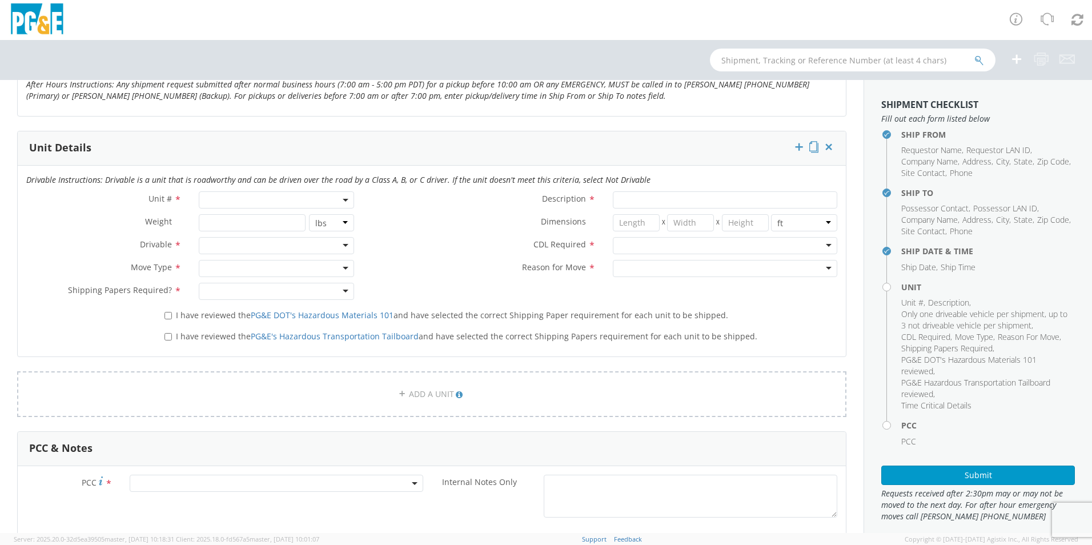
scroll to position [514, 0]
click at [270, 195] on span at bounding box center [276, 196] width 155 height 17
click at [252, 216] on input "search" at bounding box center [276, 215] width 148 height 17
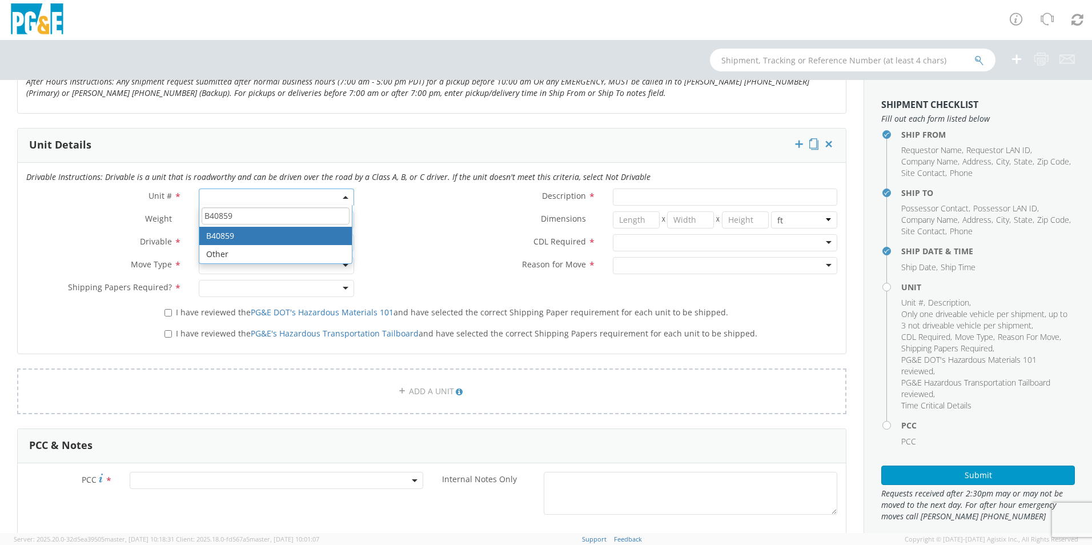
type input "B40859"
type input "TRUCK; SUBSTATION MAINT >17500 4X4"
type input "16500"
select select "B40859"
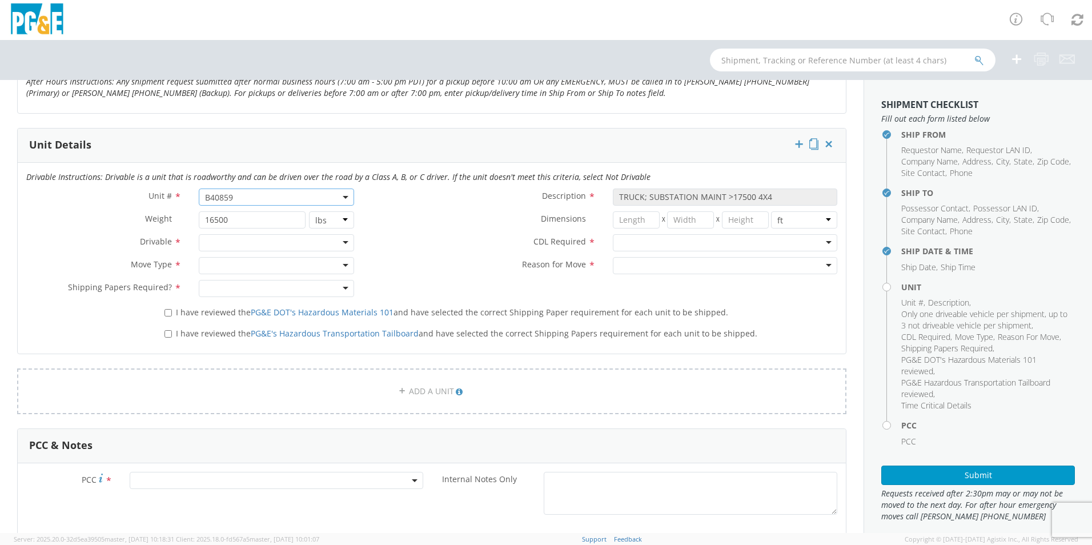
click at [343, 243] on div at bounding box center [276, 242] width 155 height 17
click at [331, 266] on div at bounding box center [276, 265] width 155 height 17
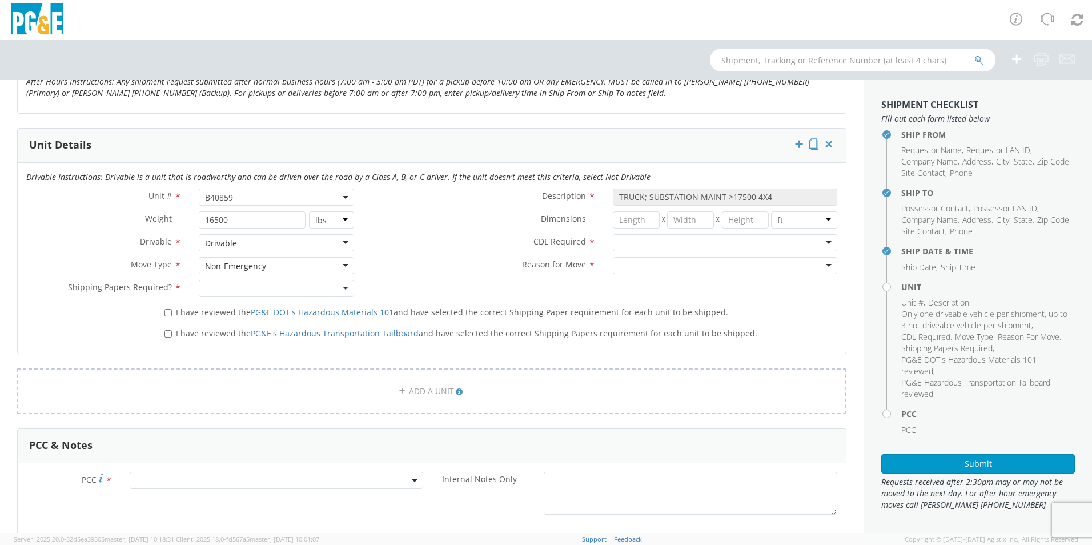
click at [305, 287] on div at bounding box center [276, 288] width 155 height 17
click at [638, 244] on div at bounding box center [725, 242] width 224 height 17
click at [719, 243] on div at bounding box center [725, 242] width 224 height 17
click at [681, 267] on div at bounding box center [725, 265] width 224 height 17
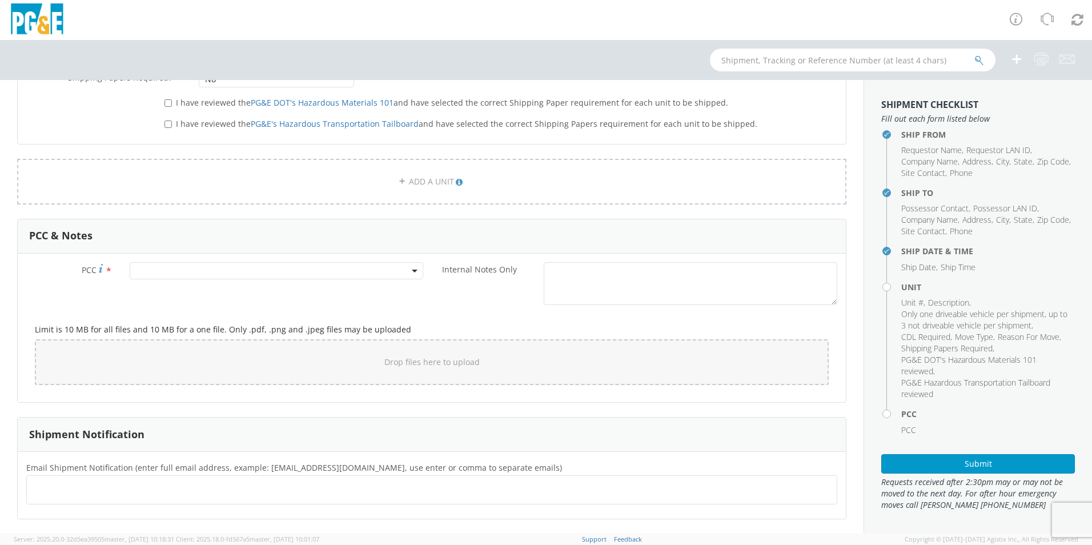
scroll to position [799, 0]
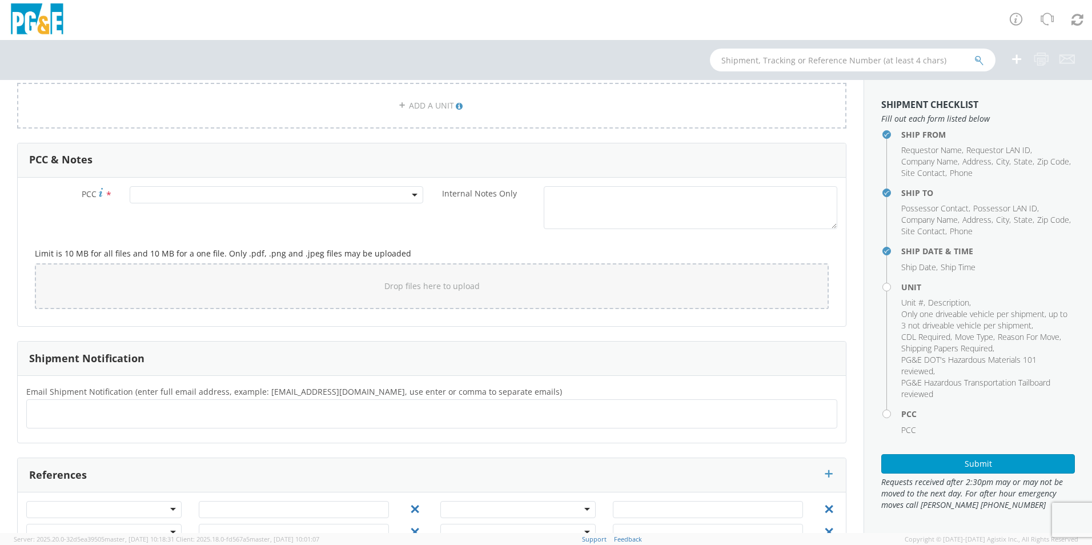
click at [163, 196] on span at bounding box center [276, 194] width 293 height 17
click at [155, 218] on input "number" at bounding box center [274, 213] width 284 height 17
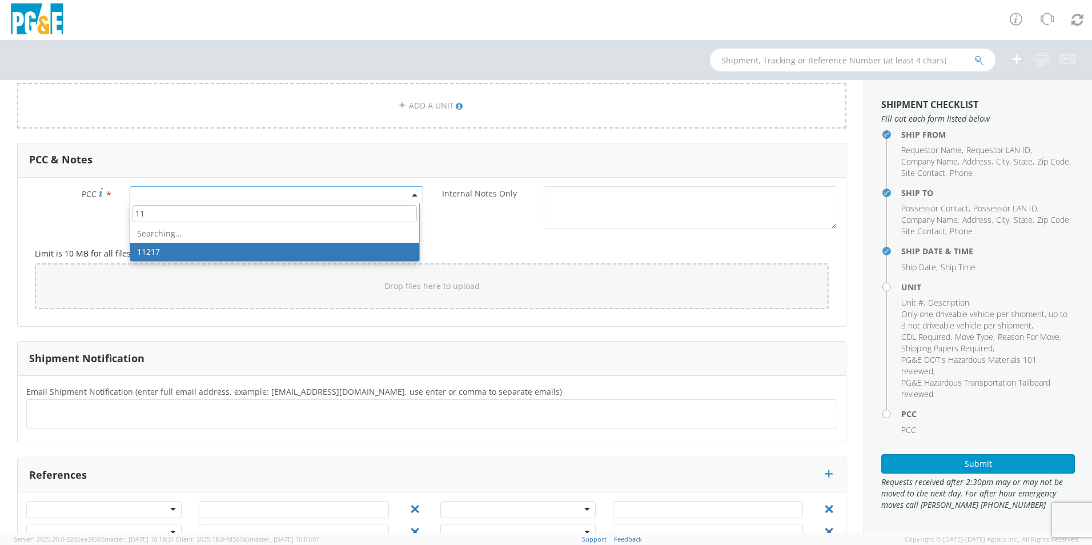
type input "1"
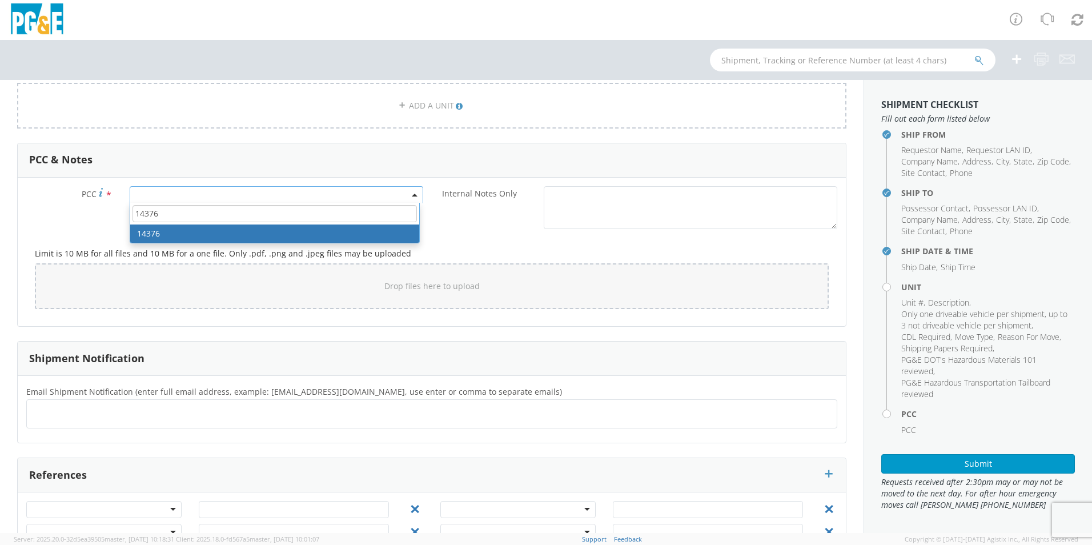
type input "14376"
select select "14376"
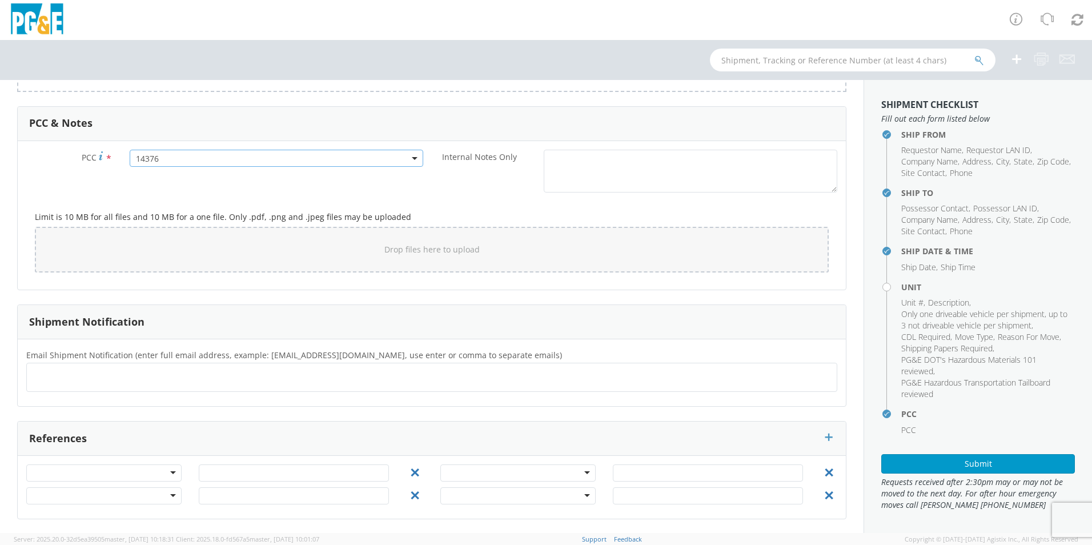
scroll to position [836, 0]
click at [89, 368] on ul at bounding box center [431, 376] width 801 height 19
type input "[EMAIL_ADDRESS][DOMAIN_NAME]"
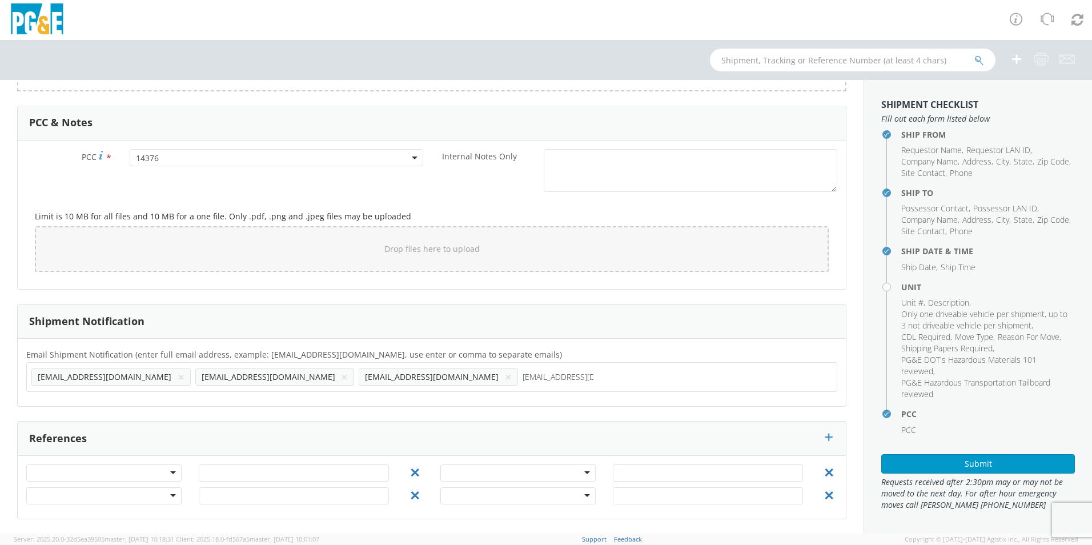
type input "[EMAIL_ADDRESS][DOMAIN_NAME]"
click at [352, 403] on div "Email Shipment Notification (enter full email address, example: [EMAIL_ADDRESS]…" at bounding box center [432, 372] width 828 height 67
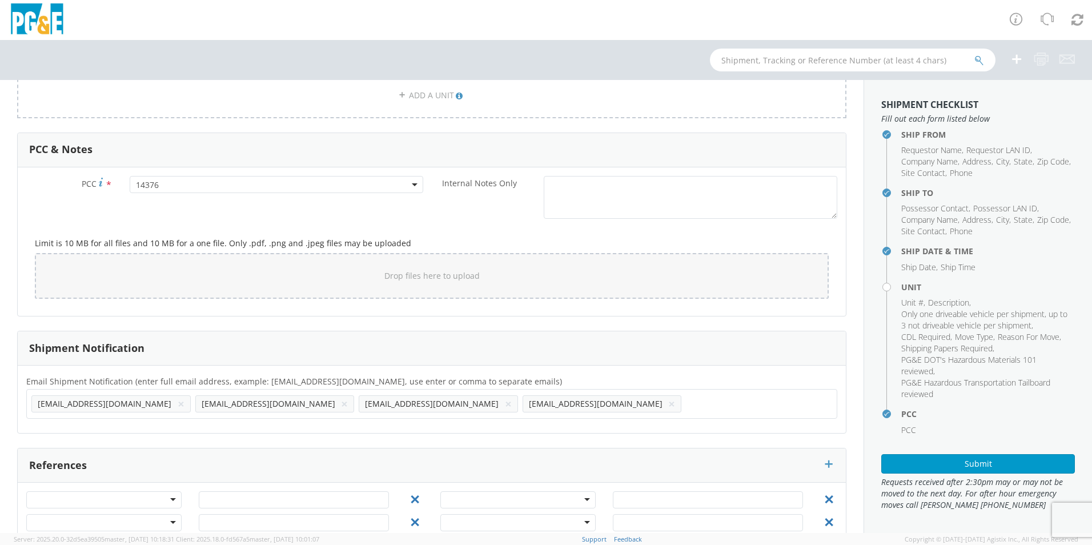
scroll to position [837, 0]
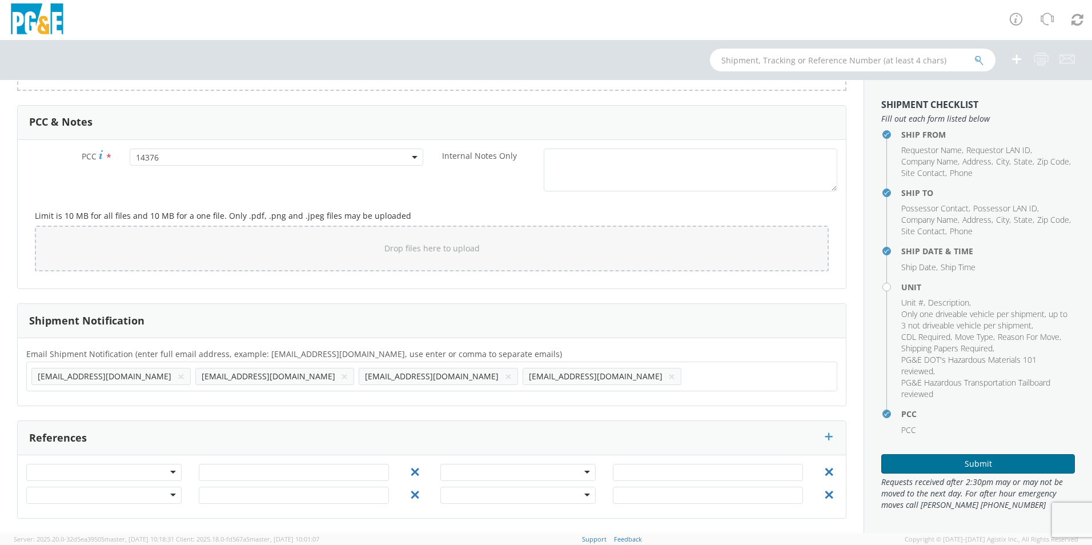
click at [909, 465] on button "Submit" at bounding box center [978, 463] width 194 height 19
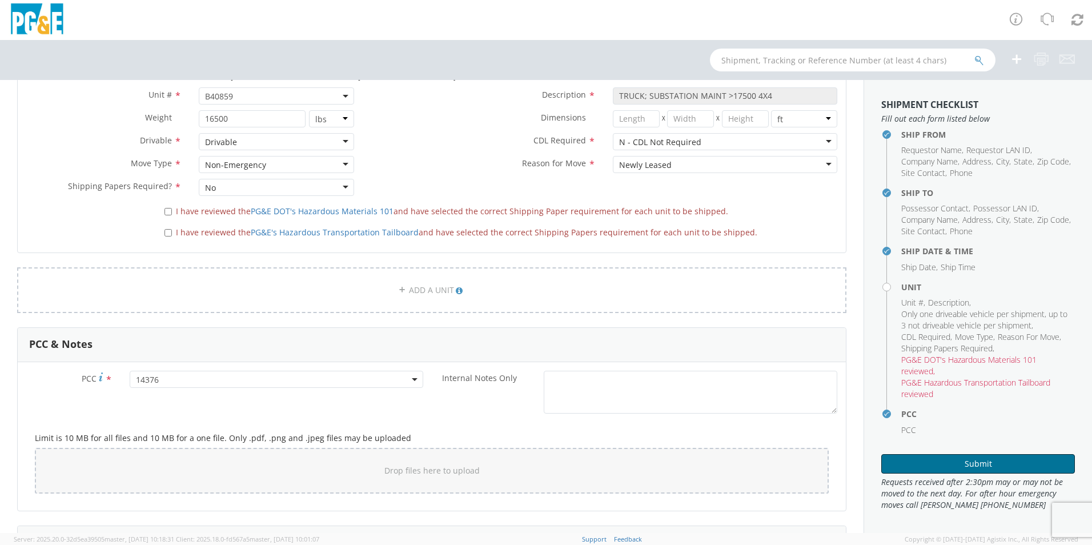
scroll to position [609, 0]
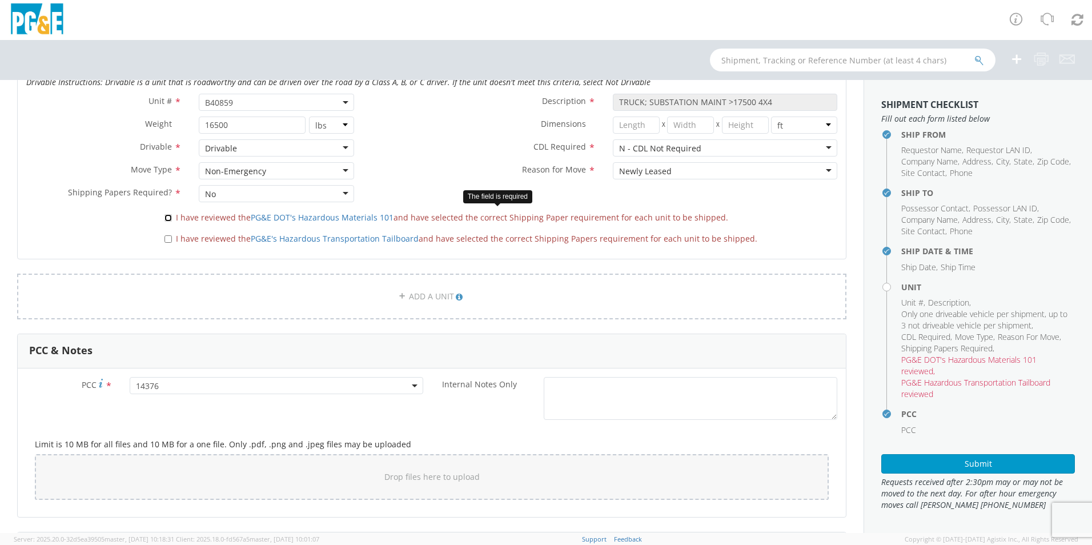
click at [165, 218] on input "I have reviewed the PG&E DOT's Hazardous Materials 101 and have selected the co…" at bounding box center [167, 217] width 7 height 7
checkbox input "true"
click at [167, 239] on input "I have reviewed the PG&E's Hazardous Transportation Tailboard and have selected…" at bounding box center [167, 238] width 7 height 7
checkbox input "true"
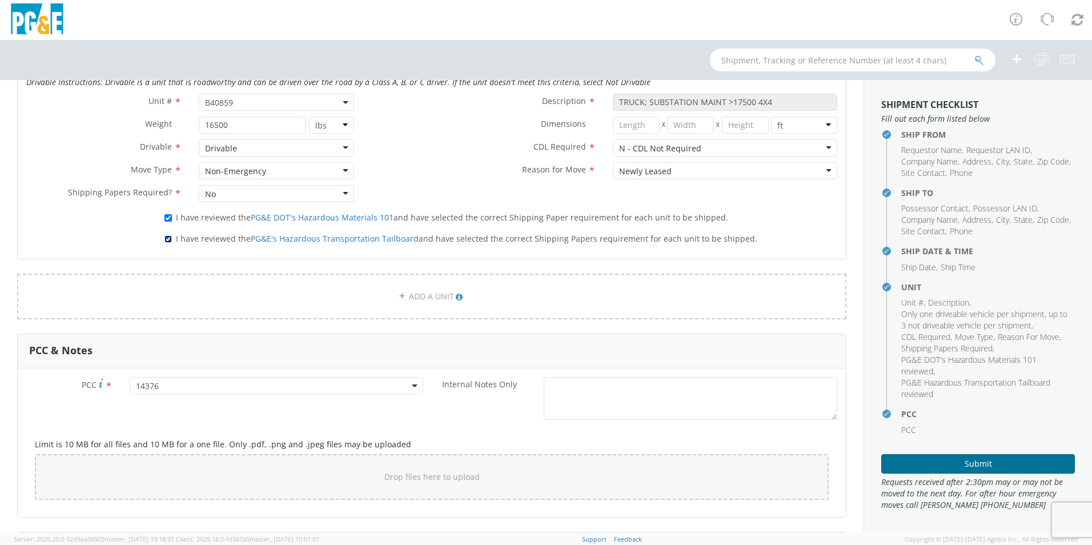
scroll to position [1, 0]
click at [950, 454] on button "Submit" at bounding box center [978, 462] width 194 height 19
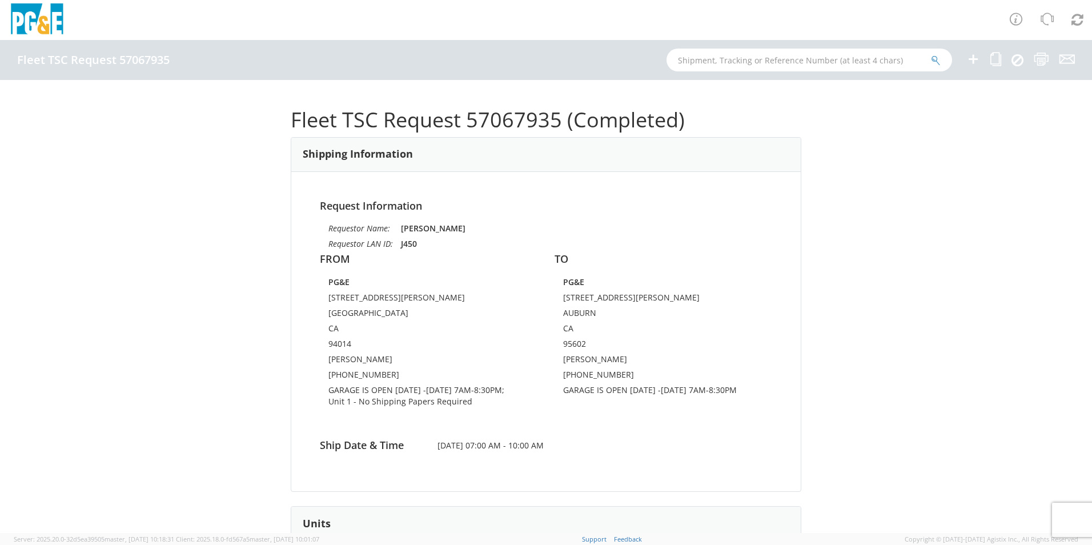
click at [969, 57] on icon at bounding box center [973, 59] width 14 height 14
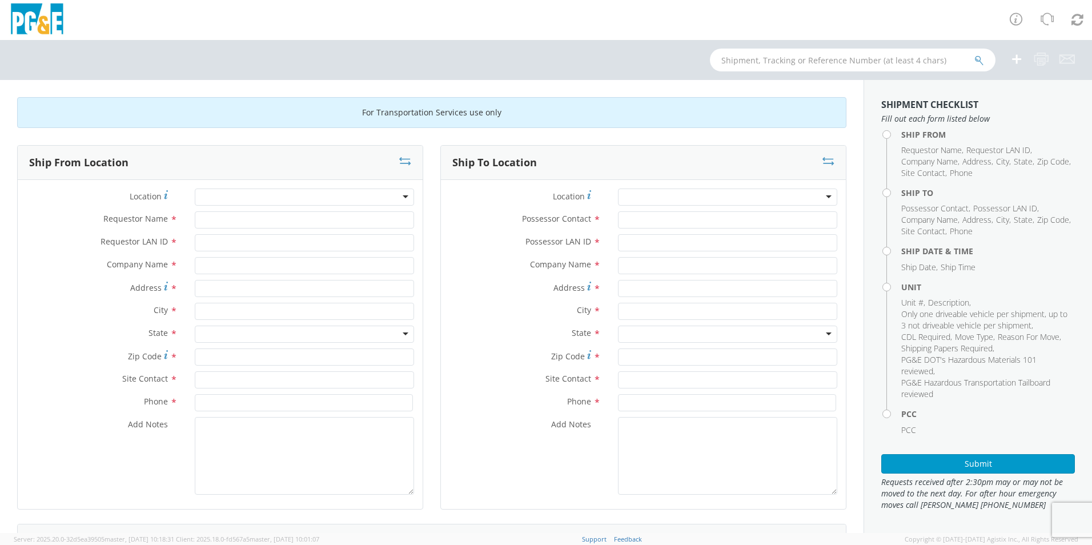
click at [264, 194] on div at bounding box center [304, 196] width 219 height 17
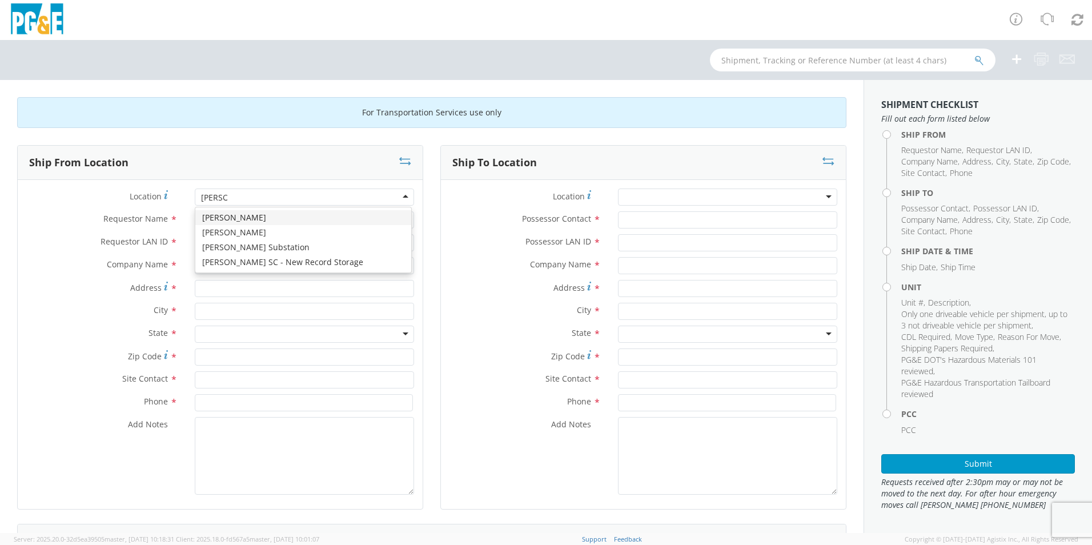
type input "[PERSON_NAME]"
type input "PG&E"
type input "[STREET_ADDRESS][PERSON_NAME]"
type input "[GEOGRAPHIC_DATA]"
type input "94014"
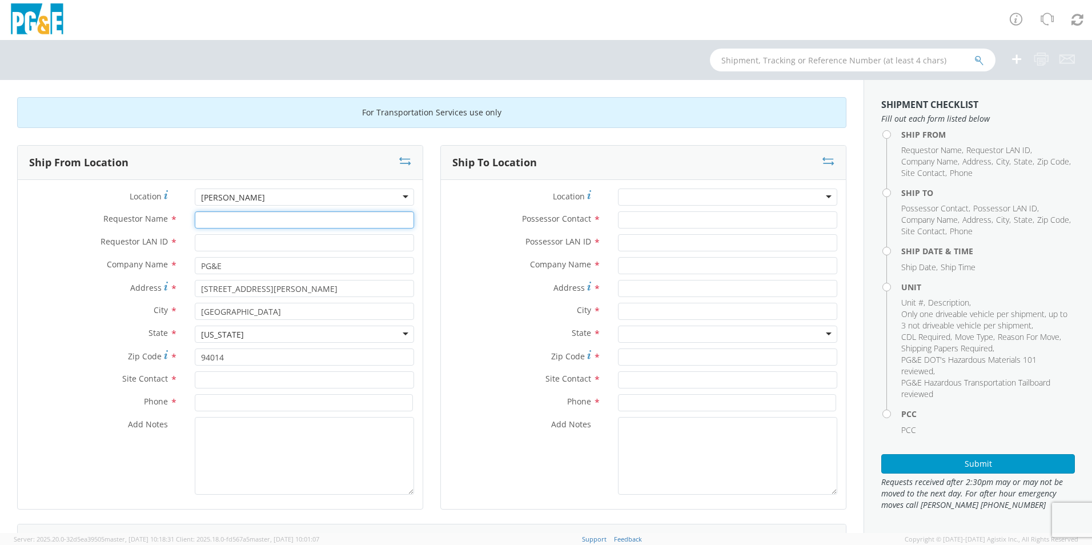
click at [228, 220] on input "Requestor Name *" at bounding box center [304, 219] width 219 height 17
type input "[PERSON_NAME]"
type input "J450"
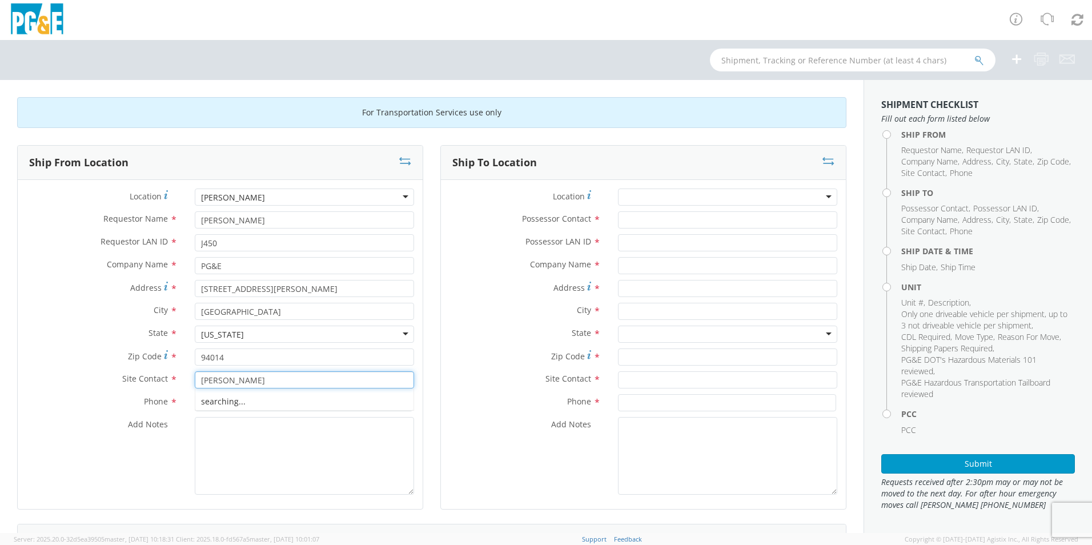
type input "[PERSON_NAME]"
type input "[PHONE_NUMBER]"
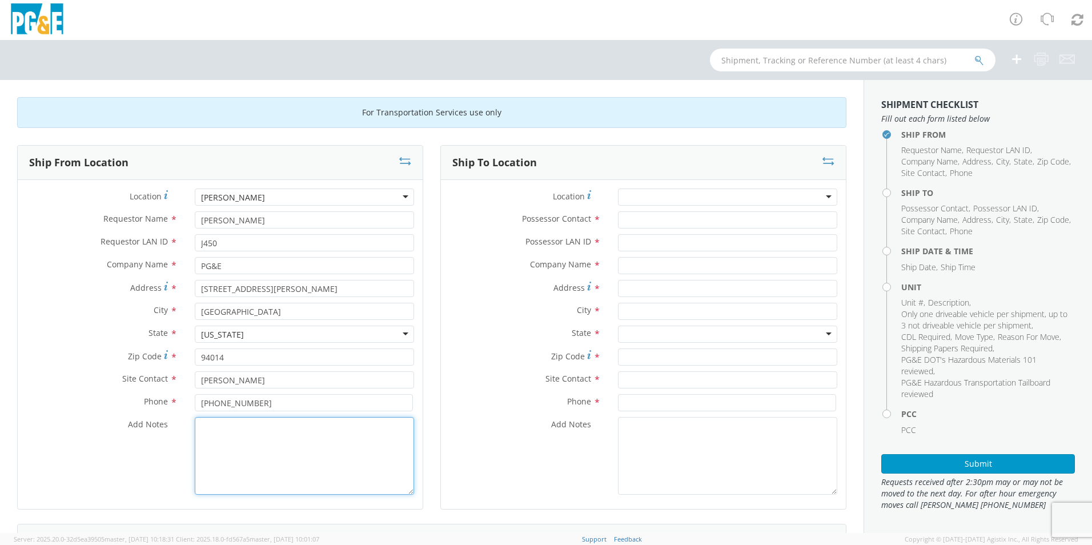
click at [272, 454] on textarea "Add Notes *" at bounding box center [304, 456] width 219 height 78
paste textarea "GARAGE IS OPEN [DATE] -[DATE] 7AM-8:30PM"
type textarea "GARAGE IS OPEN [DATE] -[DATE] 7AM-8:30PM"
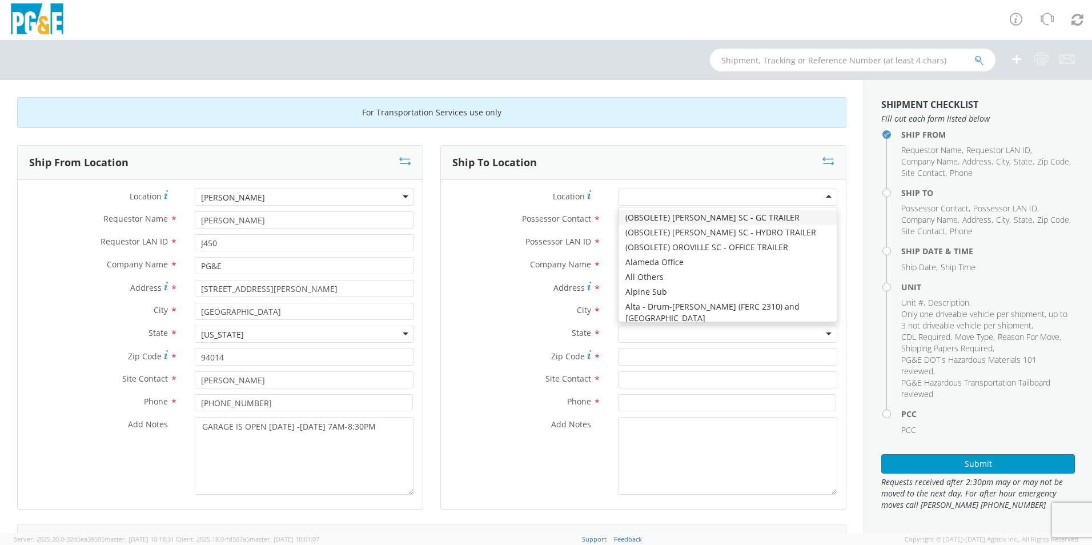
click at [779, 189] on div at bounding box center [727, 196] width 219 height 17
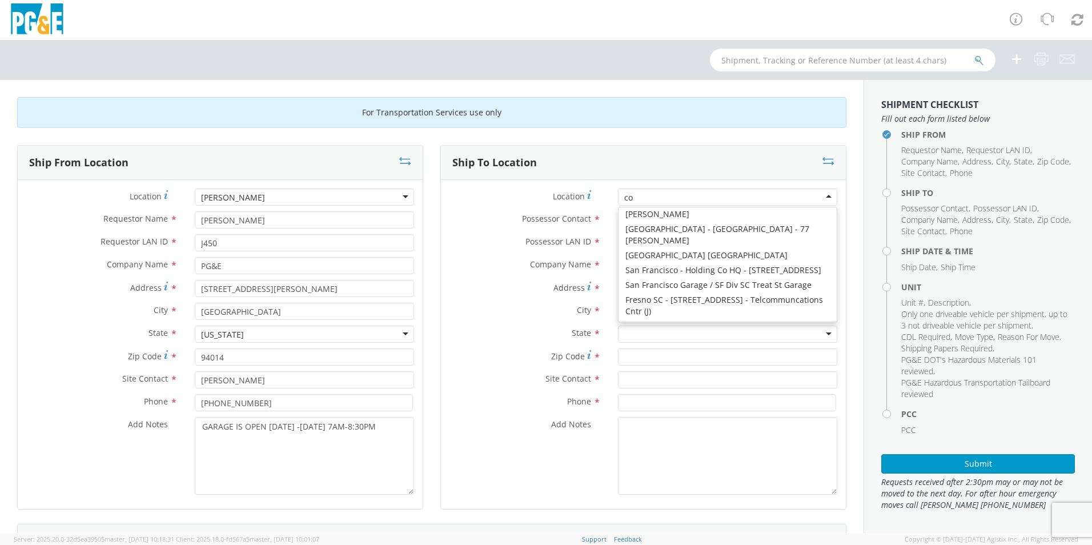
type input "col"
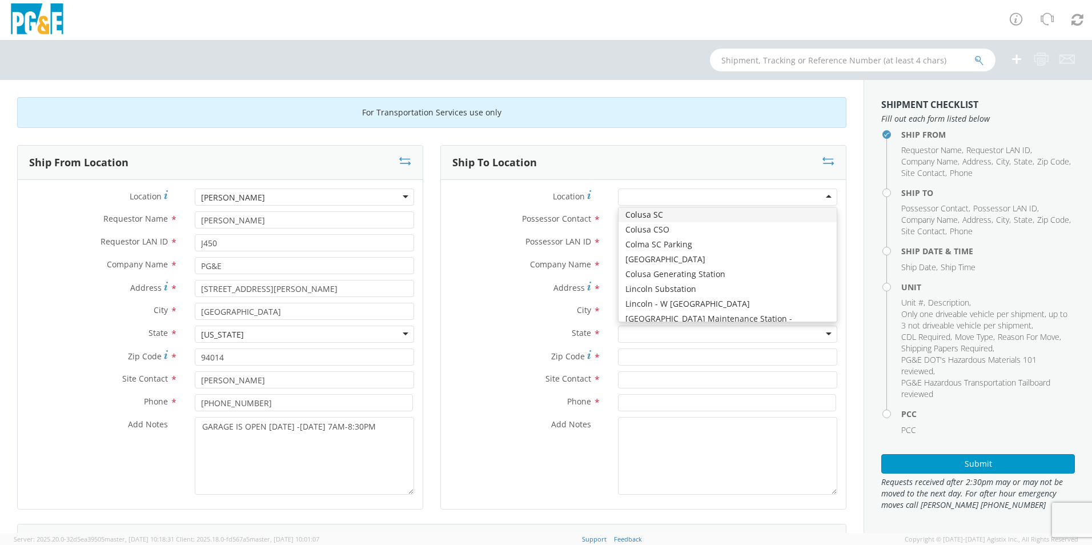
type input "PG&E"
type input "[STREET_ADDRESS]"
type input "COLUSA"
type input "95932"
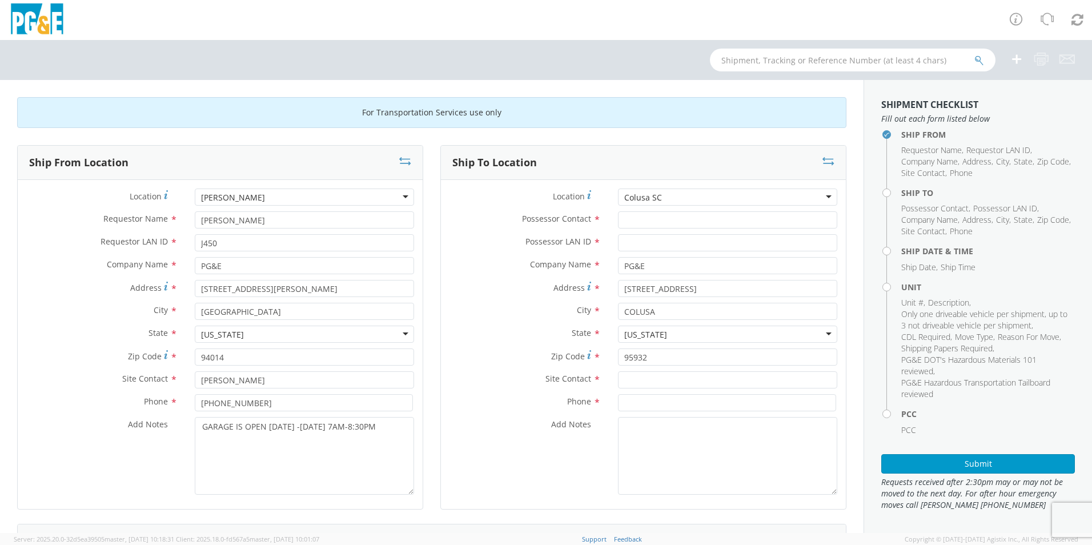
scroll to position [0, 0]
click at [691, 224] on input "Possessor Contact *" at bounding box center [727, 219] width 219 height 17
type input "j"
type input "[PERSON_NAME]"
type input "J450"
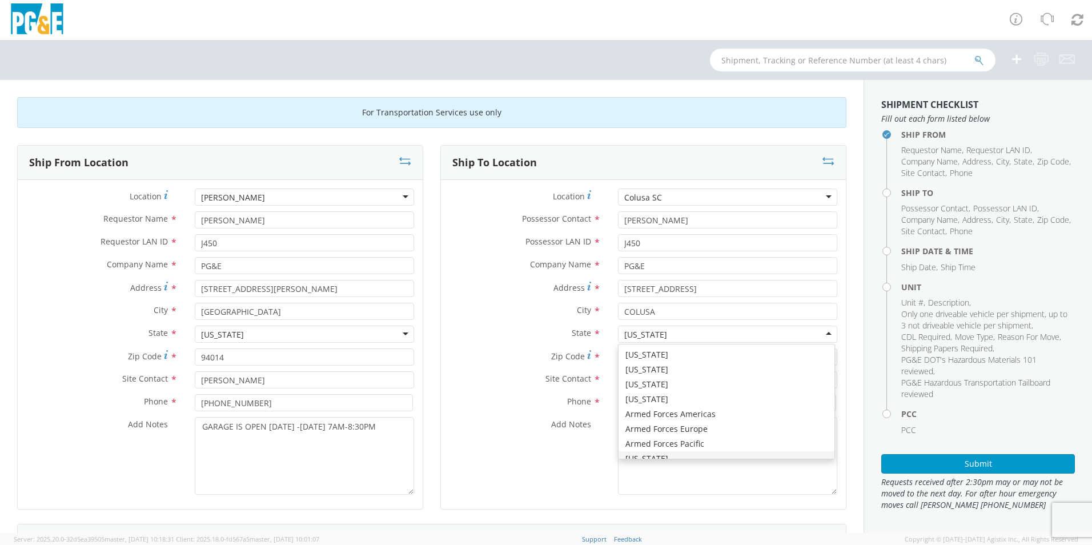
scroll to position [13, 0]
click at [824, 195] on div "Colusa SC" at bounding box center [727, 196] width 219 height 17
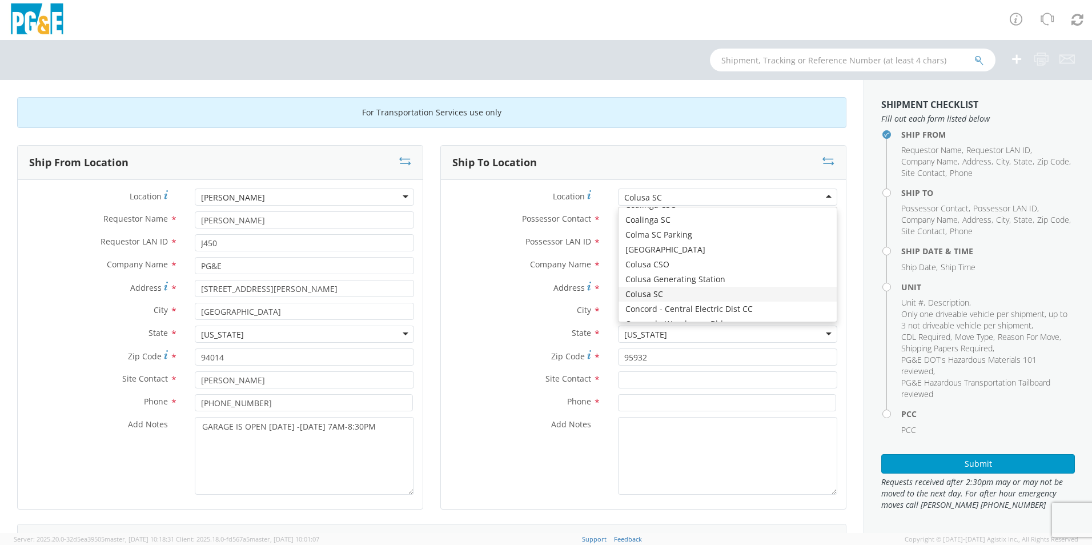
scroll to position [993, 0]
type input "[STREET_ADDRESS]"
type input "Daly CIty"
type input "94015"
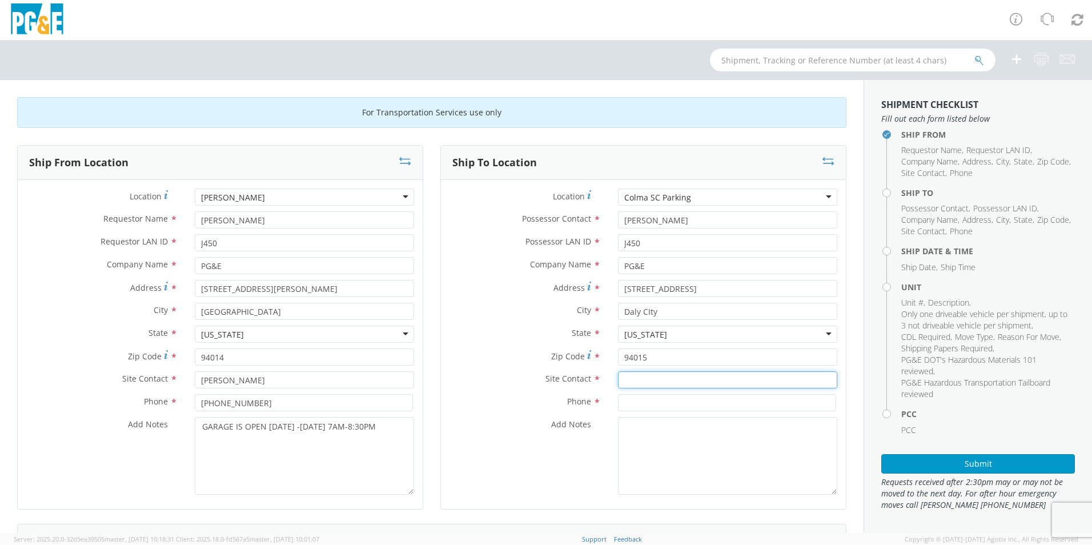
click at [659, 384] on input "text" at bounding box center [727, 379] width 219 height 17
type input "[PERSON_NAME]"
type input "[PHONE_NUMBER]"
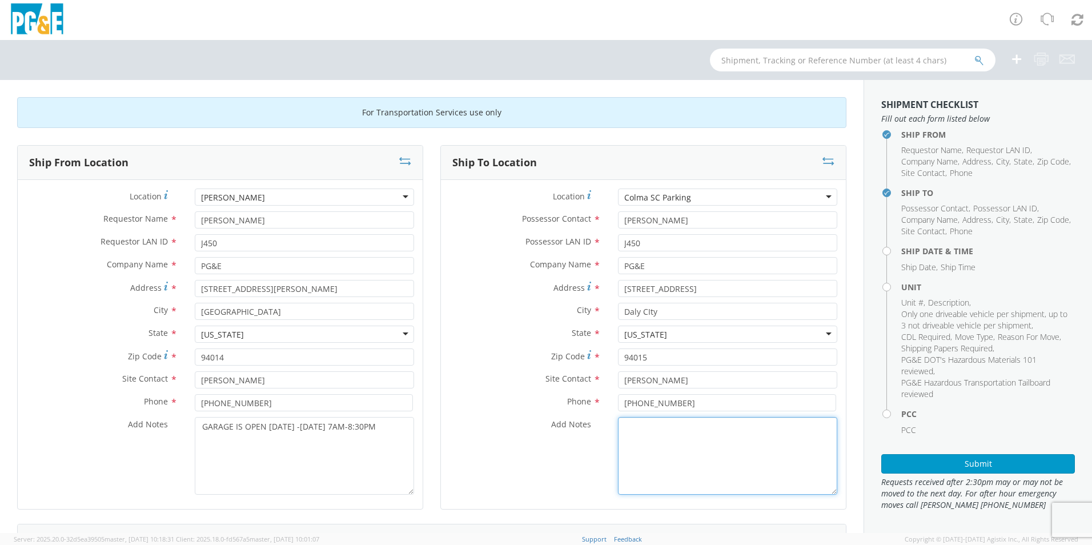
click at [665, 436] on textarea "Add Notes *" at bounding box center [727, 456] width 219 height 78
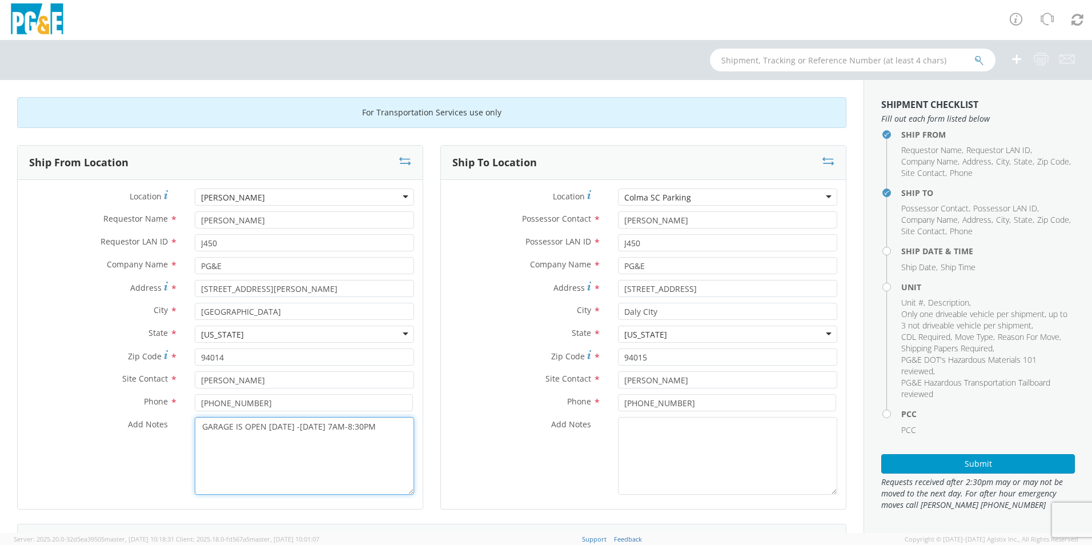
drag, startPoint x: 387, startPoint y: 431, endPoint x: 184, endPoint y: 416, distance: 202.6
click at [184, 416] on div "Location * [PERSON_NAME] SC [PERSON_NAME] SC (OBSOLETE) [GEOGRAPHIC_DATA] SC - …" at bounding box center [220, 344] width 405 height 312
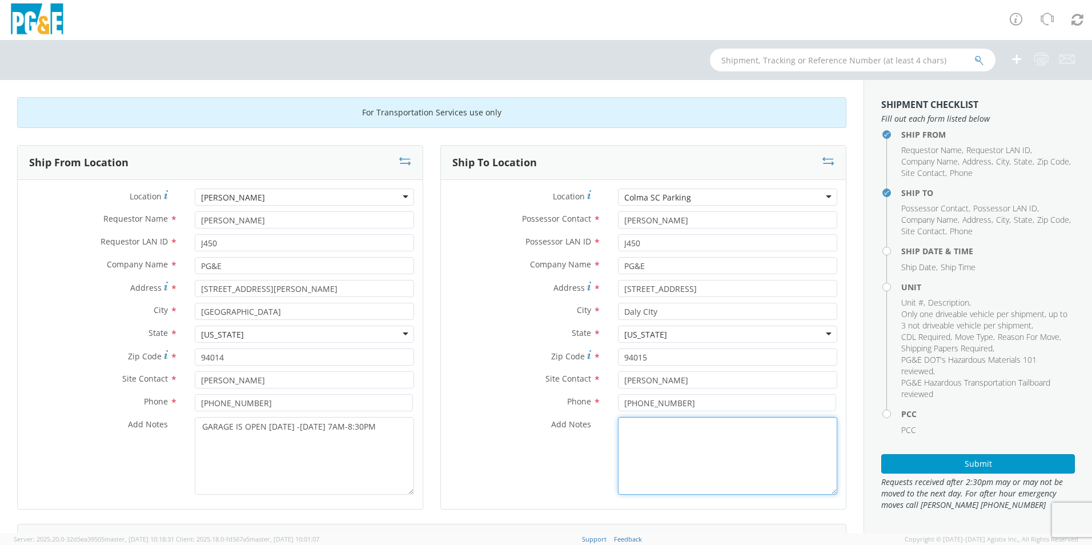
click at [625, 458] on textarea "Add Notes *" at bounding box center [727, 456] width 219 height 78
paste textarea "GARAGE IS OPEN [DATE] -[DATE] 7AM-8:30PM"
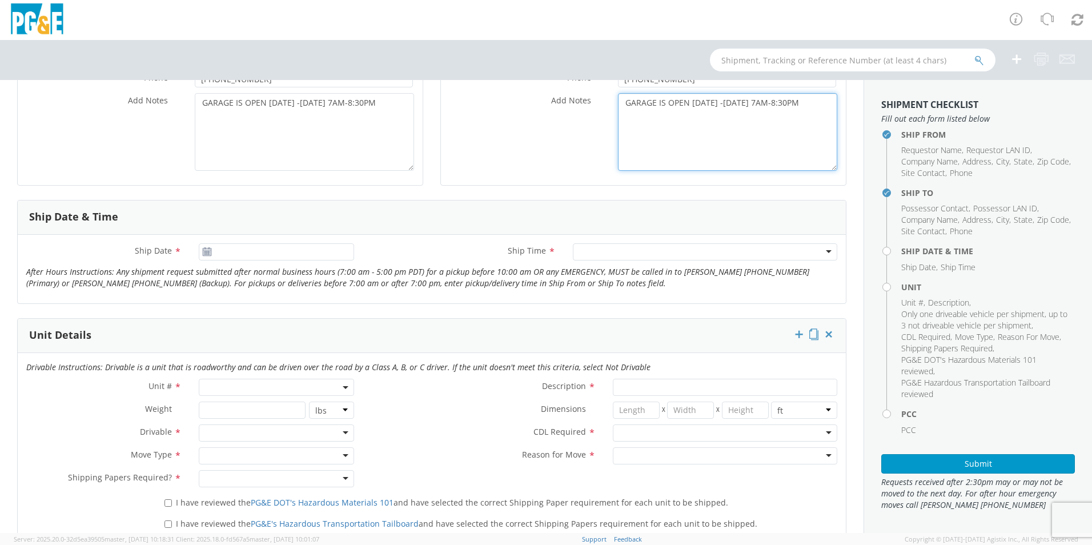
scroll to position [343, 0]
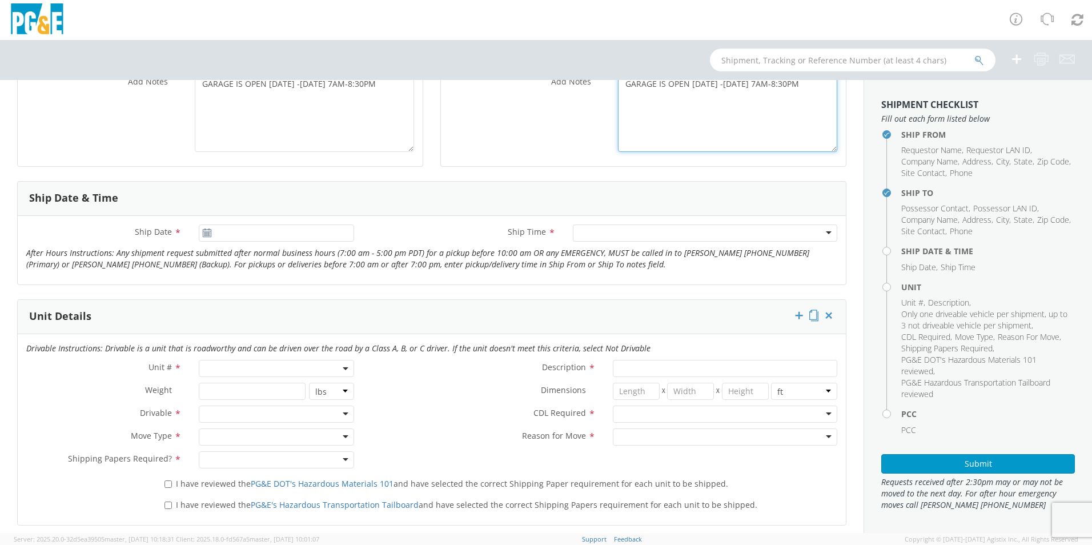
type textarea "GARAGE IS OPEN [DATE] -[DATE] 7AM-8:30PM"
click at [206, 239] on div at bounding box center [276, 232] width 155 height 17
type input "[DATE]"
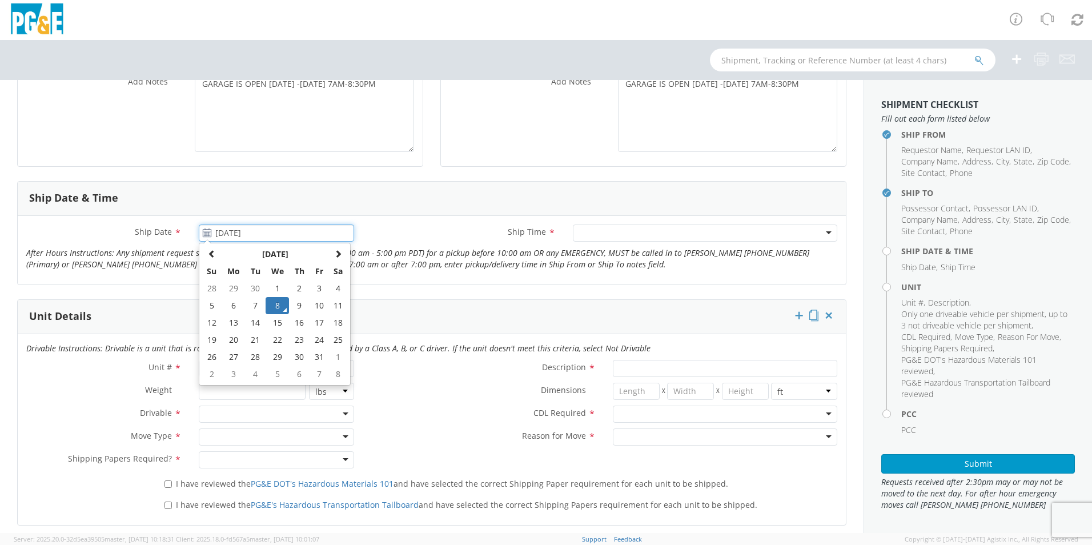
click at [271, 307] on td "8" at bounding box center [278, 305] width 24 height 17
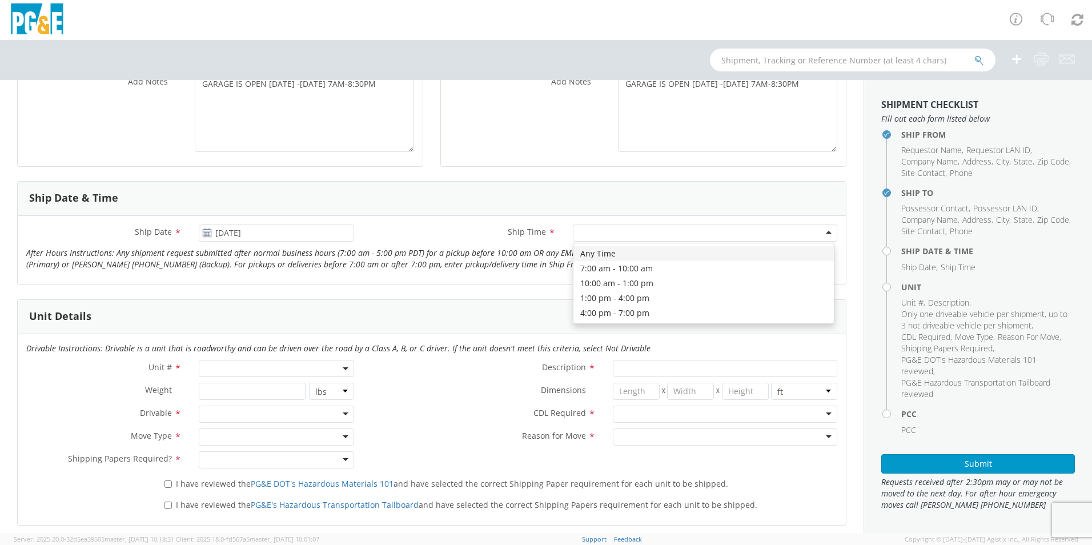
click at [609, 232] on div at bounding box center [705, 232] width 264 height 17
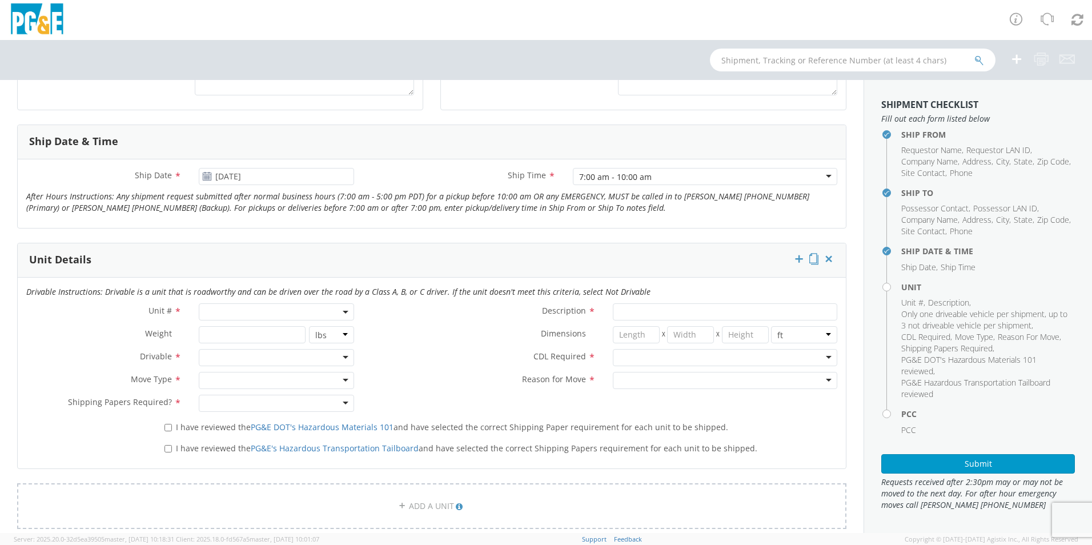
scroll to position [400, 0]
click at [323, 309] on span at bounding box center [276, 311] width 155 height 17
click at [300, 329] on input "search" at bounding box center [276, 329] width 148 height 17
type input "B40030"
type input "TRUCK; GAS SERVICE 3/4T 4X2"
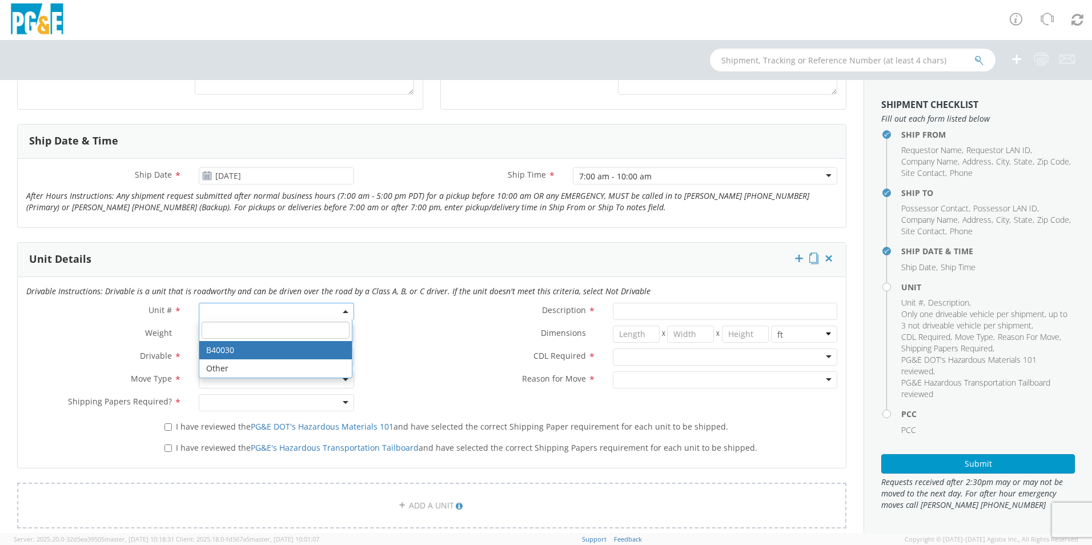
type input "10500"
select select "B40030"
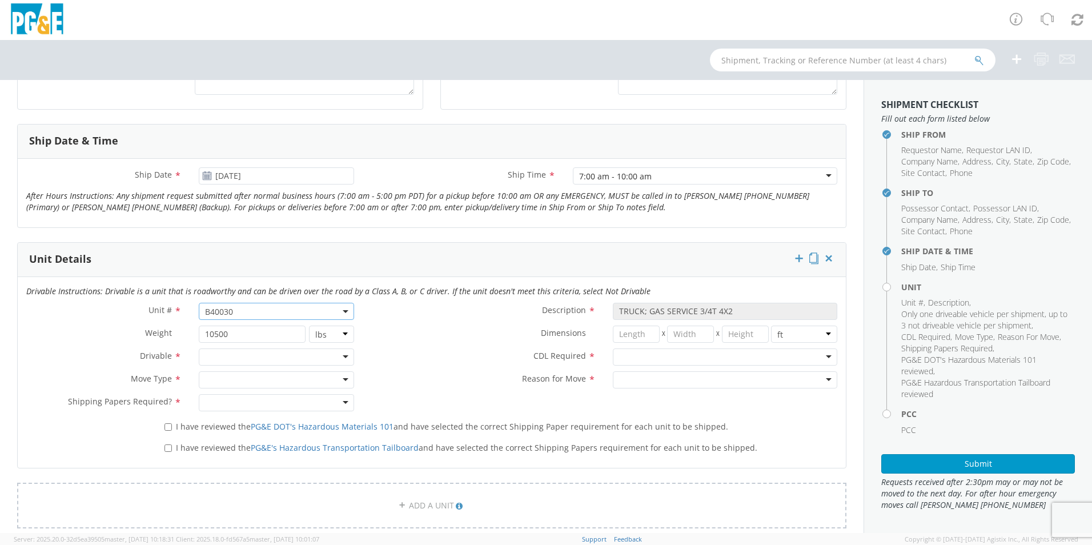
click at [334, 351] on div at bounding box center [276, 356] width 155 height 17
click at [331, 380] on div at bounding box center [276, 379] width 155 height 17
click at [319, 402] on div at bounding box center [276, 402] width 155 height 17
click at [622, 357] on div at bounding box center [725, 356] width 224 height 17
click at [634, 379] on div at bounding box center [725, 379] width 224 height 17
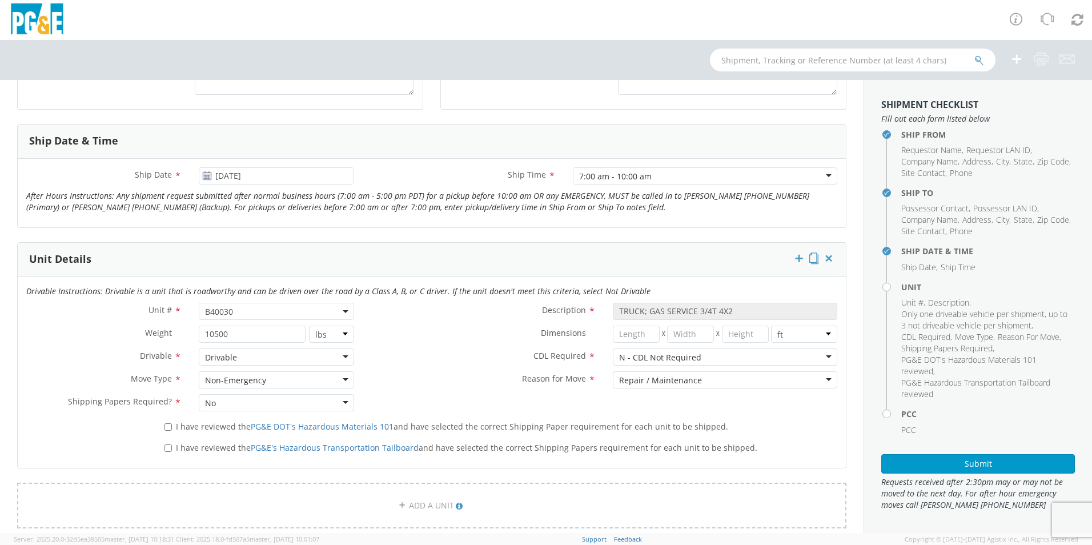
click at [670, 380] on div "Repair / Maintenance" at bounding box center [660, 380] width 83 height 11
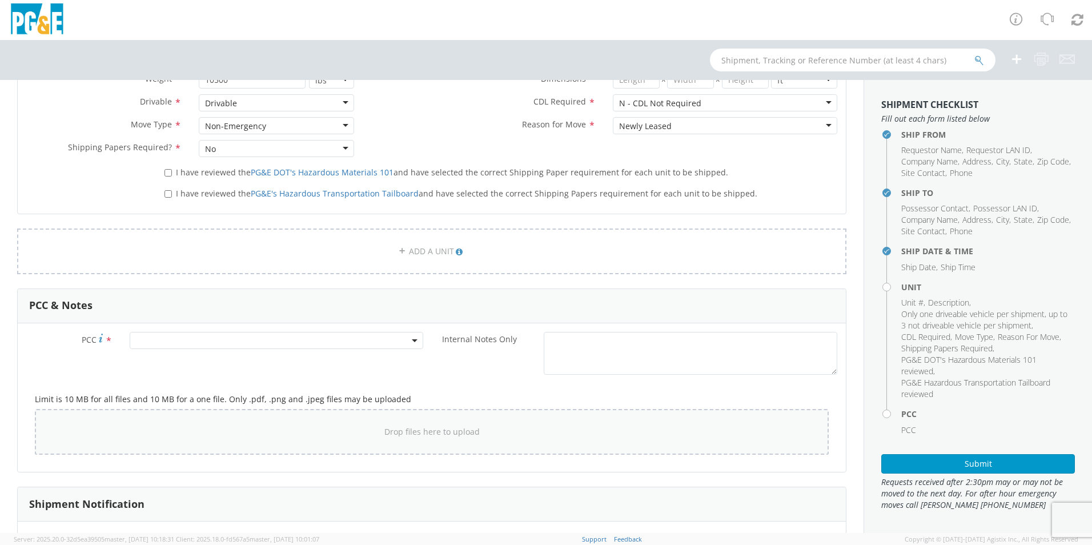
scroll to position [685, 0]
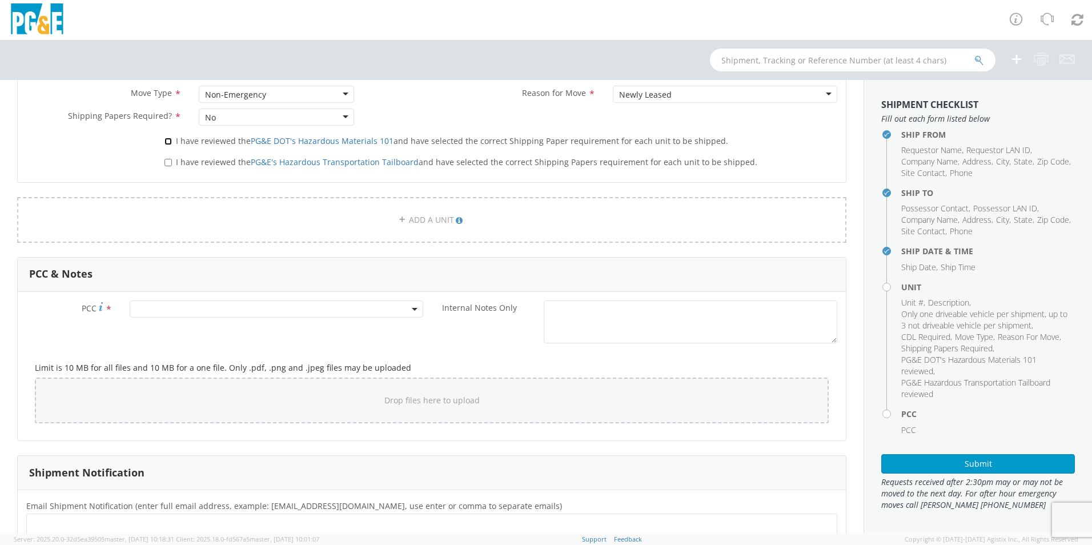
click at [168, 142] on input "I have reviewed the PG&E DOT's Hazardous Materials 101 and have selected the co…" at bounding box center [167, 141] width 7 height 7
checkbox input "true"
click at [166, 164] on input "I have reviewed the PG&E's Hazardous Transportation Tailboard and have selected…" at bounding box center [167, 162] width 7 height 7
checkbox input "true"
click at [158, 306] on span at bounding box center [276, 308] width 293 height 17
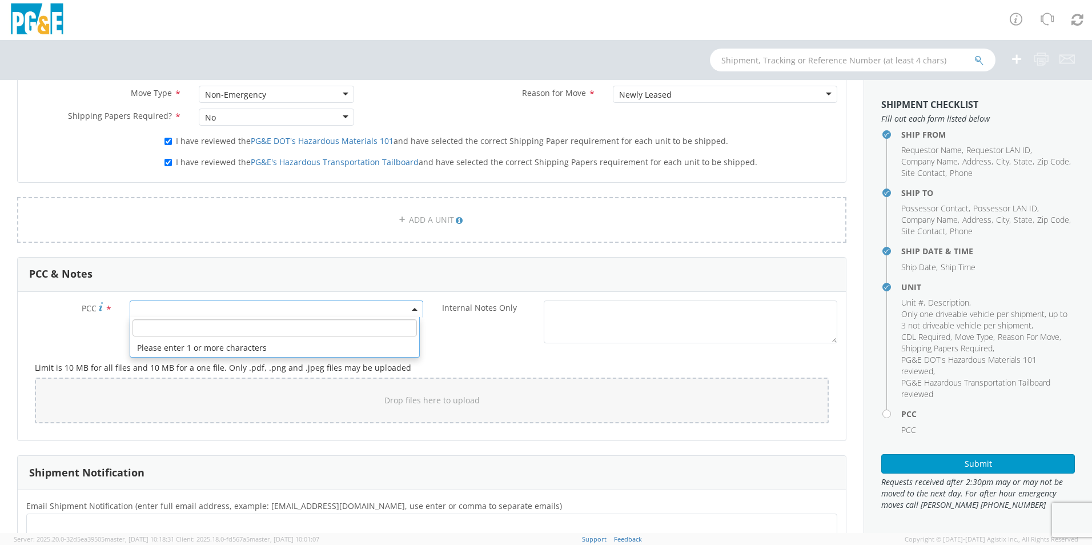
click at [166, 325] on input "number" at bounding box center [274, 327] width 284 height 17
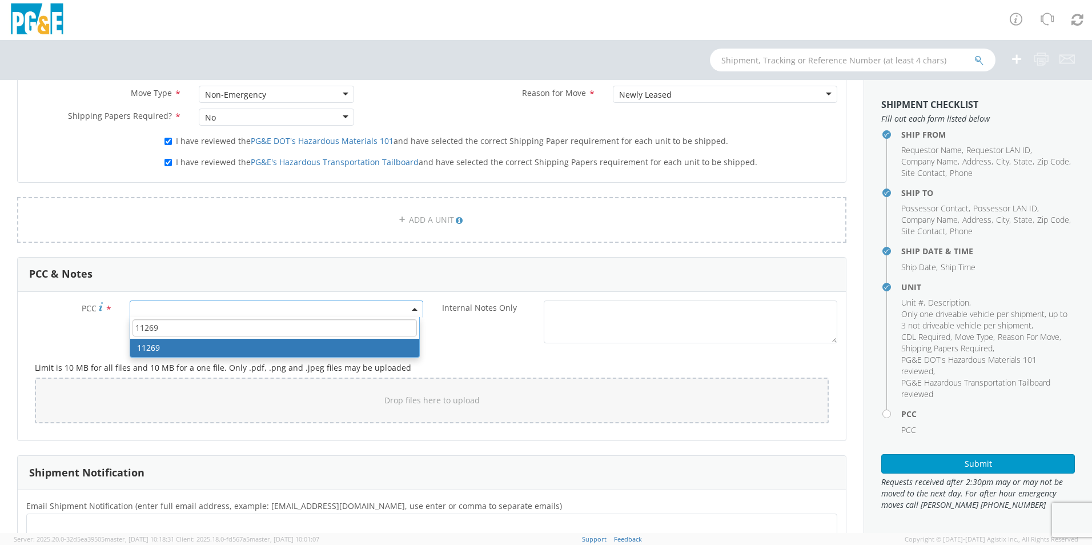
type input "11269"
select select "11269"
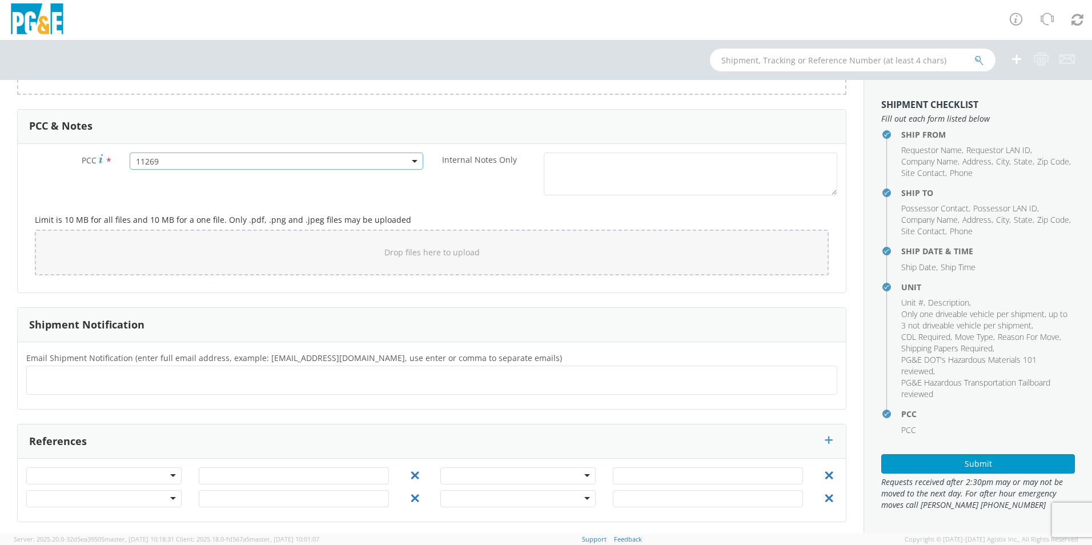
scroll to position [836, 0]
click at [110, 375] on ul at bounding box center [431, 376] width 801 height 19
type input "[EMAIL_ADDRESS][DOMAIN_NAME]"
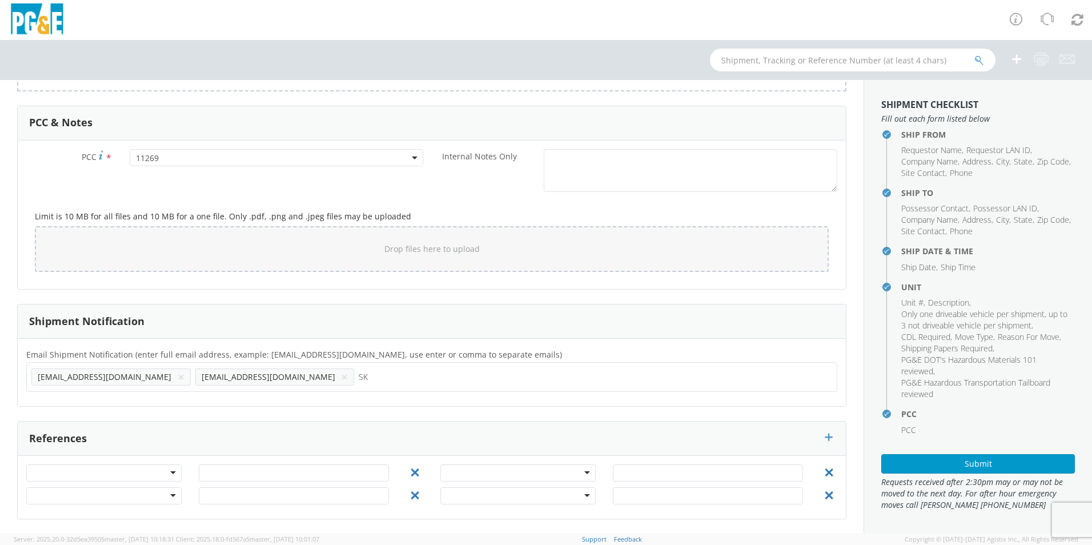
type input "S"
click at [247, 388] on div "[EMAIL_ADDRESS][DOMAIN_NAME] × [EMAIL_ADDRESS][DOMAIN_NAME] ×" at bounding box center [431, 377] width 811 height 30
type input "[EMAIL_ADDRESS][DOMAIN_NAME]"
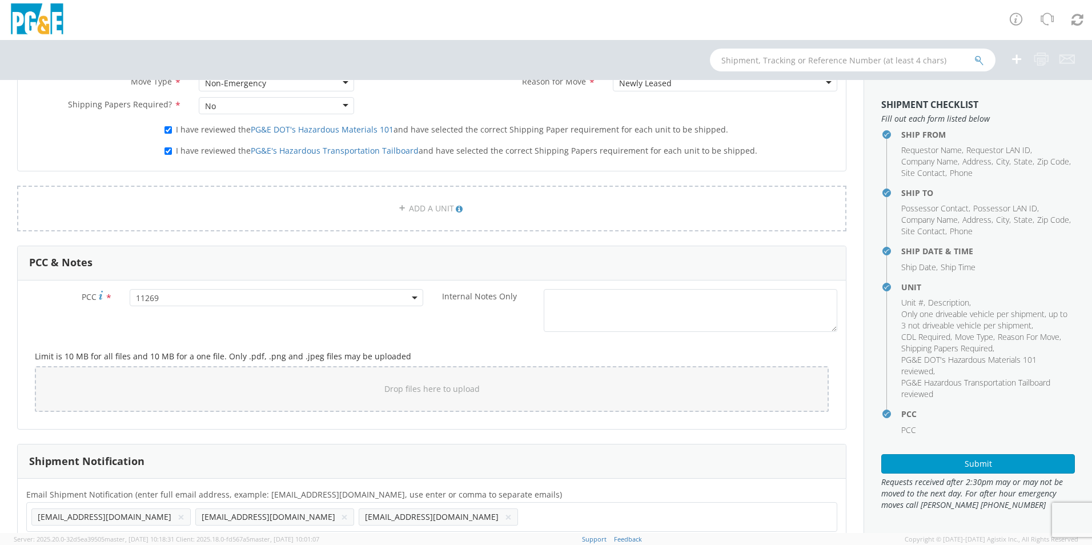
scroll to position [609, 0]
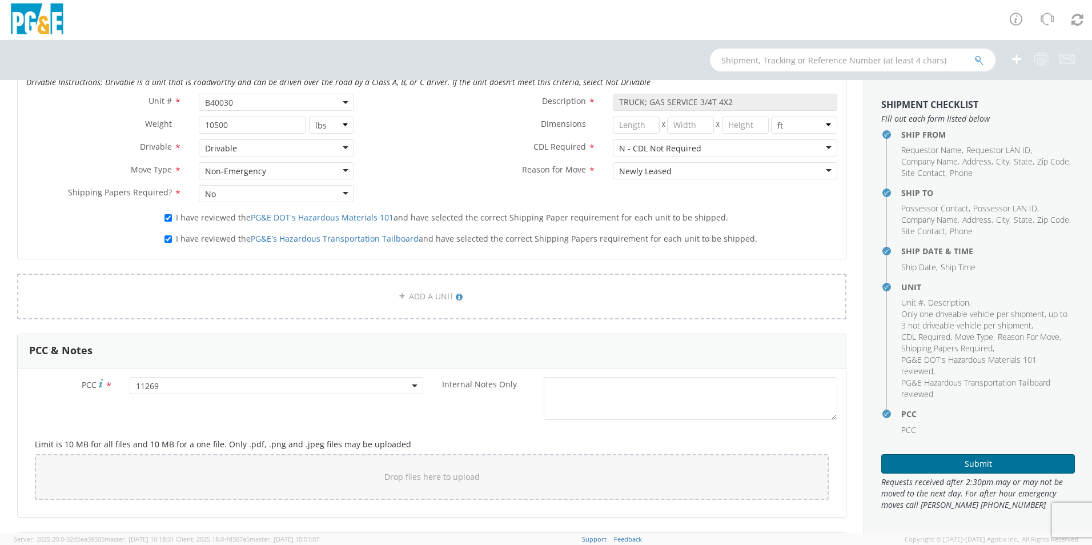
click at [954, 466] on button "Submit" at bounding box center [978, 463] width 194 height 19
